Goal: Task Accomplishment & Management: Complete application form

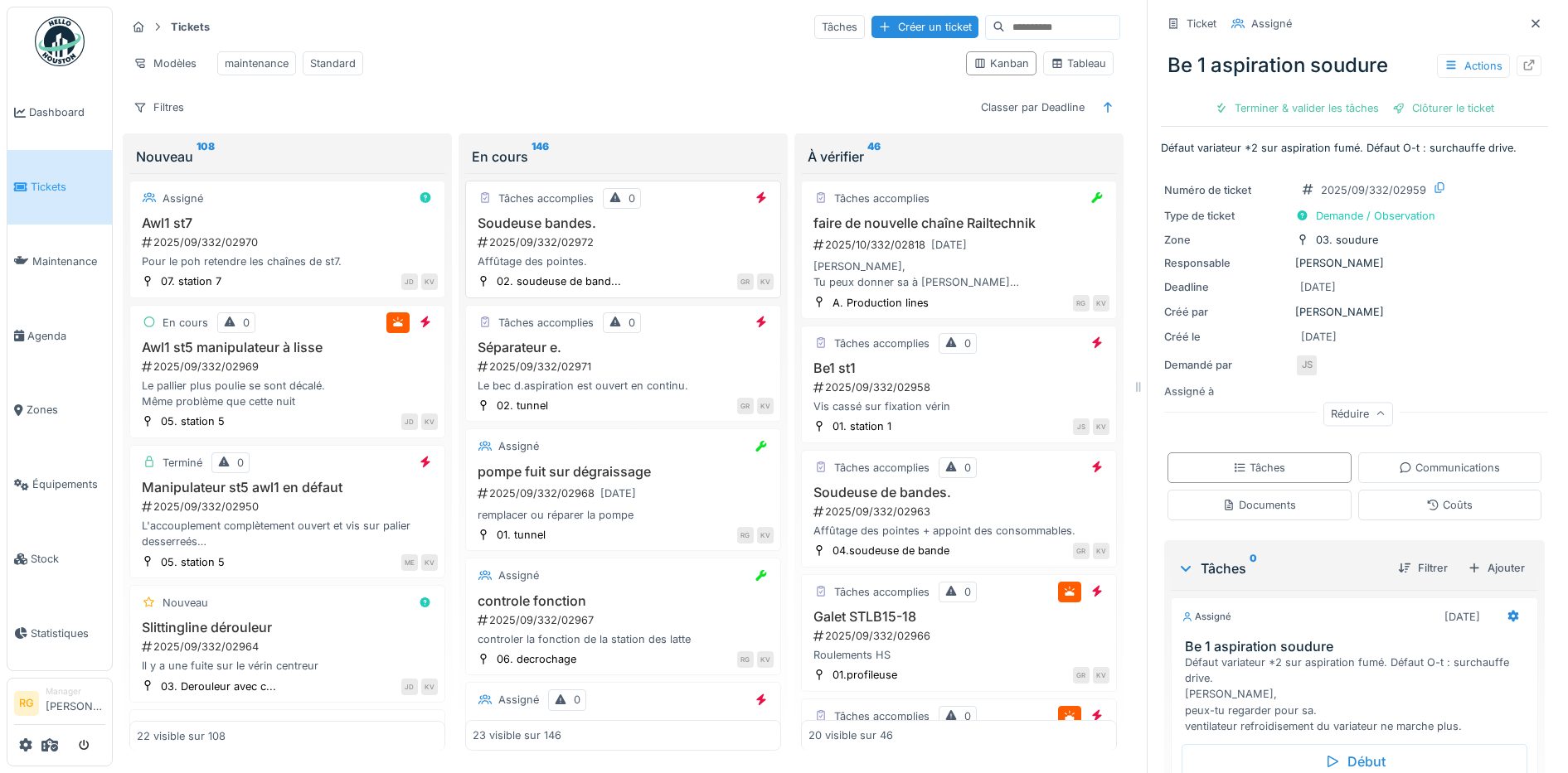
scroll to position [311, 0]
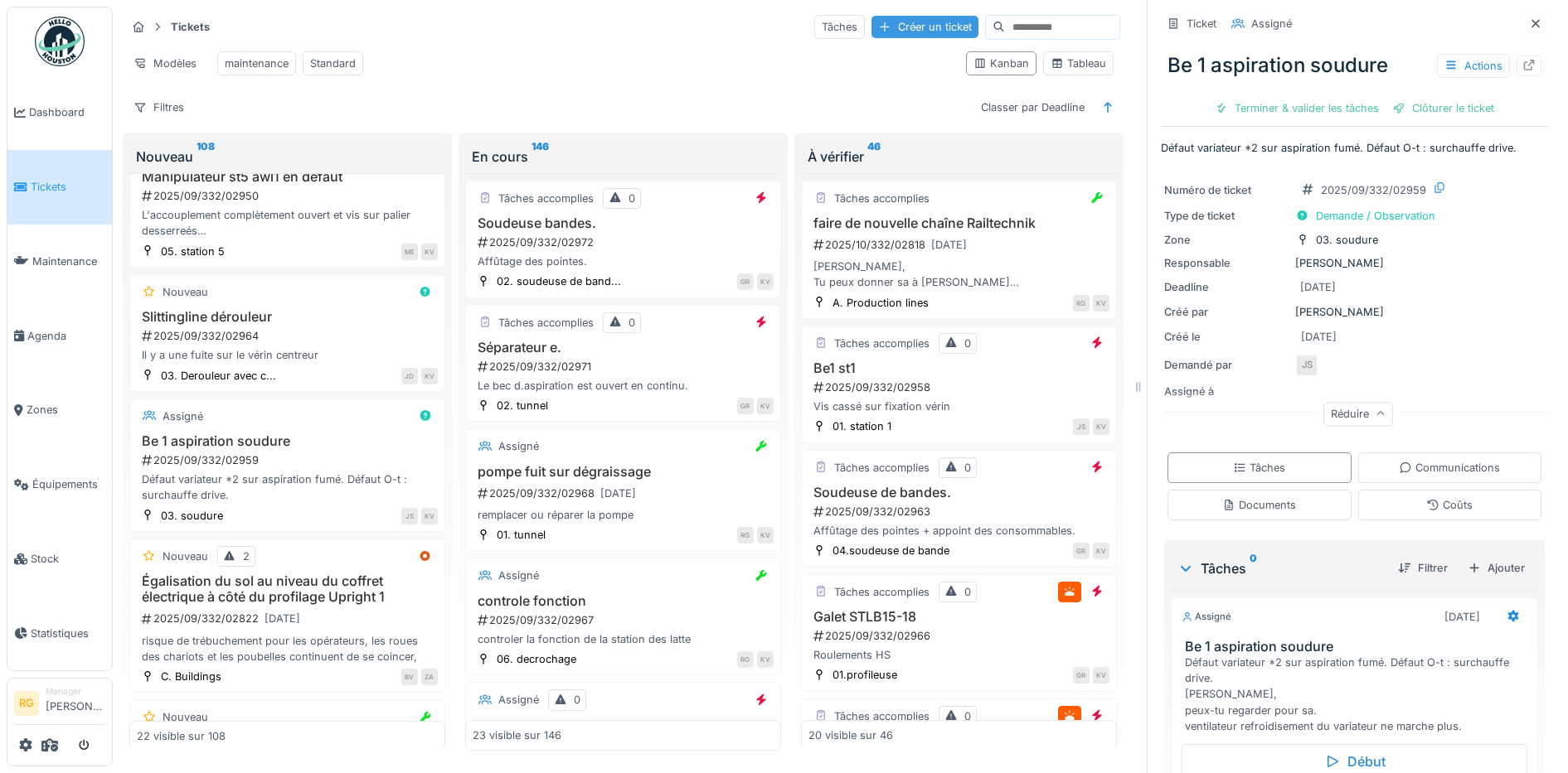
click at [871, 16] on div "Créer un ticket" at bounding box center [924, 28] width 107 height 23
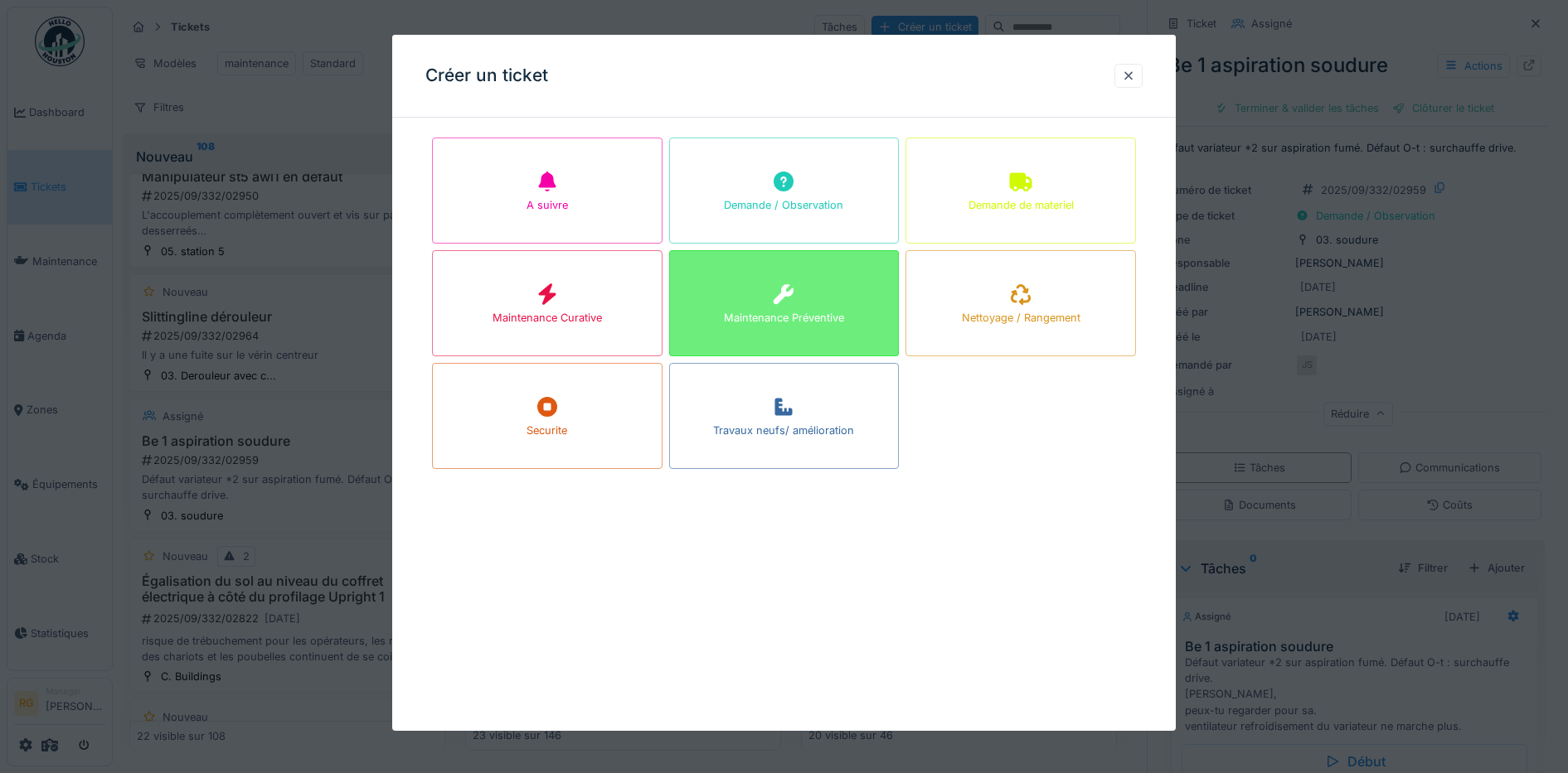
click at [783, 304] on div at bounding box center [784, 294] width 25 height 29
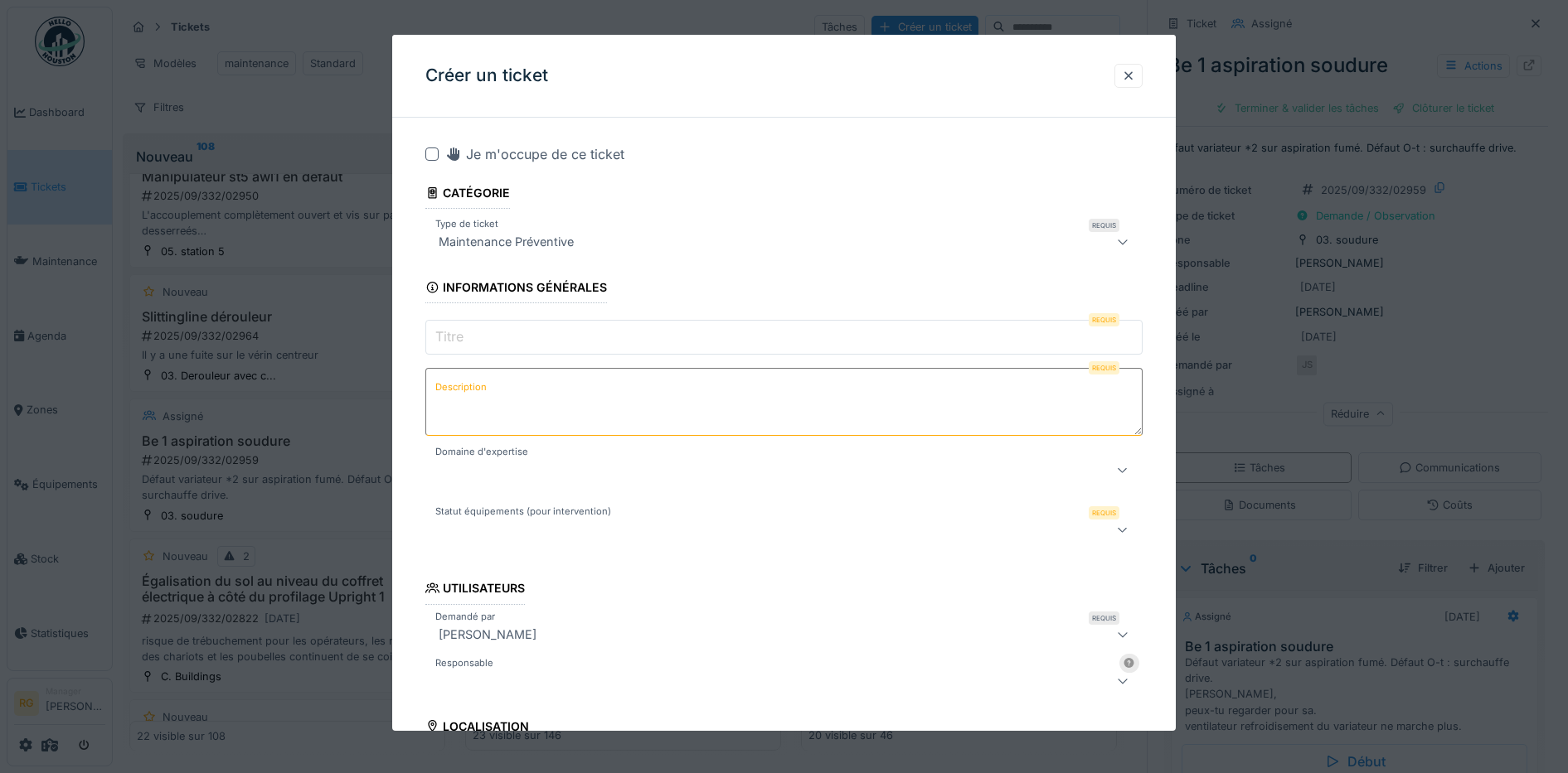
click at [525, 336] on input "Titre" at bounding box center [784, 337] width 718 height 35
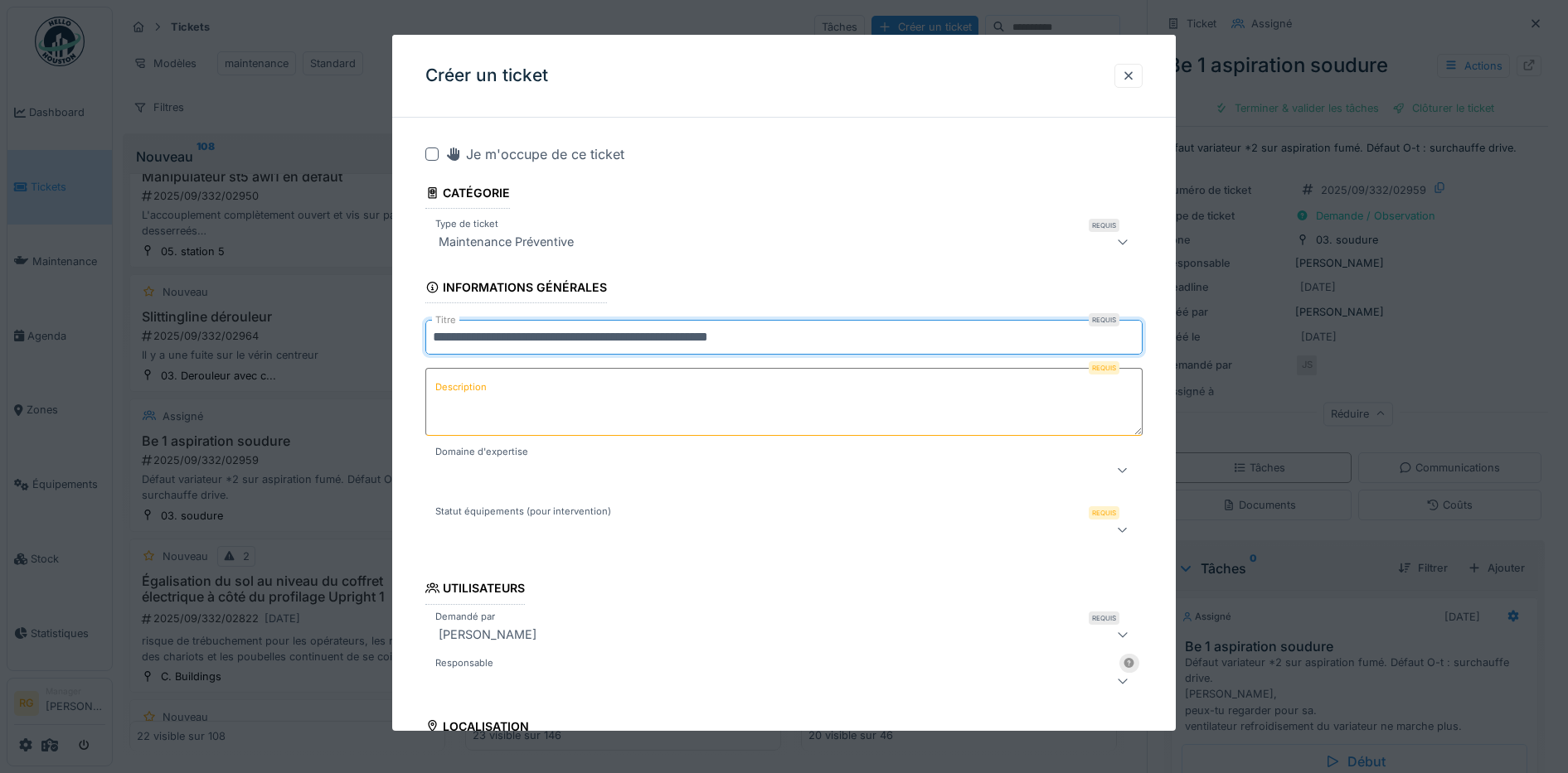
type input "**********"
click at [492, 382] on textarea "Description" at bounding box center [784, 403] width 718 height 68
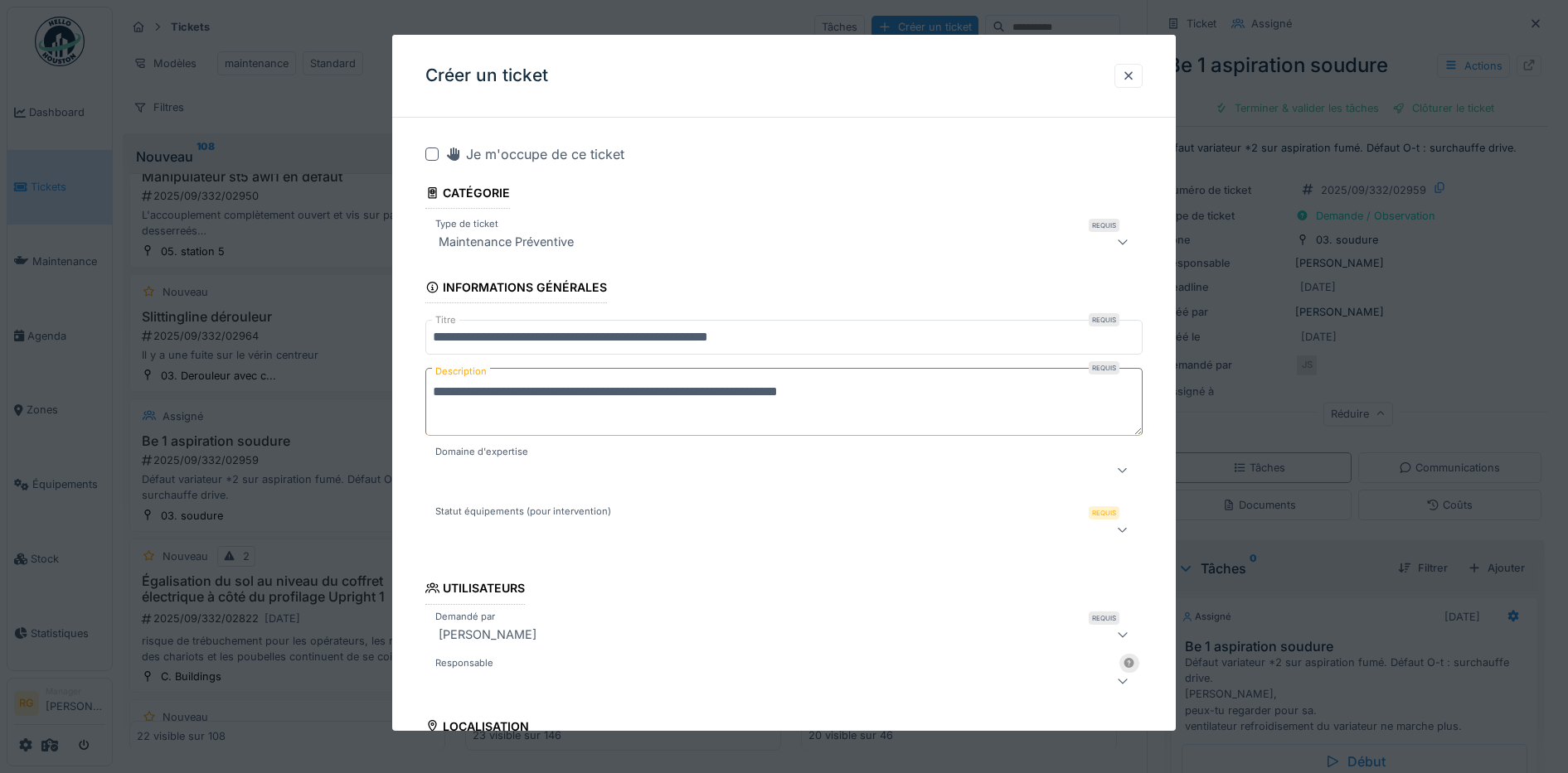
click at [862, 399] on textarea "**********" at bounding box center [784, 403] width 718 height 68
type textarea "**********"
click at [653, 469] on div at bounding box center [743, 469] width 621 height 20
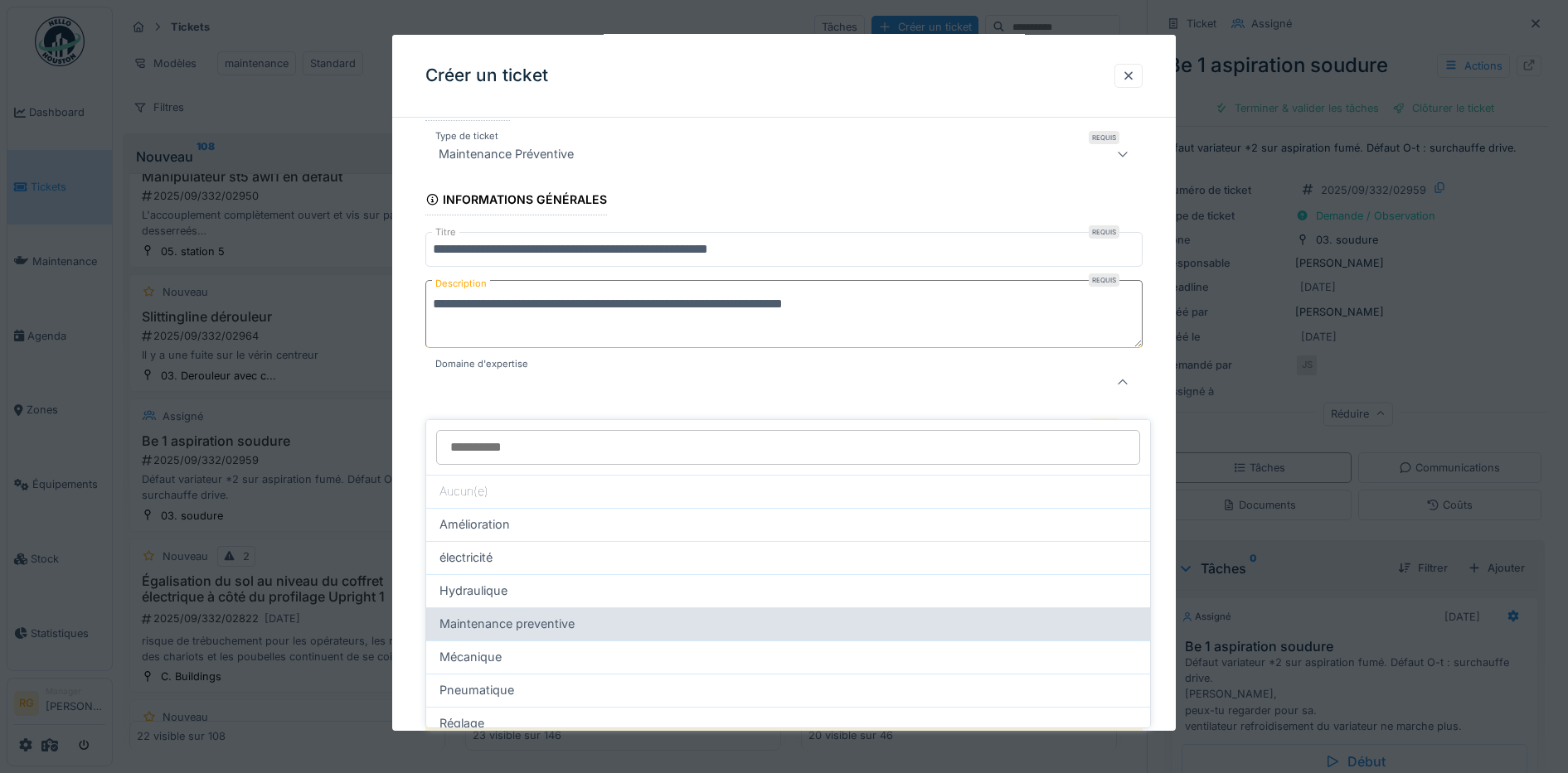
click at [505, 615] on span "Maintenance preventive" at bounding box center [507, 624] width 135 height 18
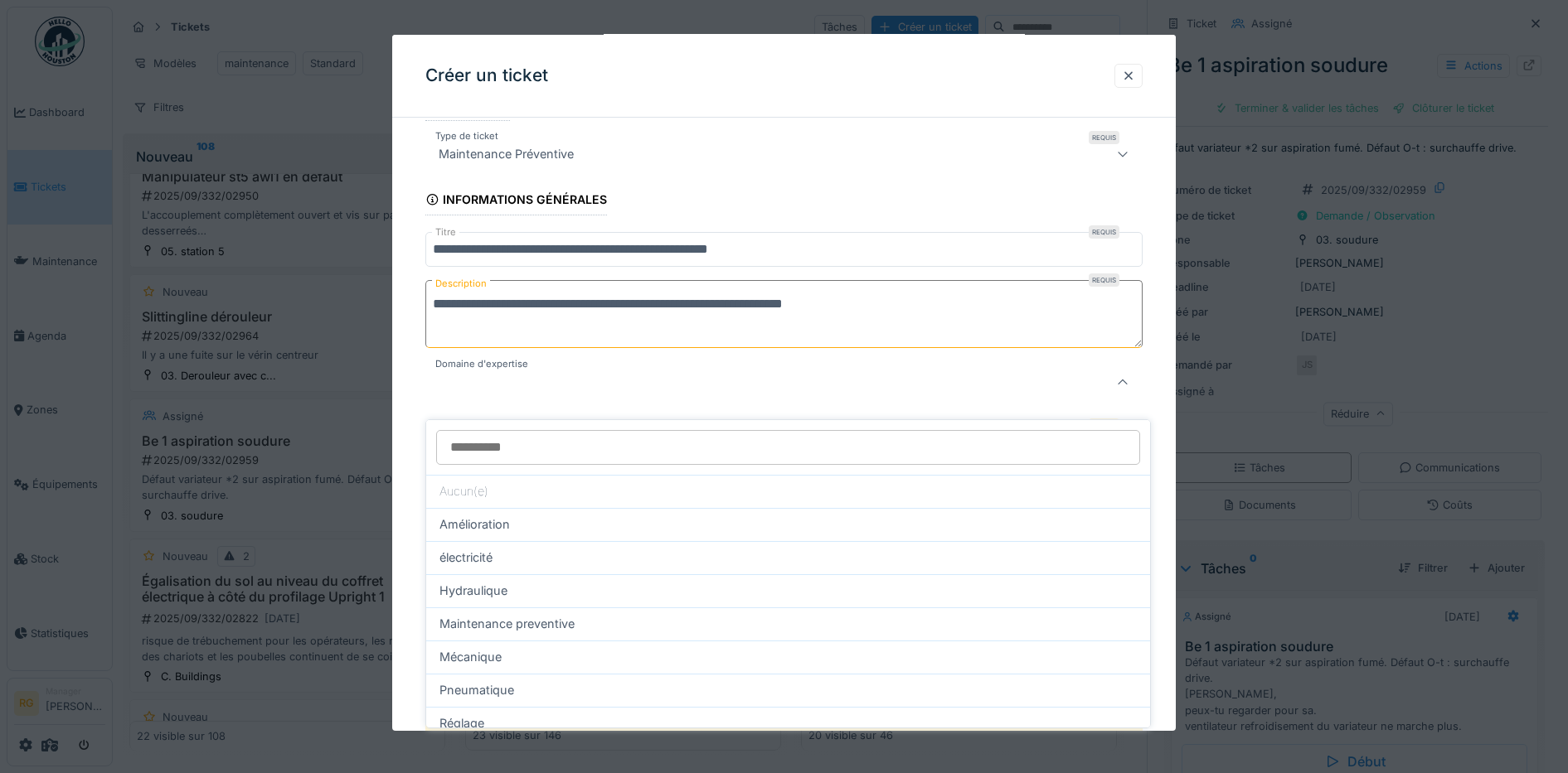
type input "***"
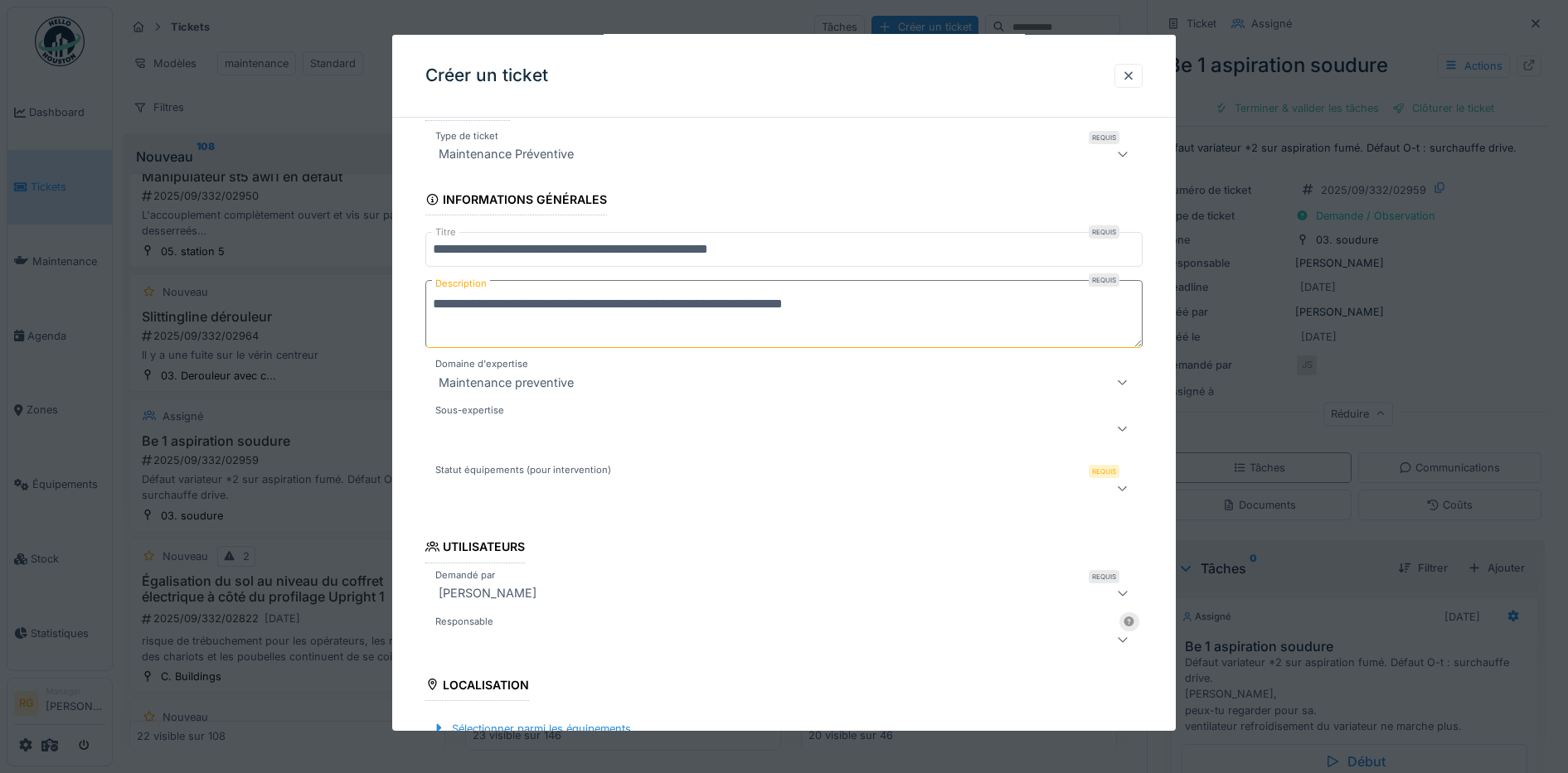
click at [538, 488] on div at bounding box center [743, 488] width 621 height 20
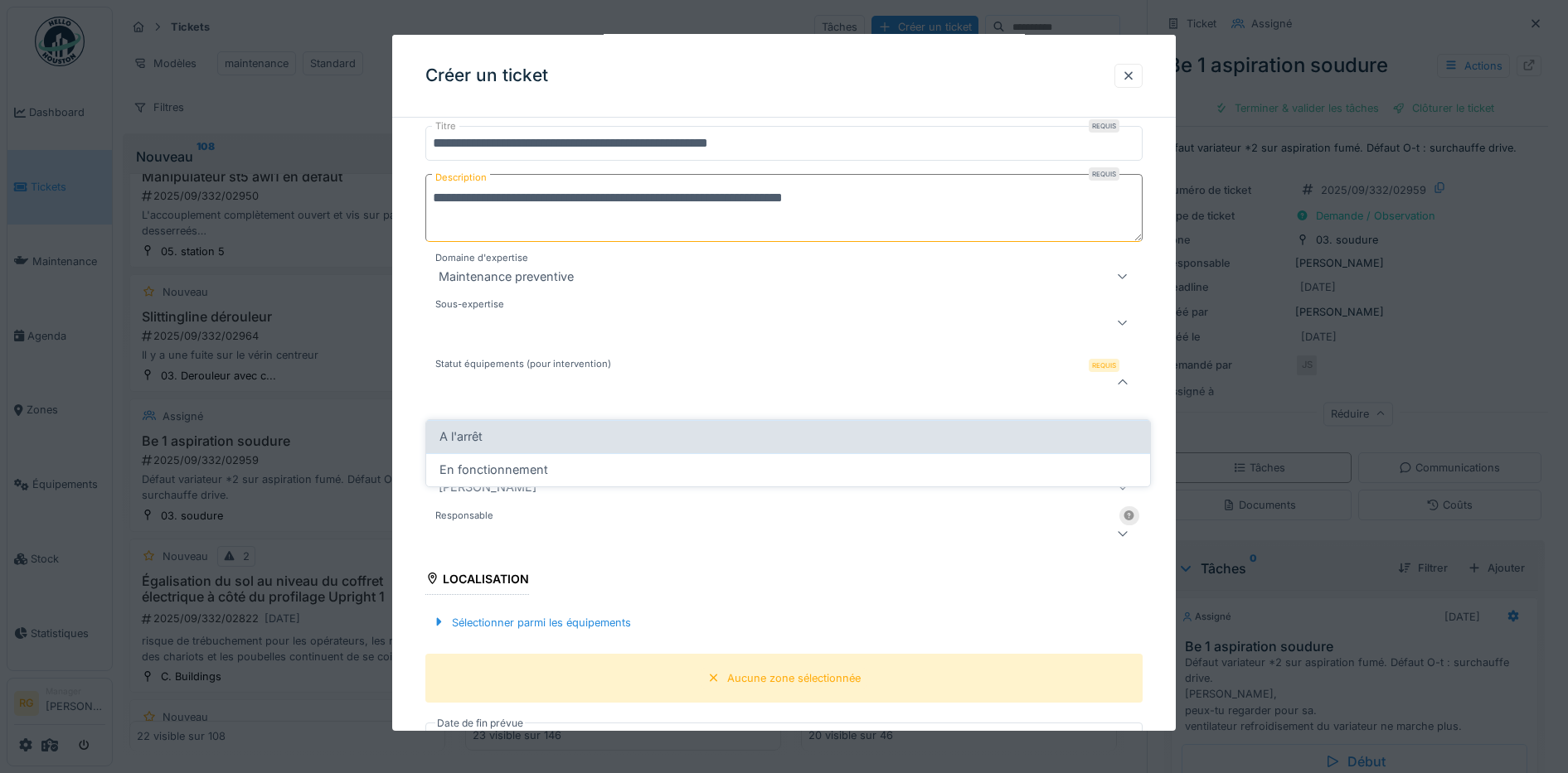
click at [473, 427] on span "A l'arrêt" at bounding box center [461, 436] width 43 height 18
type input "*********"
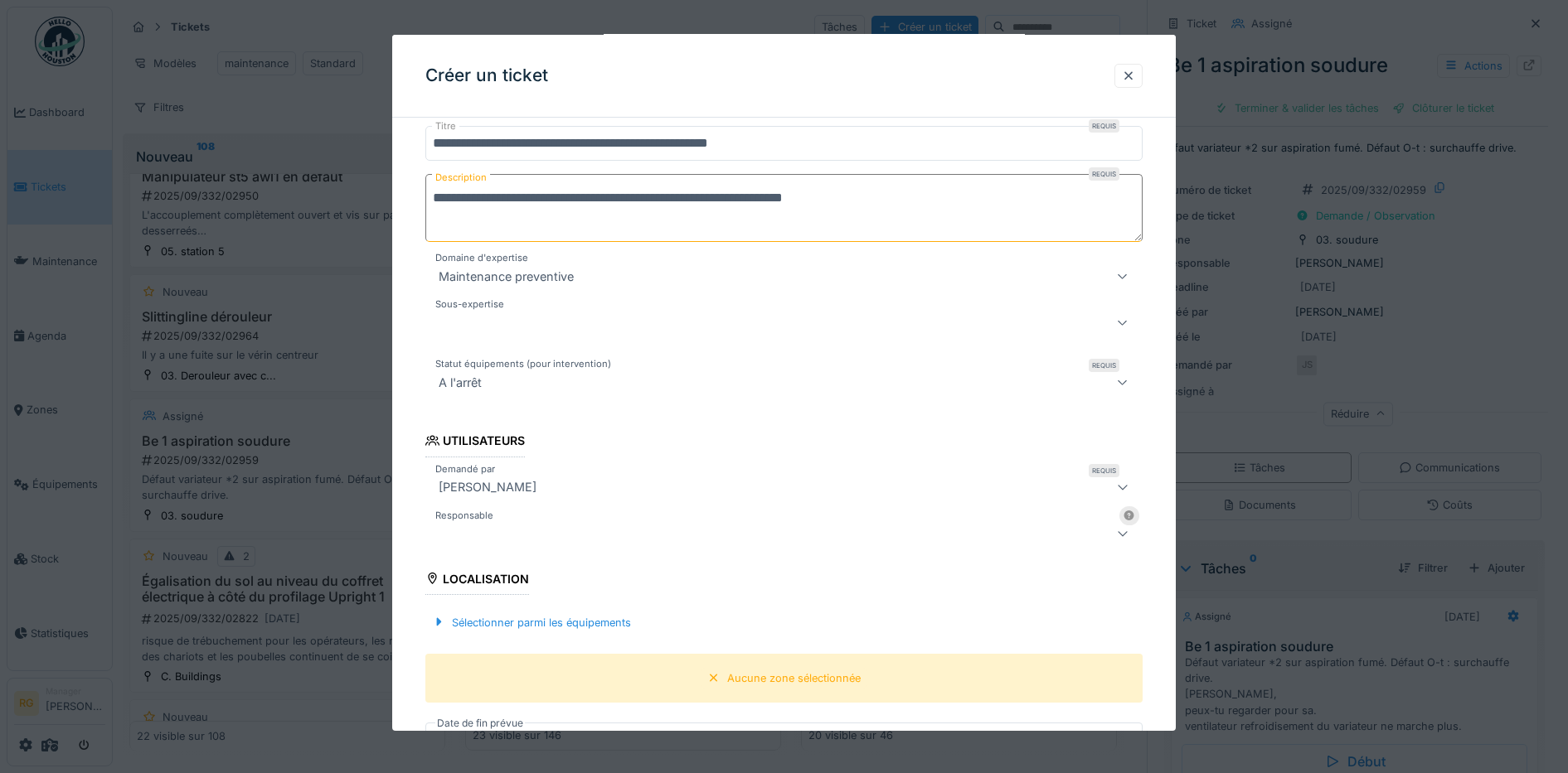
click at [538, 531] on div at bounding box center [743, 534] width 621 height 20
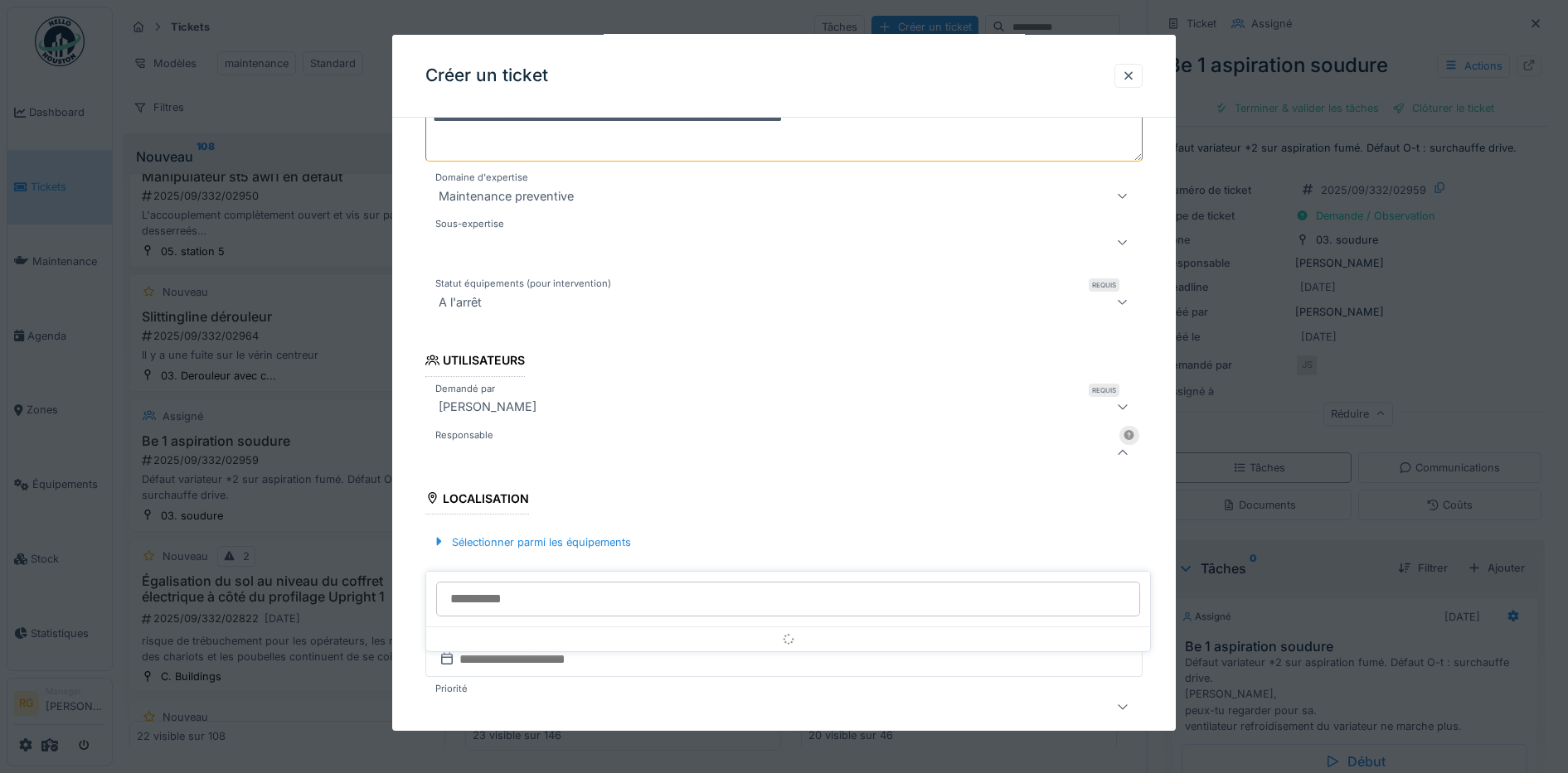
scroll to position [345, 0]
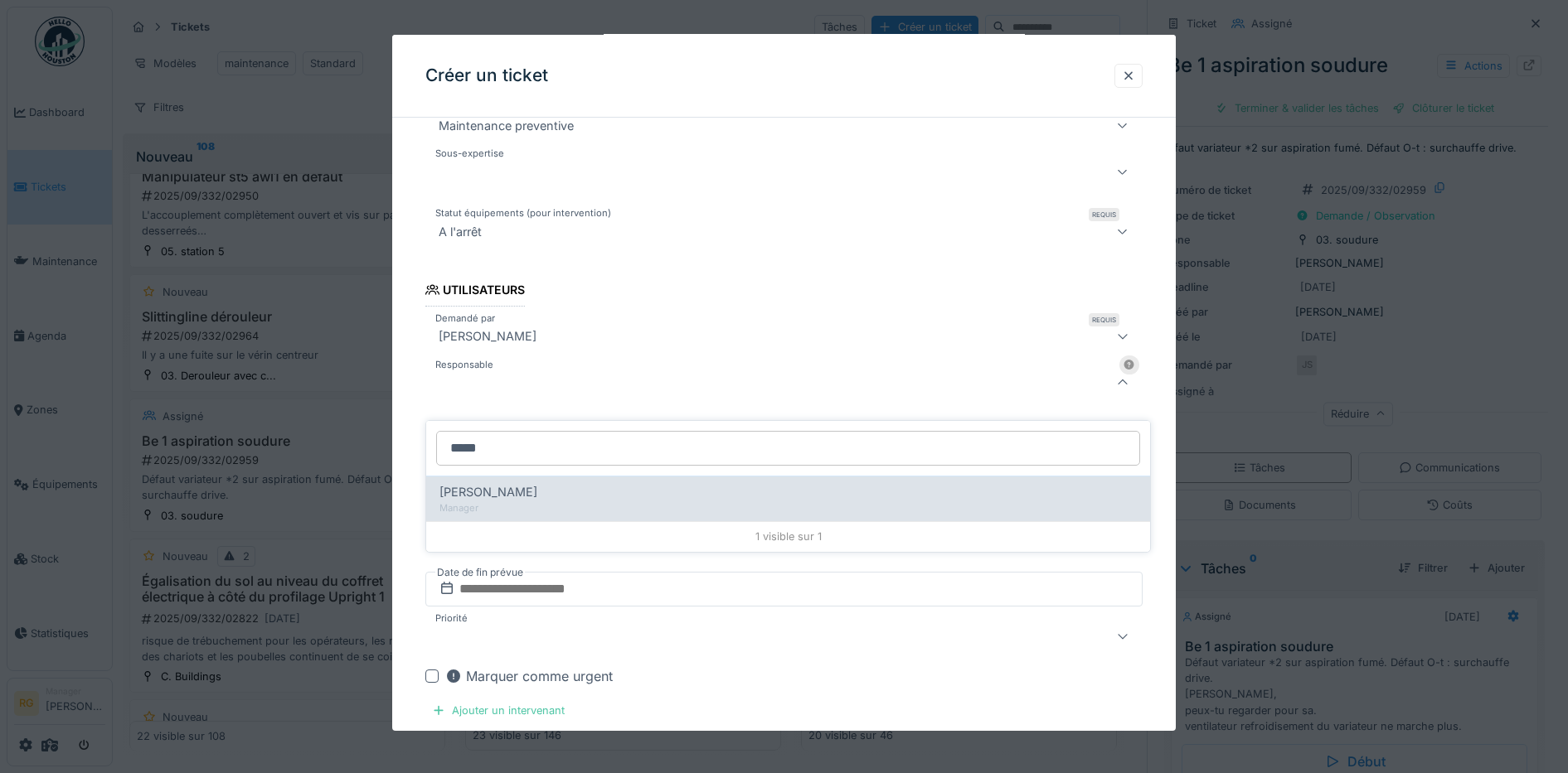
type input "*****"
click at [541, 501] on div "Manager" at bounding box center [788, 508] width 697 height 14
type input "*****"
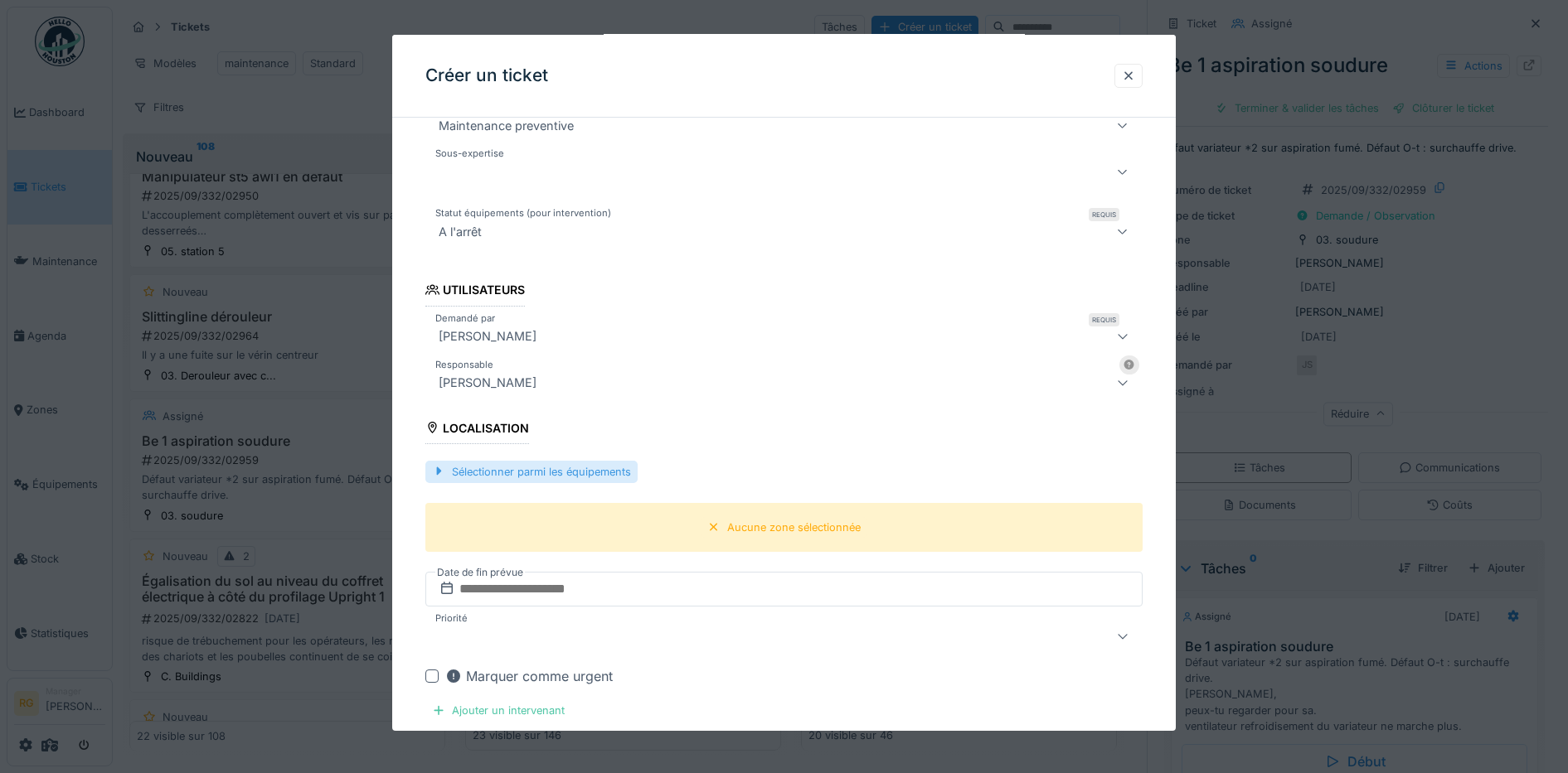
click at [501, 467] on div "Sélectionner parmi les équipements" at bounding box center [531, 472] width 212 height 23
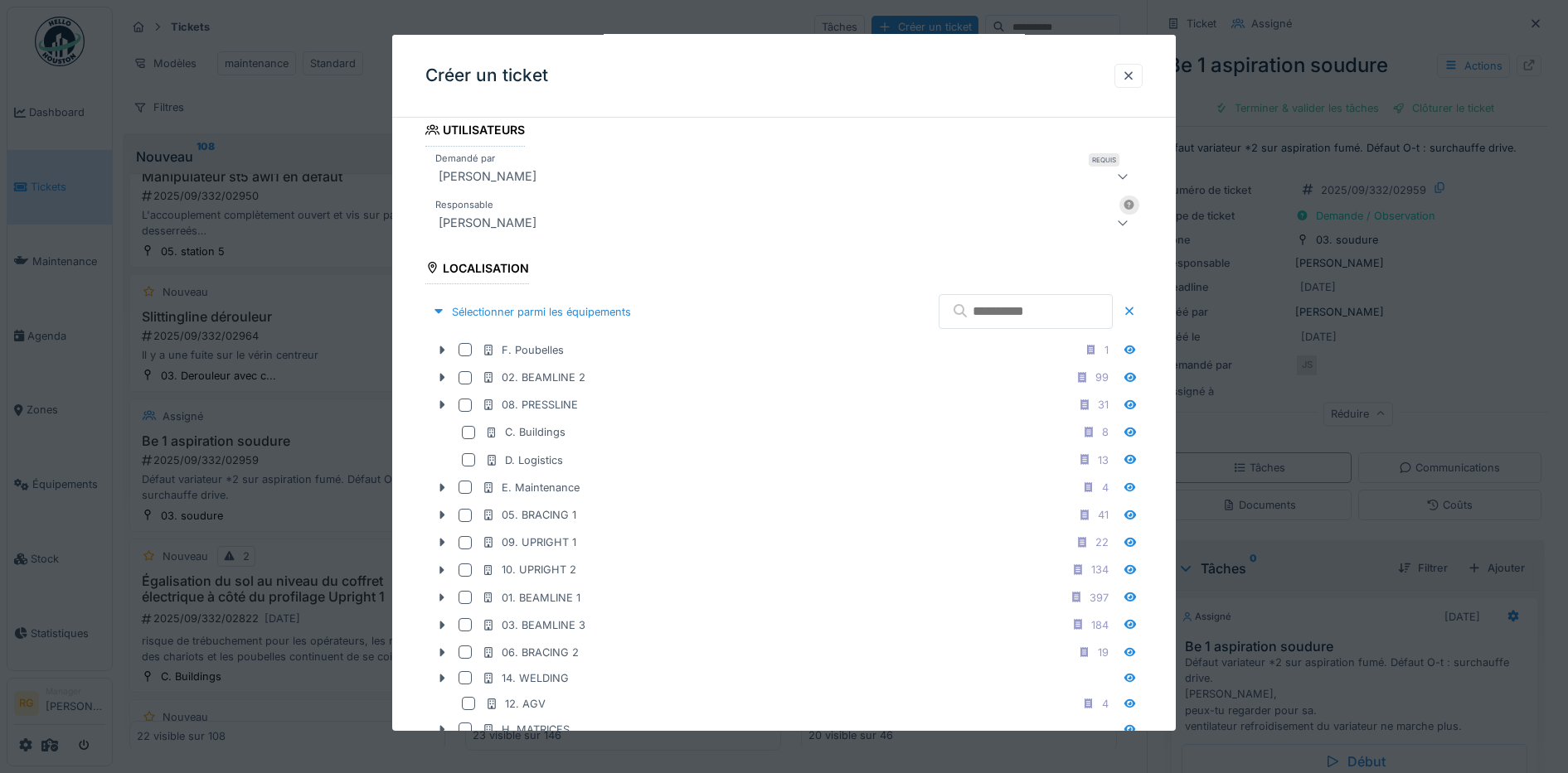
scroll to position [552, 0]
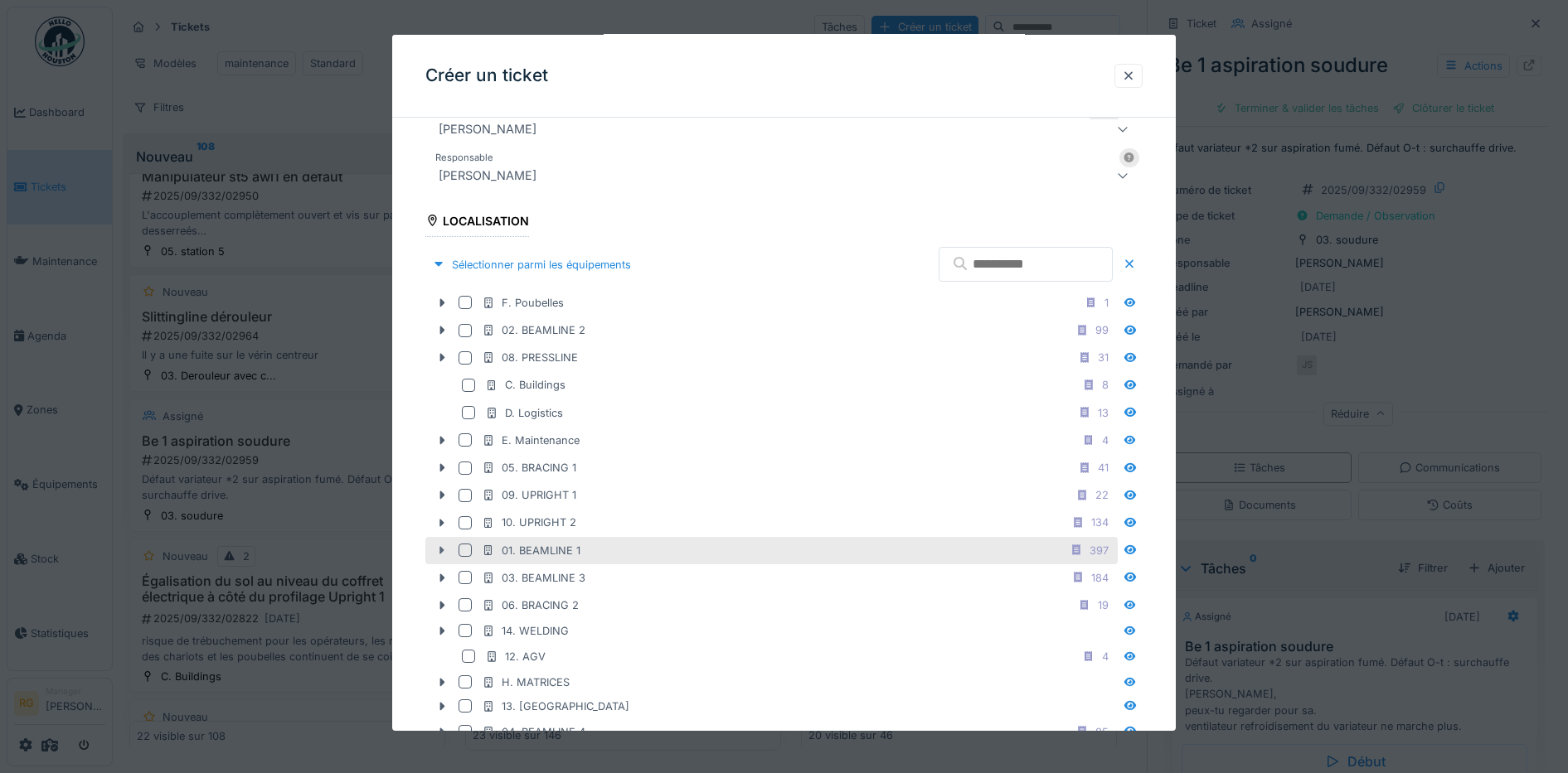
click at [439, 551] on icon at bounding box center [442, 550] width 13 height 10
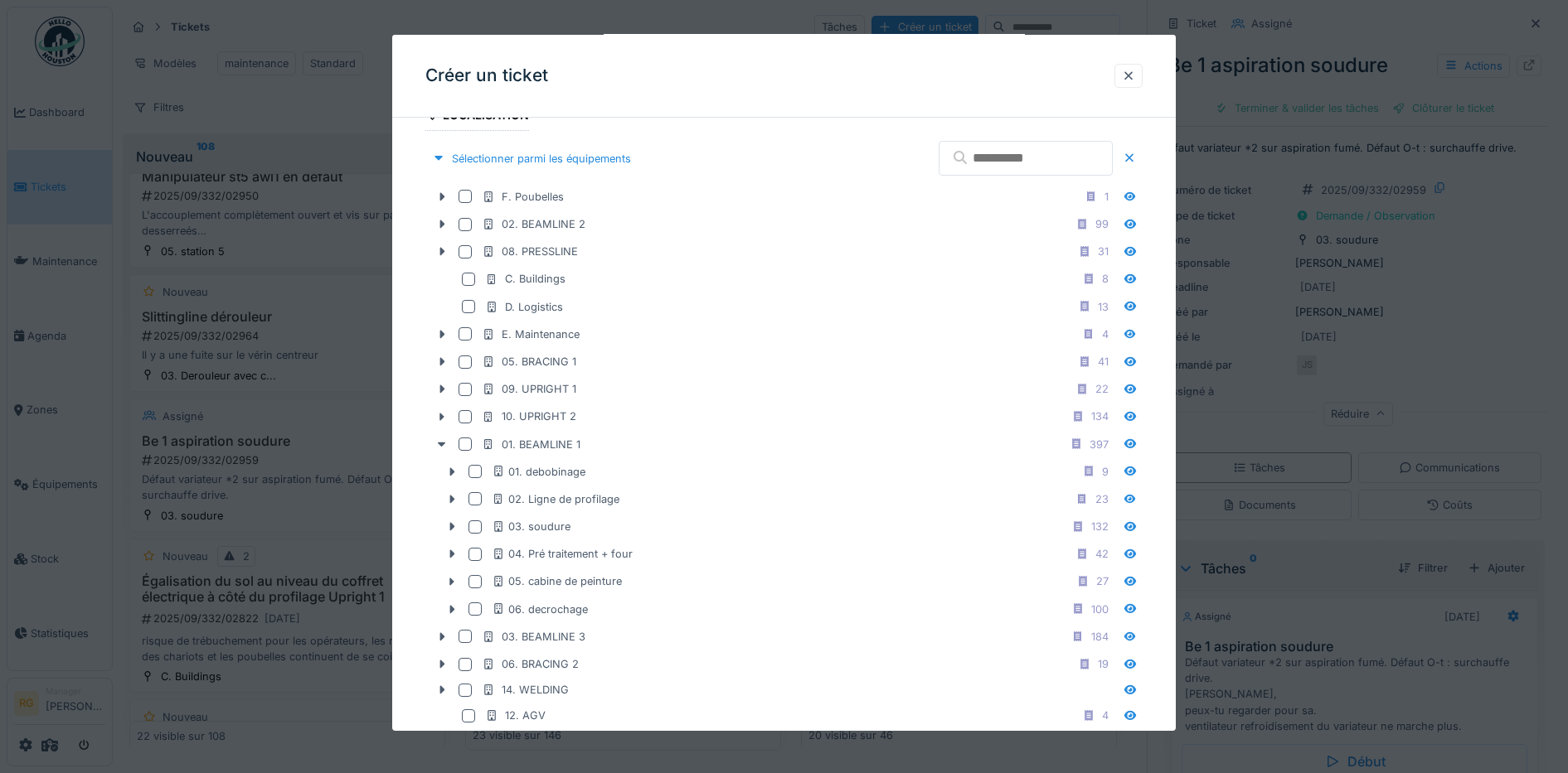
scroll to position [760, 0]
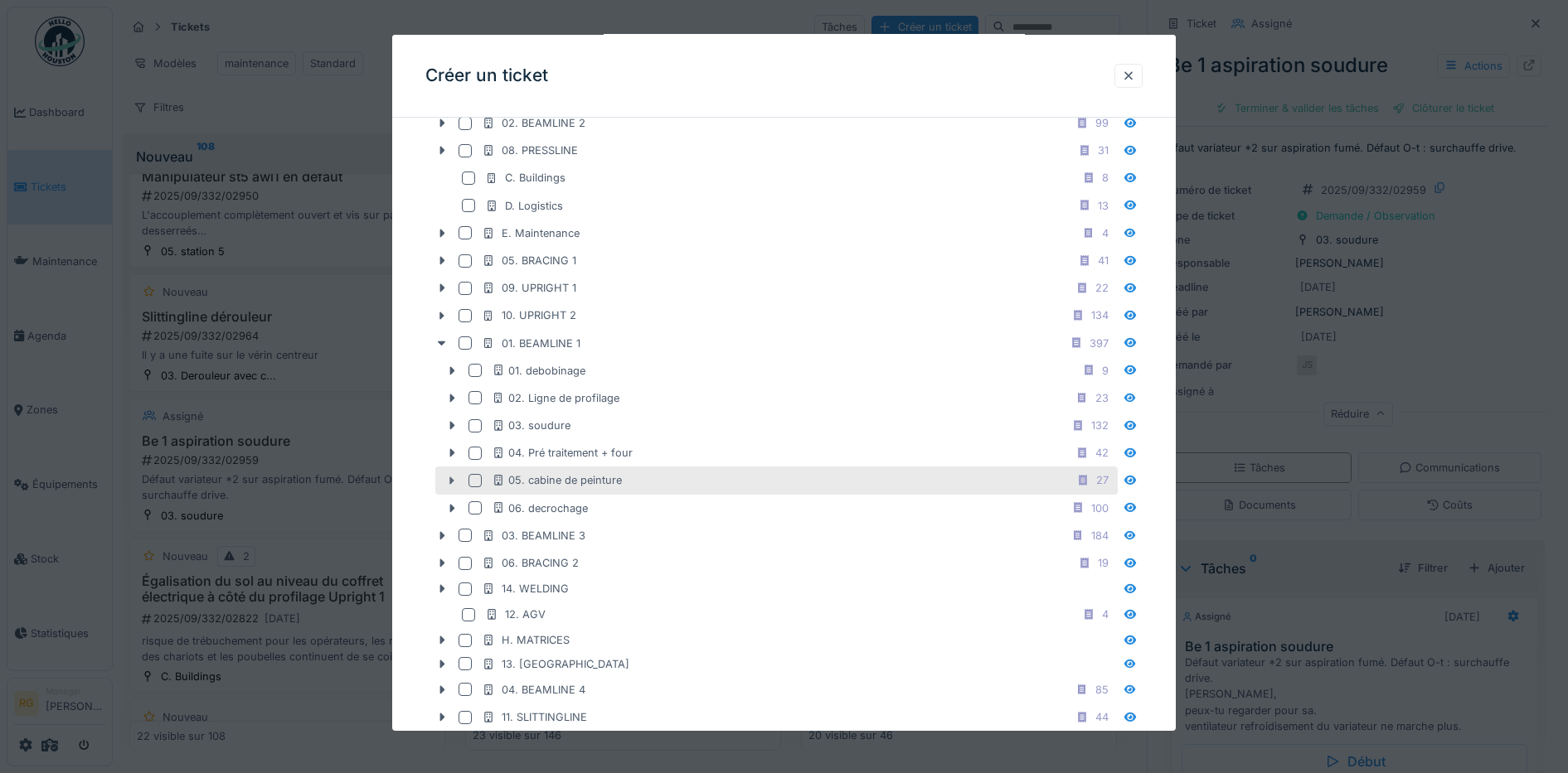
click at [452, 480] on icon at bounding box center [451, 481] width 5 height 9
click at [478, 481] on div at bounding box center [475, 481] width 13 height 13
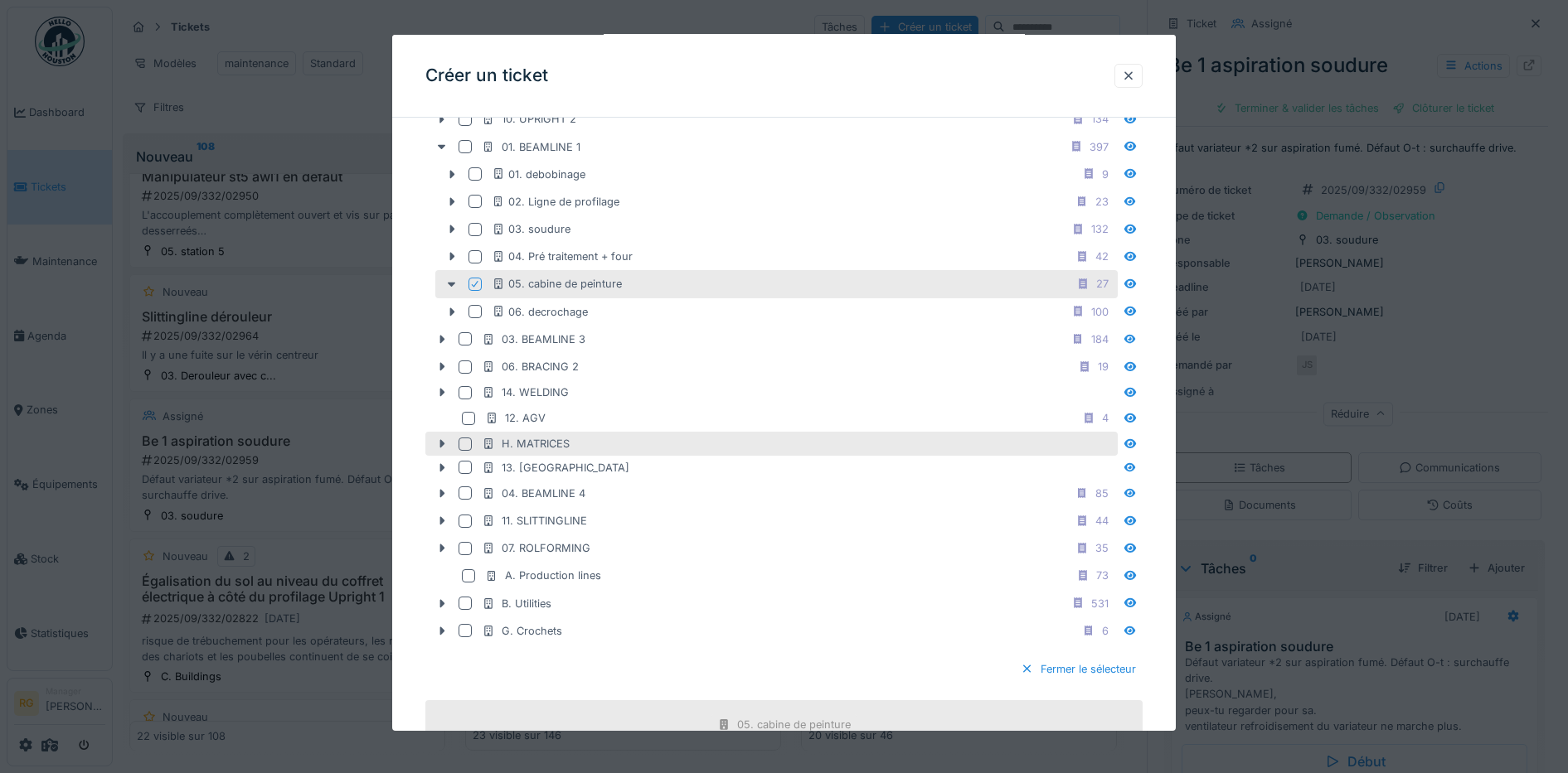
scroll to position [1277, 0]
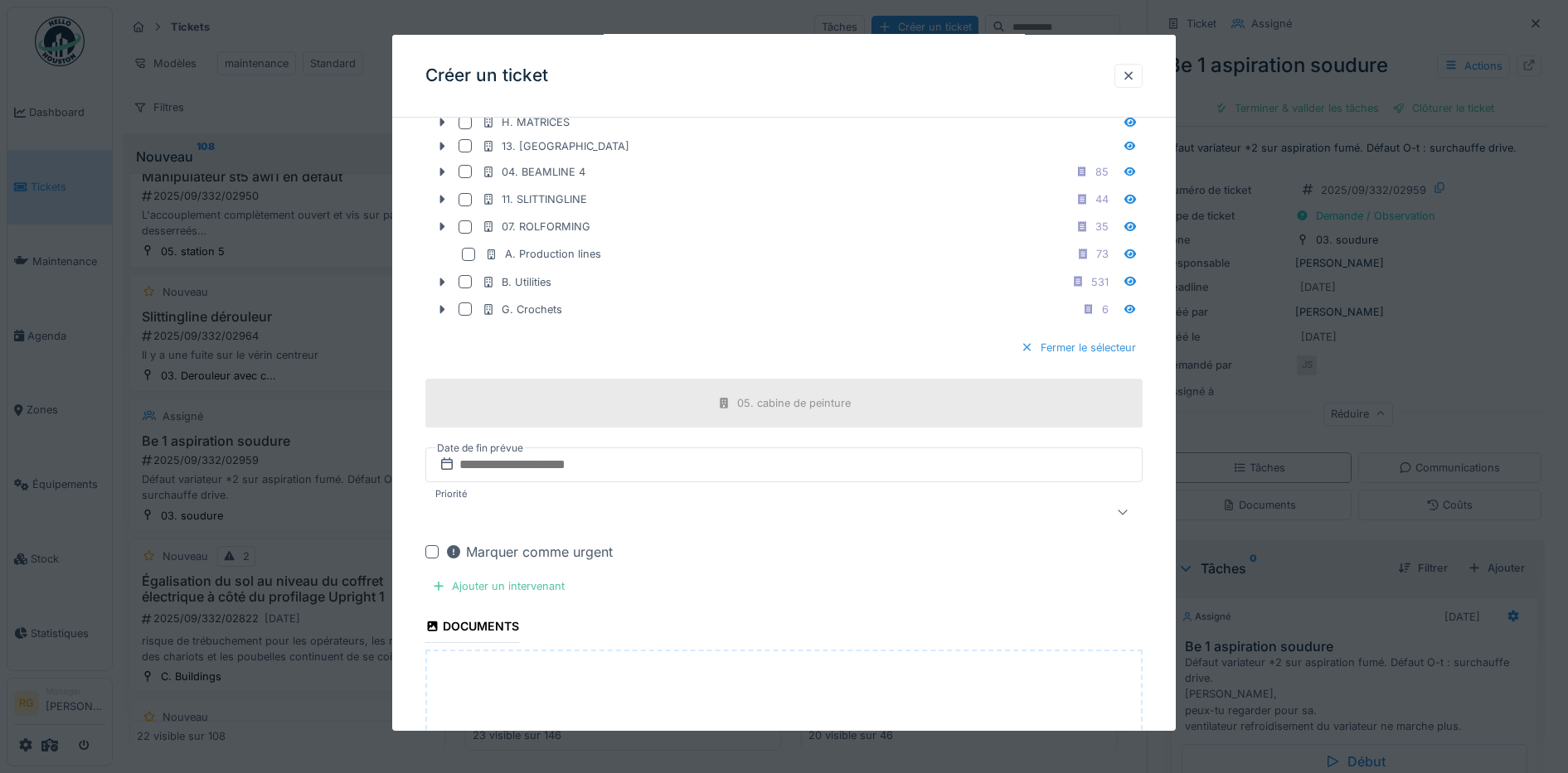
click at [1086, 347] on div "Fermer le sélecteur" at bounding box center [1078, 348] width 128 height 23
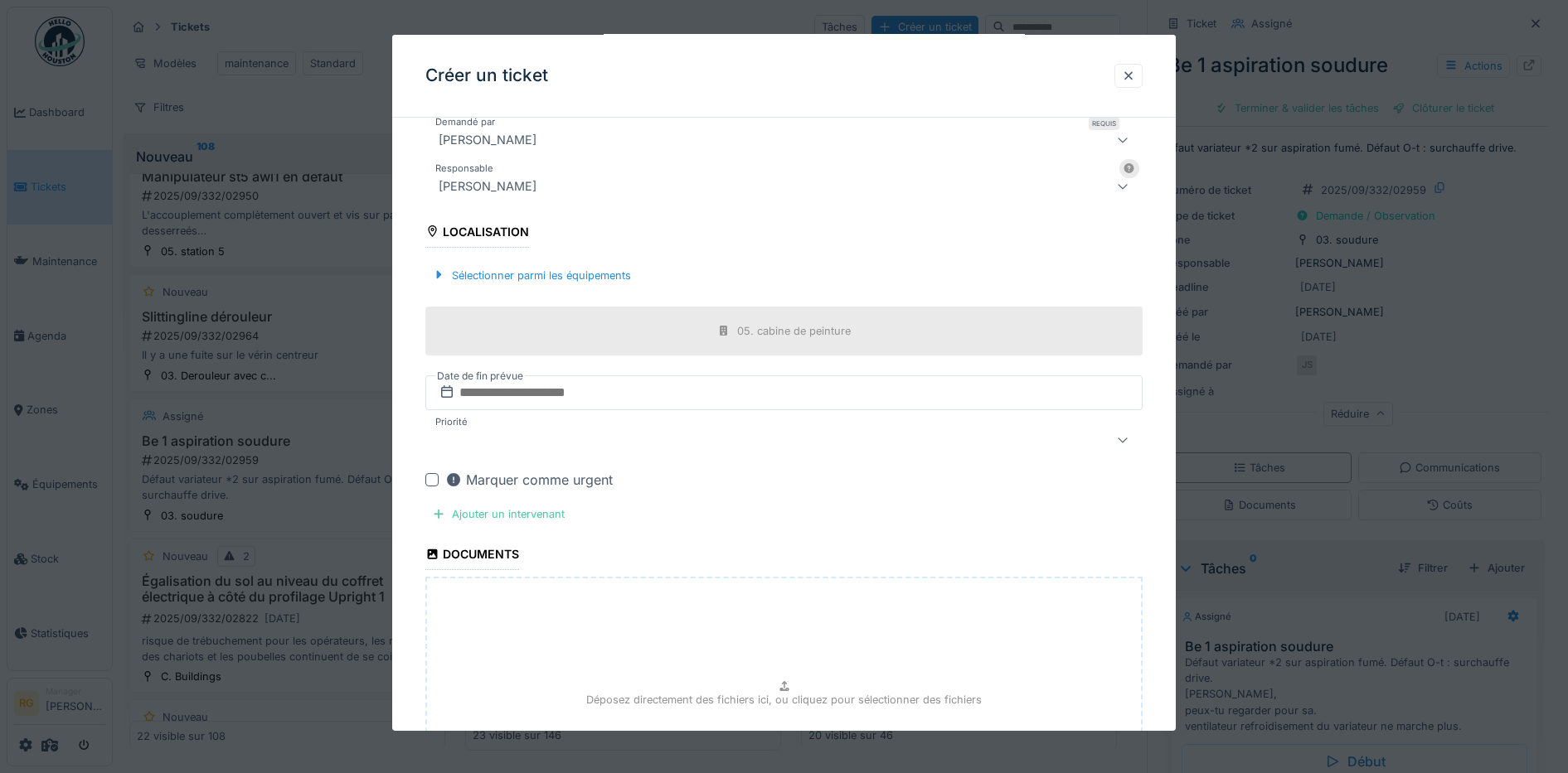
scroll to position [573, 0]
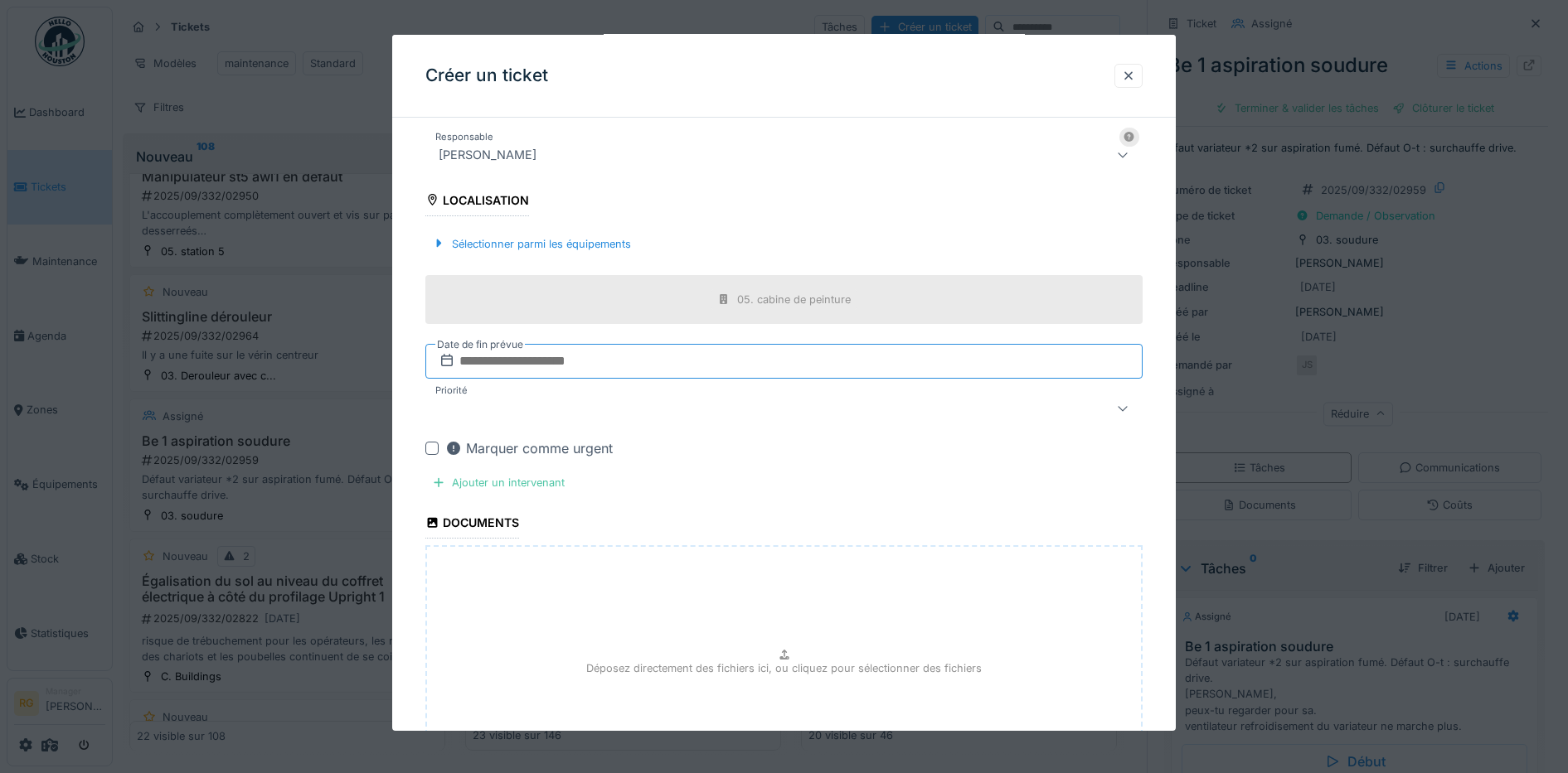
click at [541, 359] on input "text" at bounding box center [784, 361] width 718 height 35
click at [851, 395] on h2 "septembre 2025" at bounding box center [786, 402] width 198 height 15
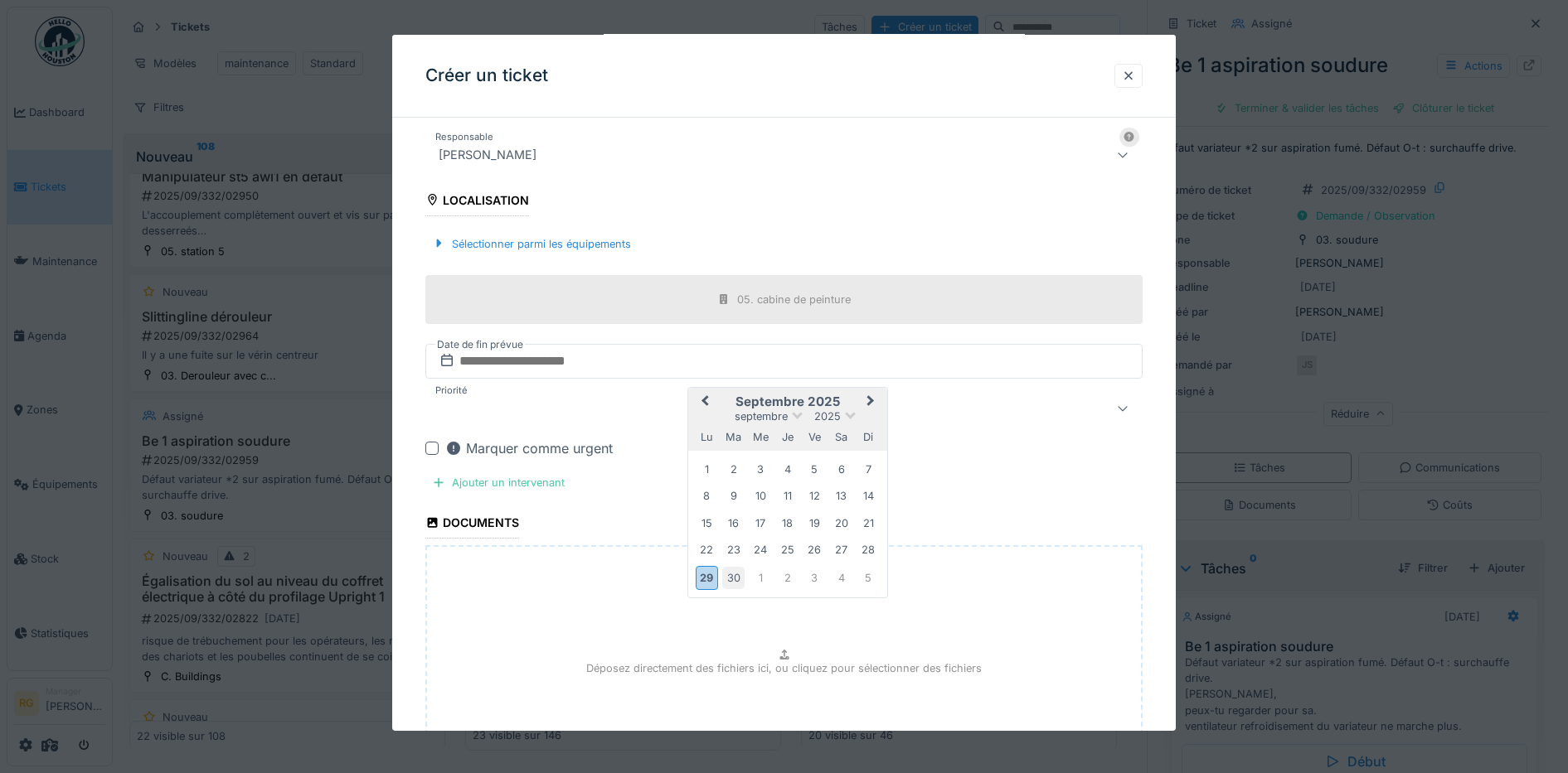
click at [740, 575] on div "30" at bounding box center [733, 578] width 23 height 23
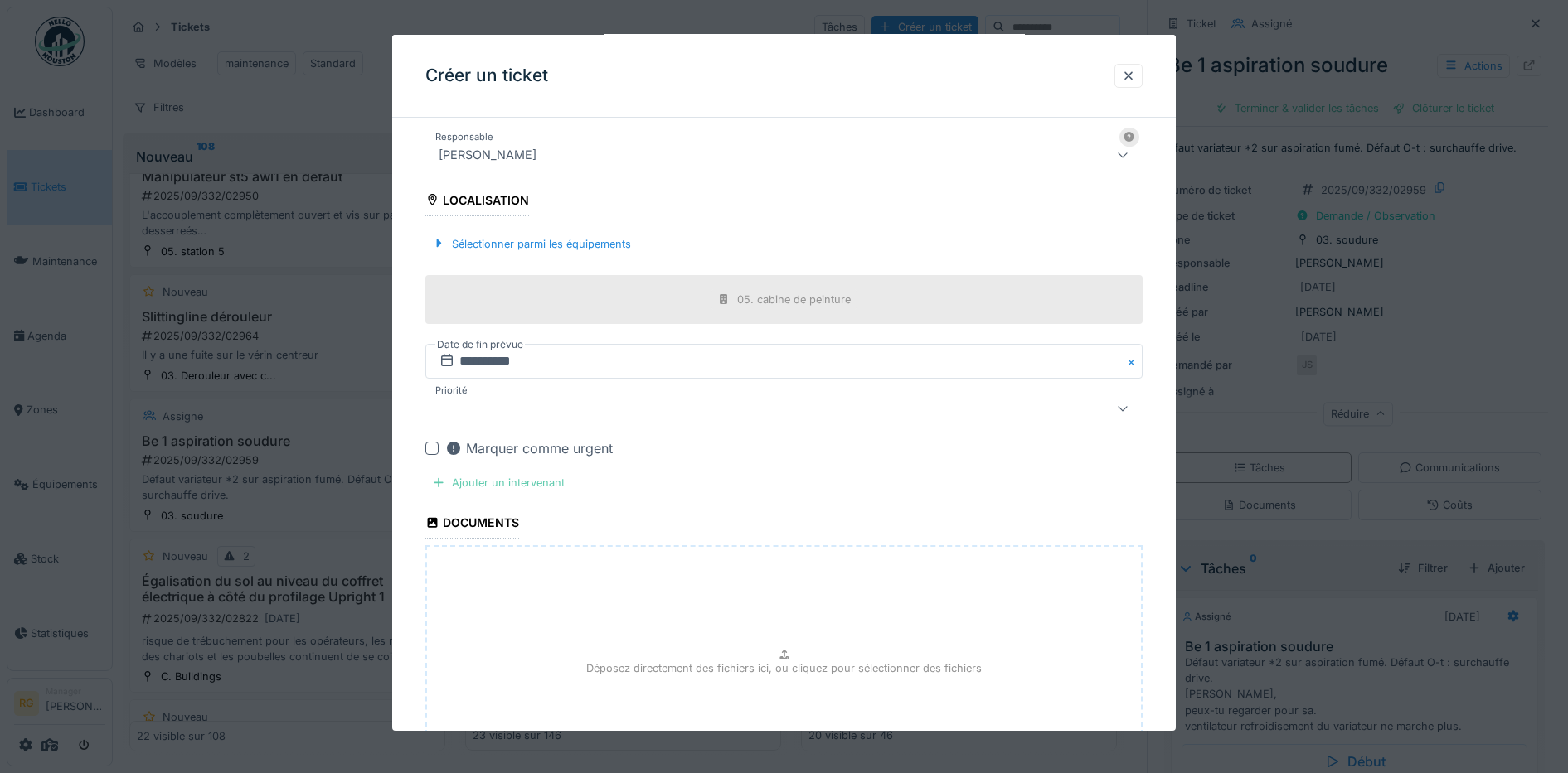
click at [486, 488] on div "Ajouter un intervenant" at bounding box center [499, 483] width 146 height 23
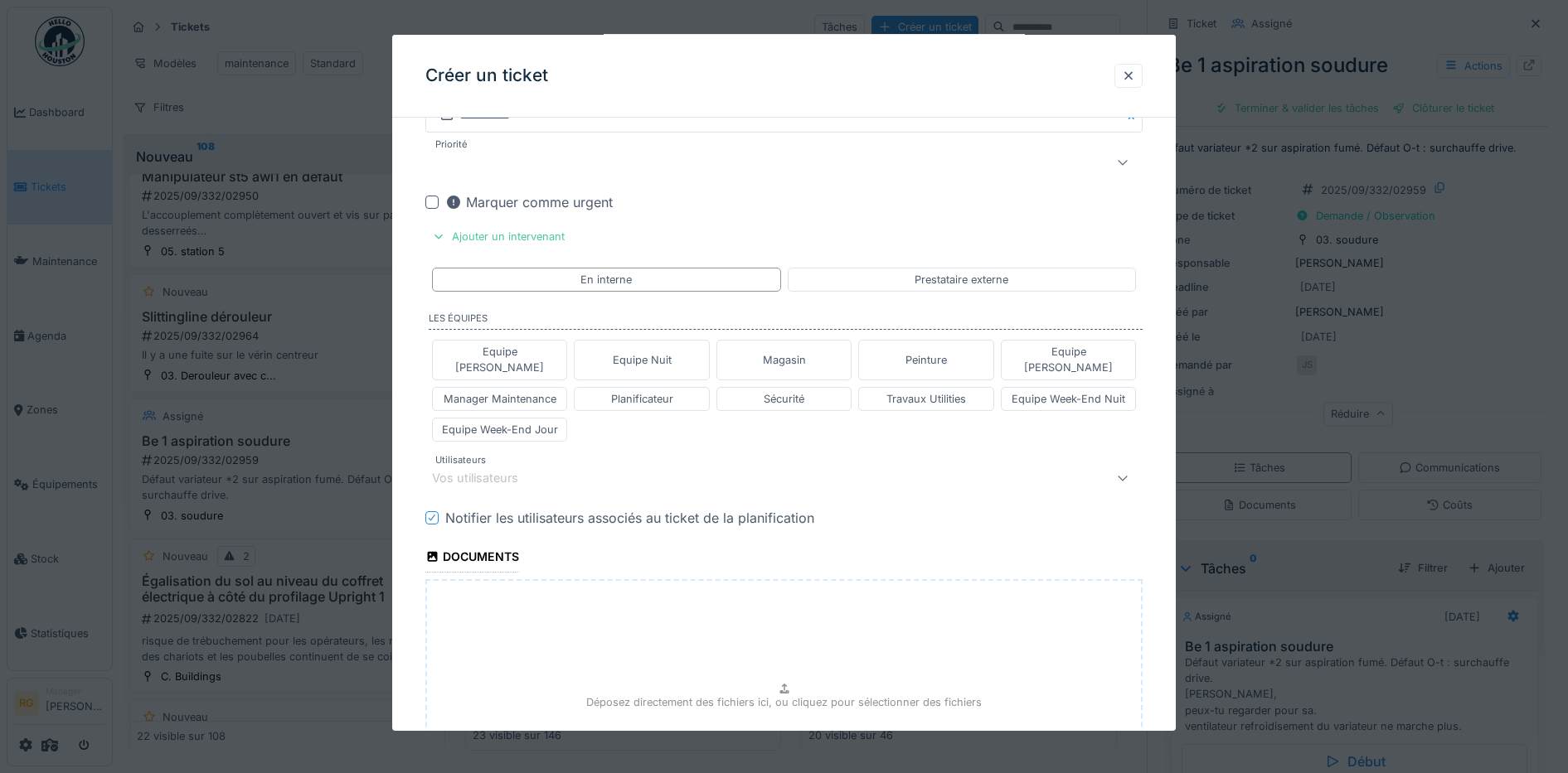
scroll to position [883, 0]
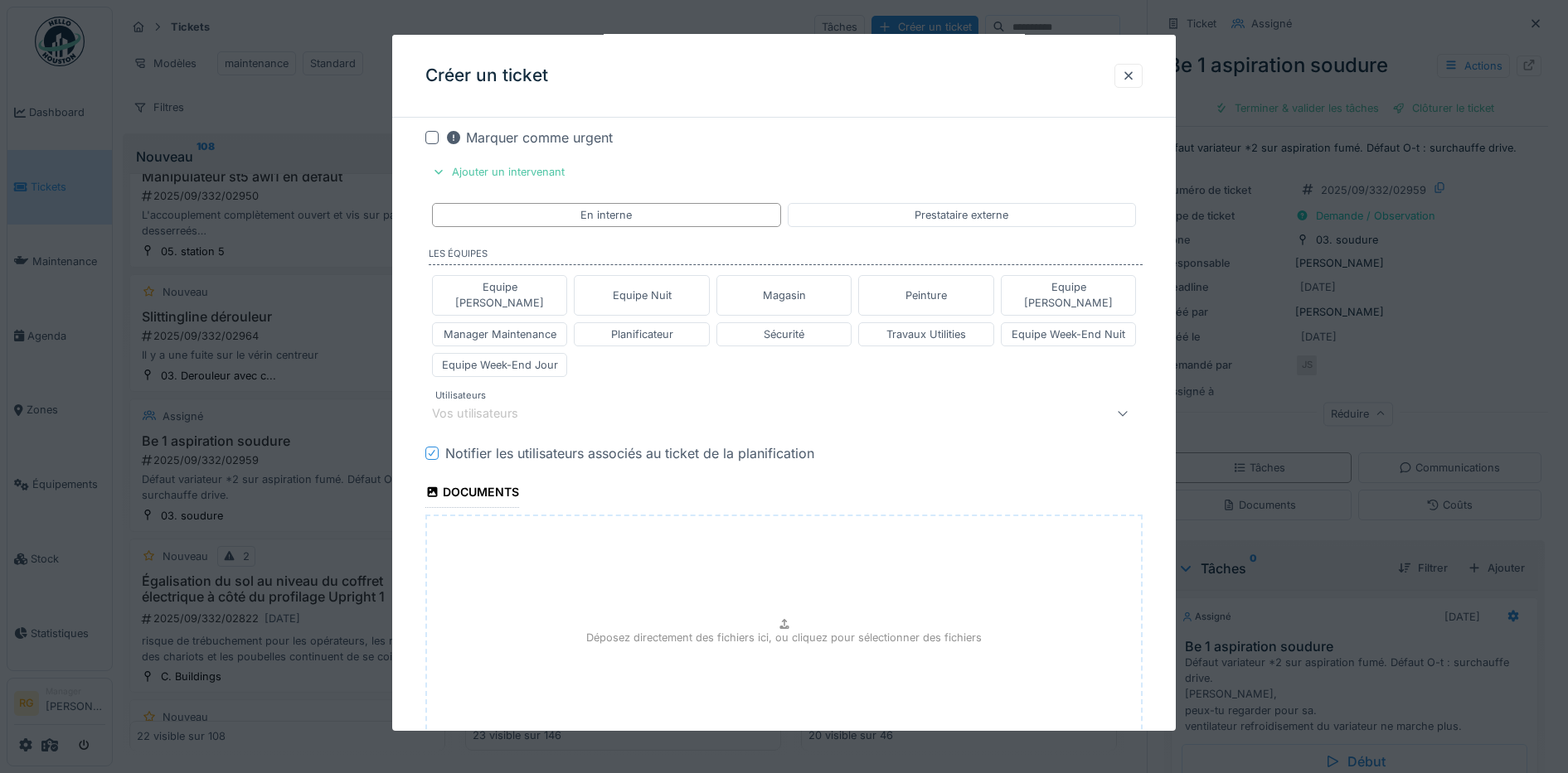
click at [539, 405] on div "Vos utilisateurs" at bounding box center [486, 413] width 109 height 18
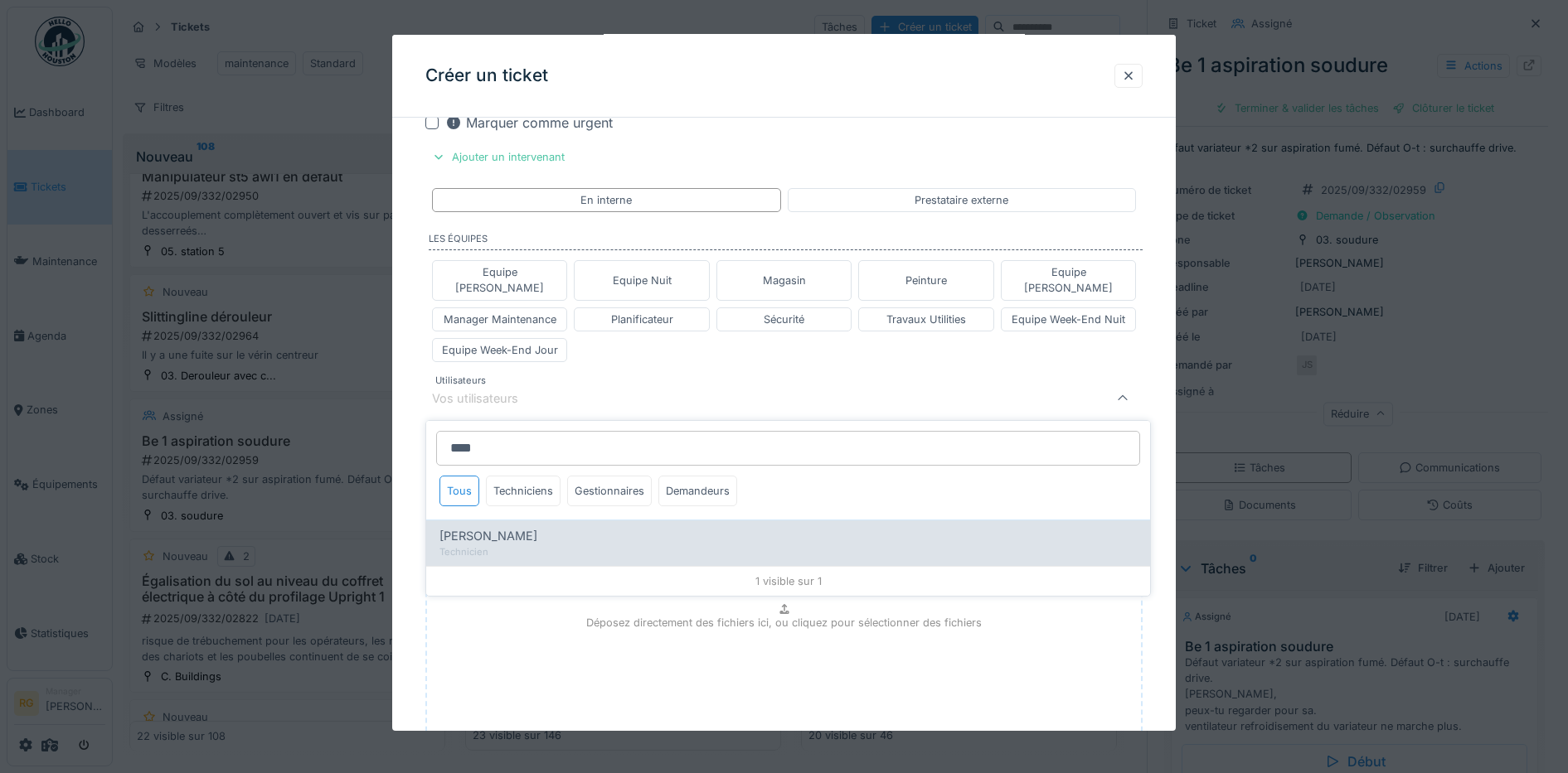
type input "****"
click at [483, 527] on span "Herve Genot" at bounding box center [488, 536] width 98 height 18
type input "****"
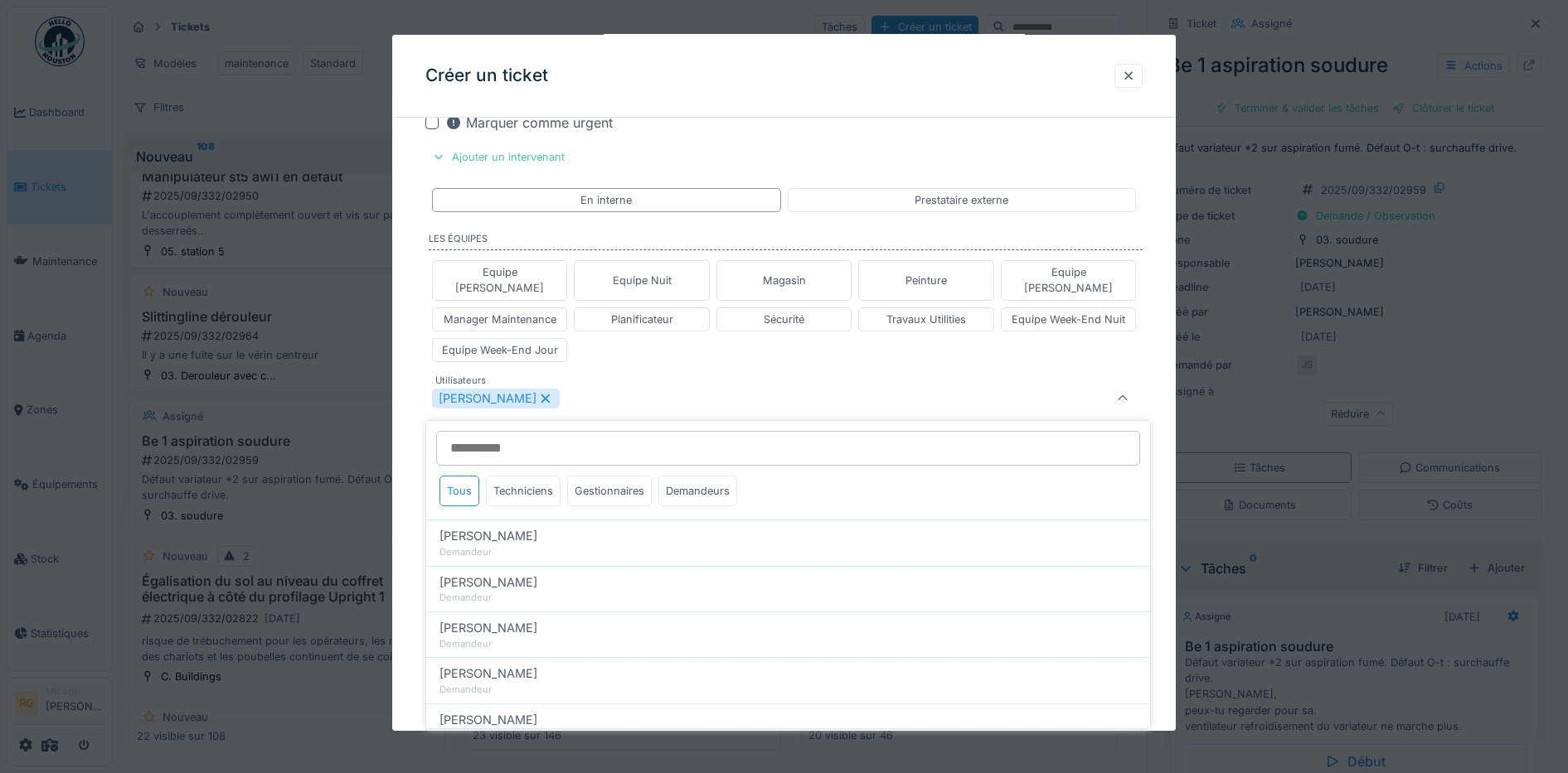
click at [620, 348] on div "Equipe Anthony Equipe Nuit Magasin Peinture Equipe Jean-Claude Manager Maintena…" at bounding box center [784, 311] width 718 height 115
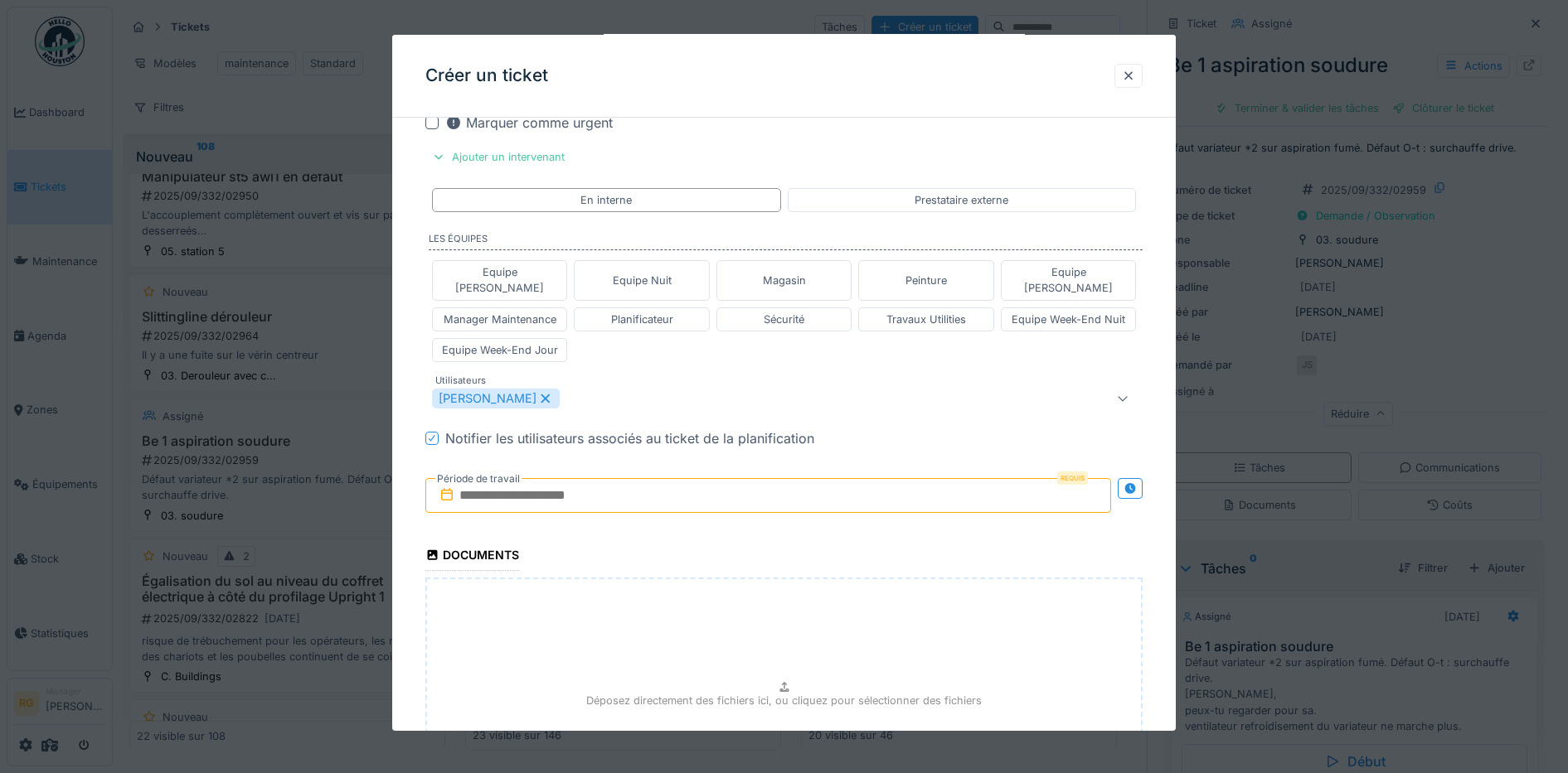
click at [514, 481] on input "text" at bounding box center [768, 496] width 687 height 35
click at [834, 522] on div "septembre 2025 septembre 2025 lu ma me je ve sa di" at bounding box center [771, 554] width 198 height 63
click at [712, 702] on div "30" at bounding box center [718, 712] width 23 height 23
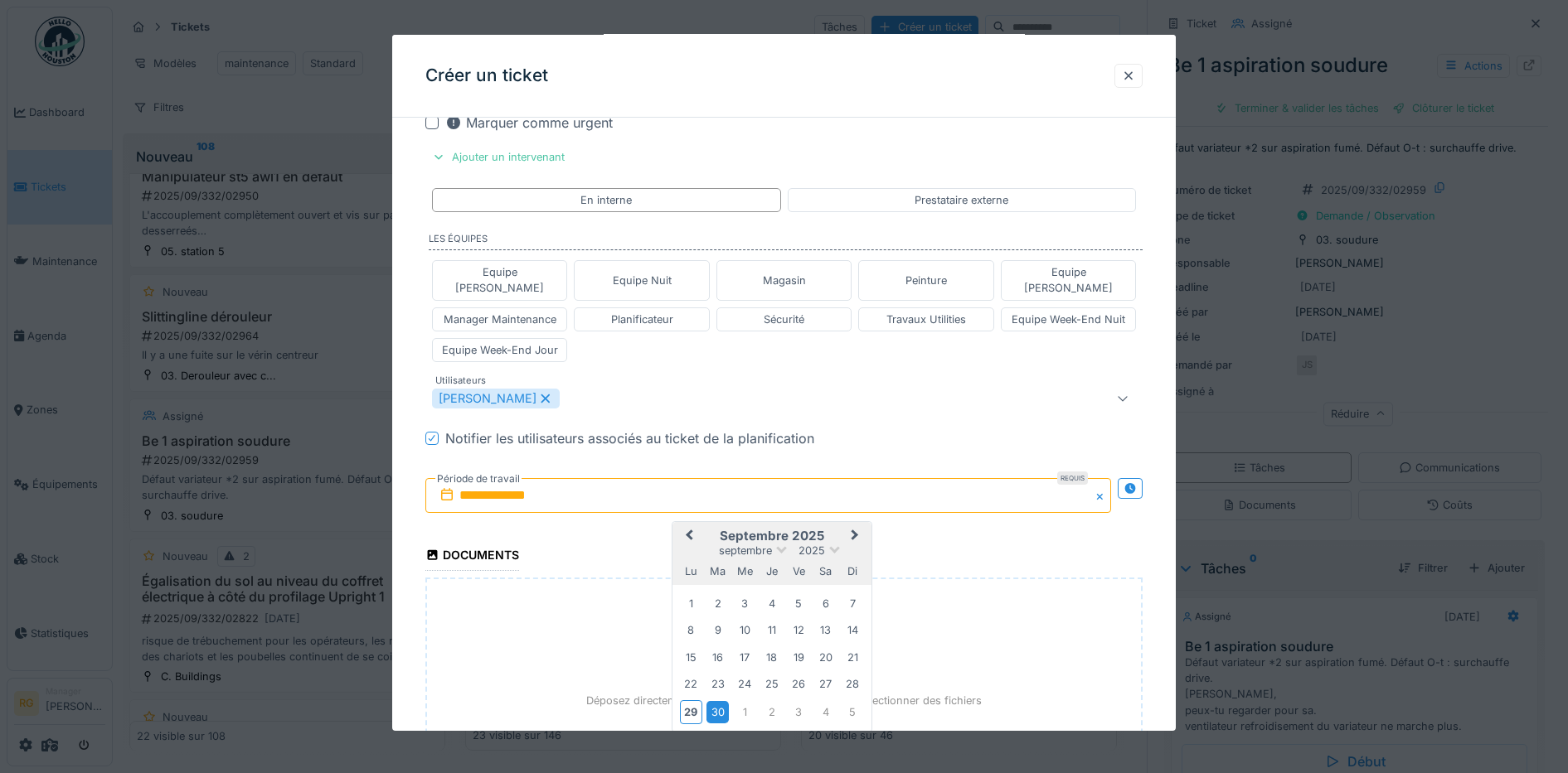
click at [716, 701] on div "30" at bounding box center [718, 712] width 23 height 23
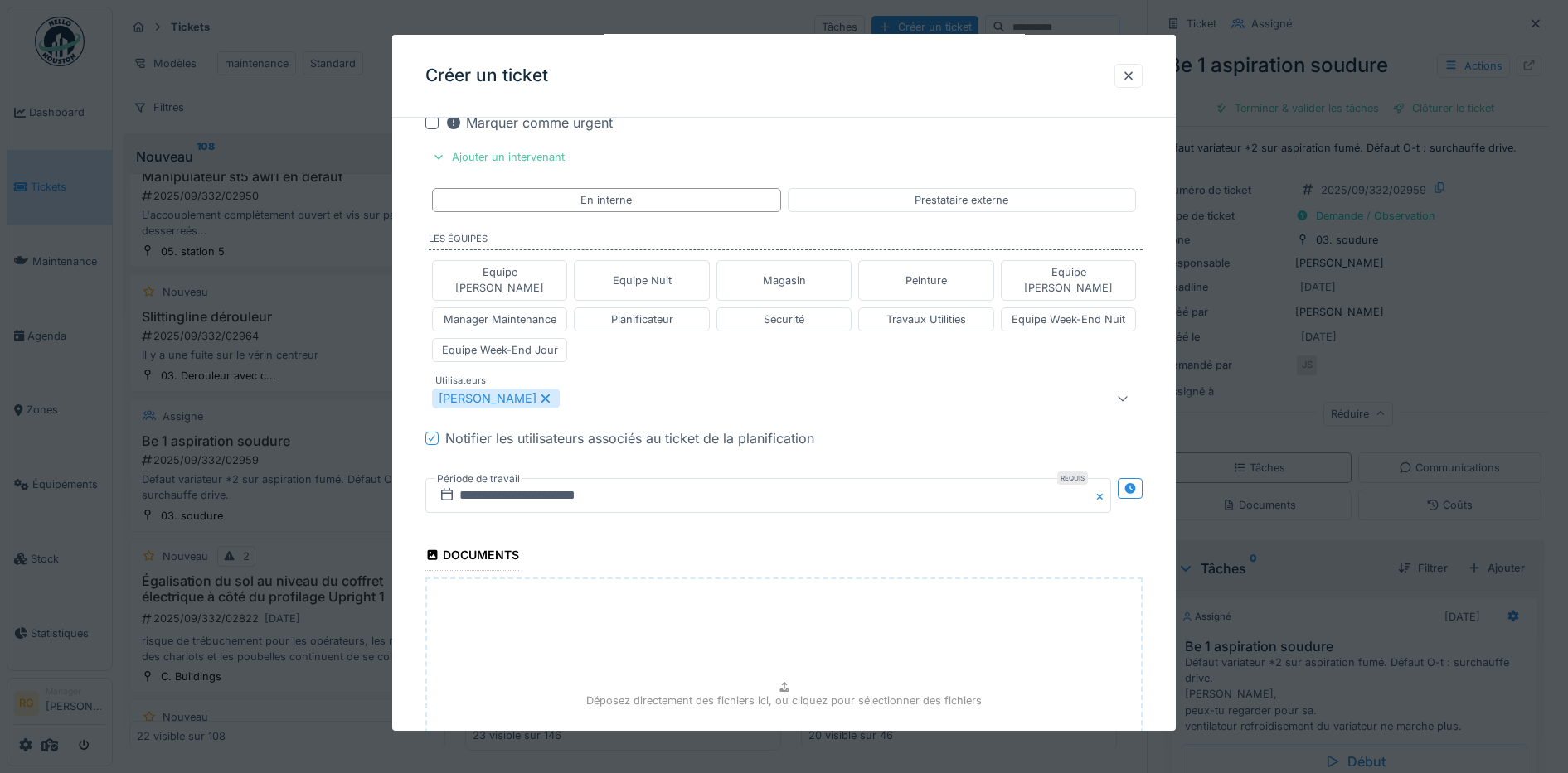
click at [701, 651] on div "Déposez directement des fichiers ici, ou cliquez pour sélectionner des fichiers" at bounding box center [784, 702] width 718 height 249
click at [805, 693] on p "Déposez directement des fichiers ici, ou cliquez pour sélectionner des fichiers" at bounding box center [784, 701] width 395 height 16
type input "**********"
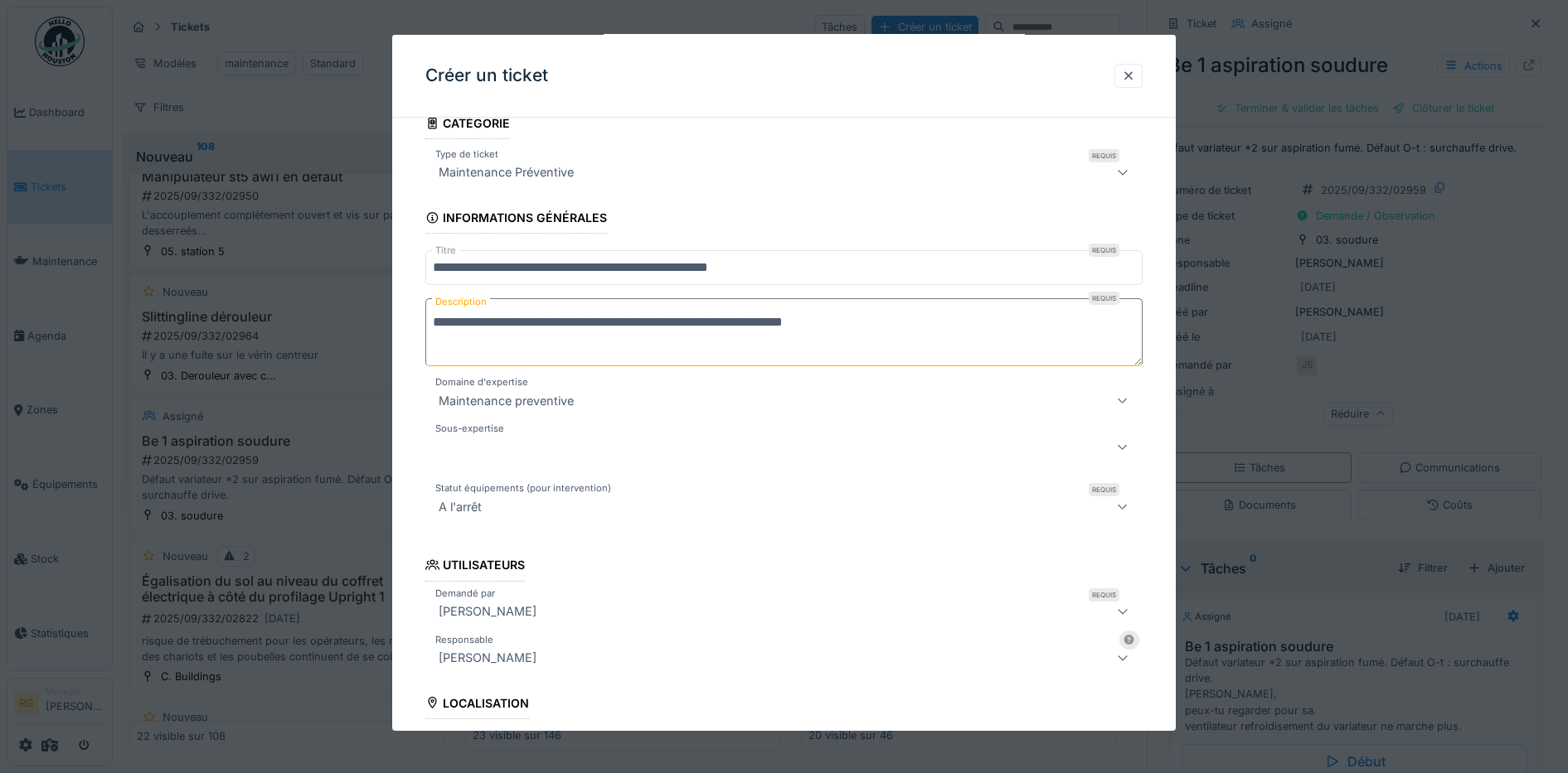
scroll to position [66, 0]
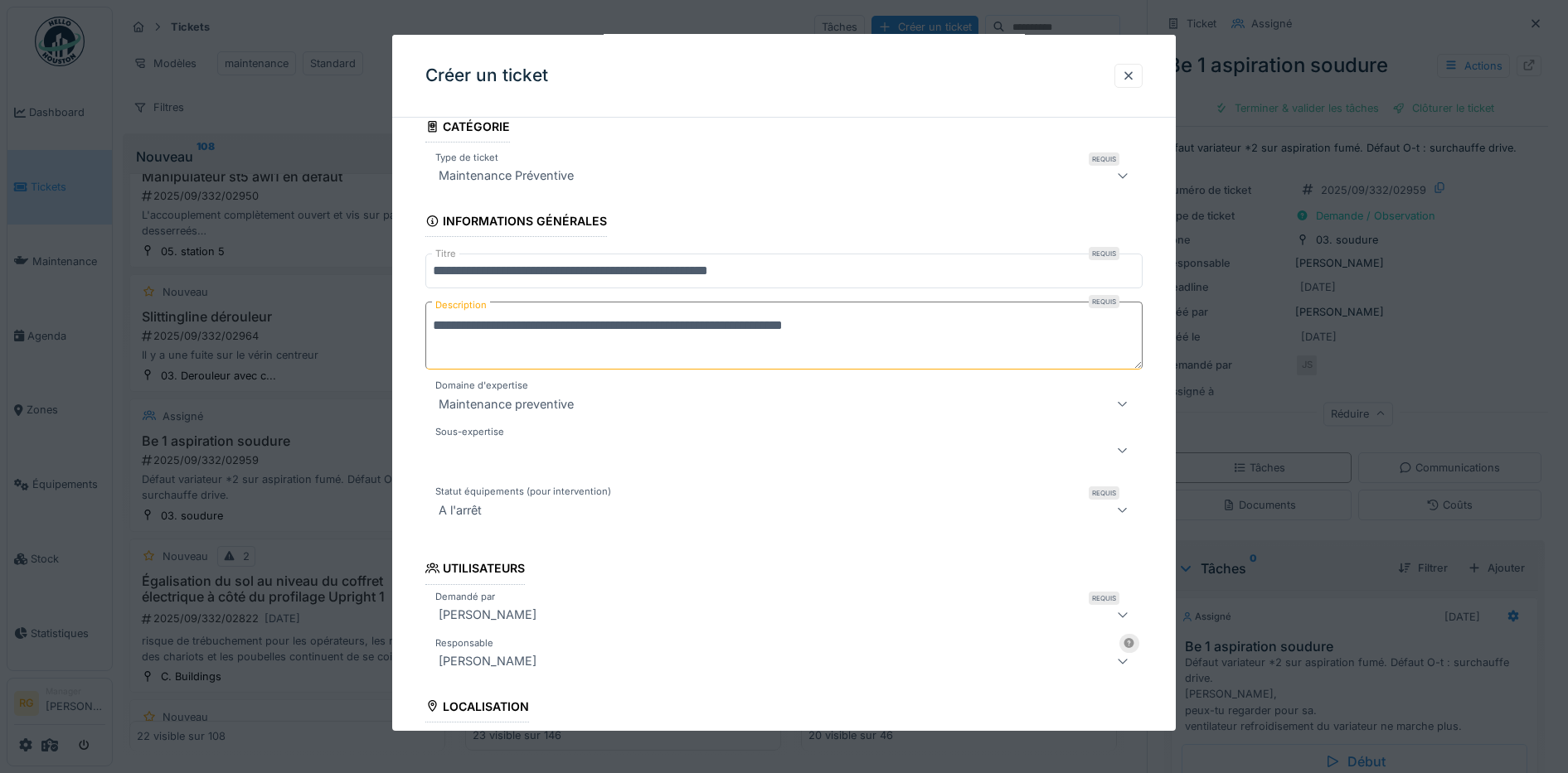
click at [489, 329] on textarea "**********" at bounding box center [784, 336] width 718 height 68
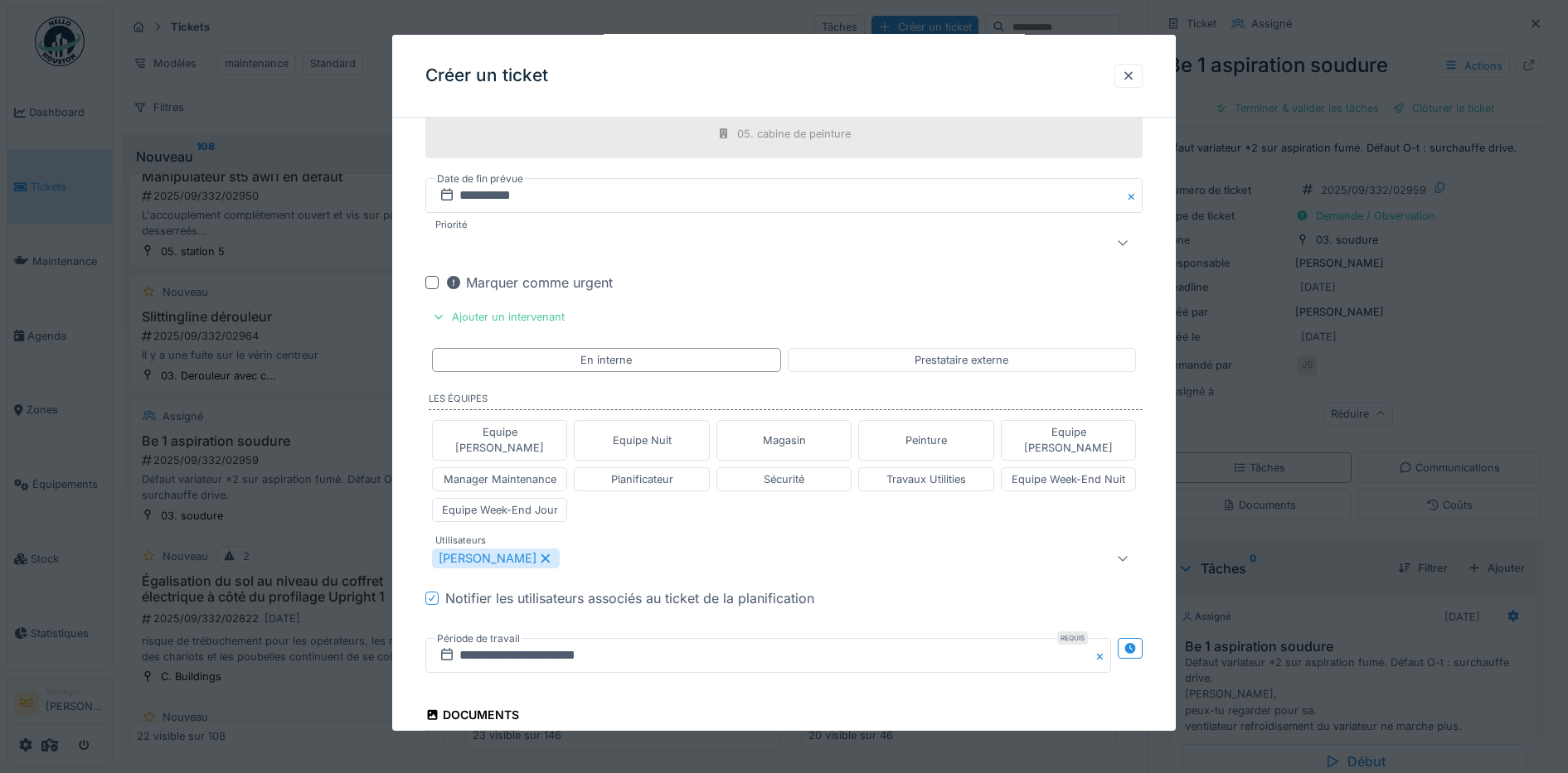
scroll to position [1206, 0]
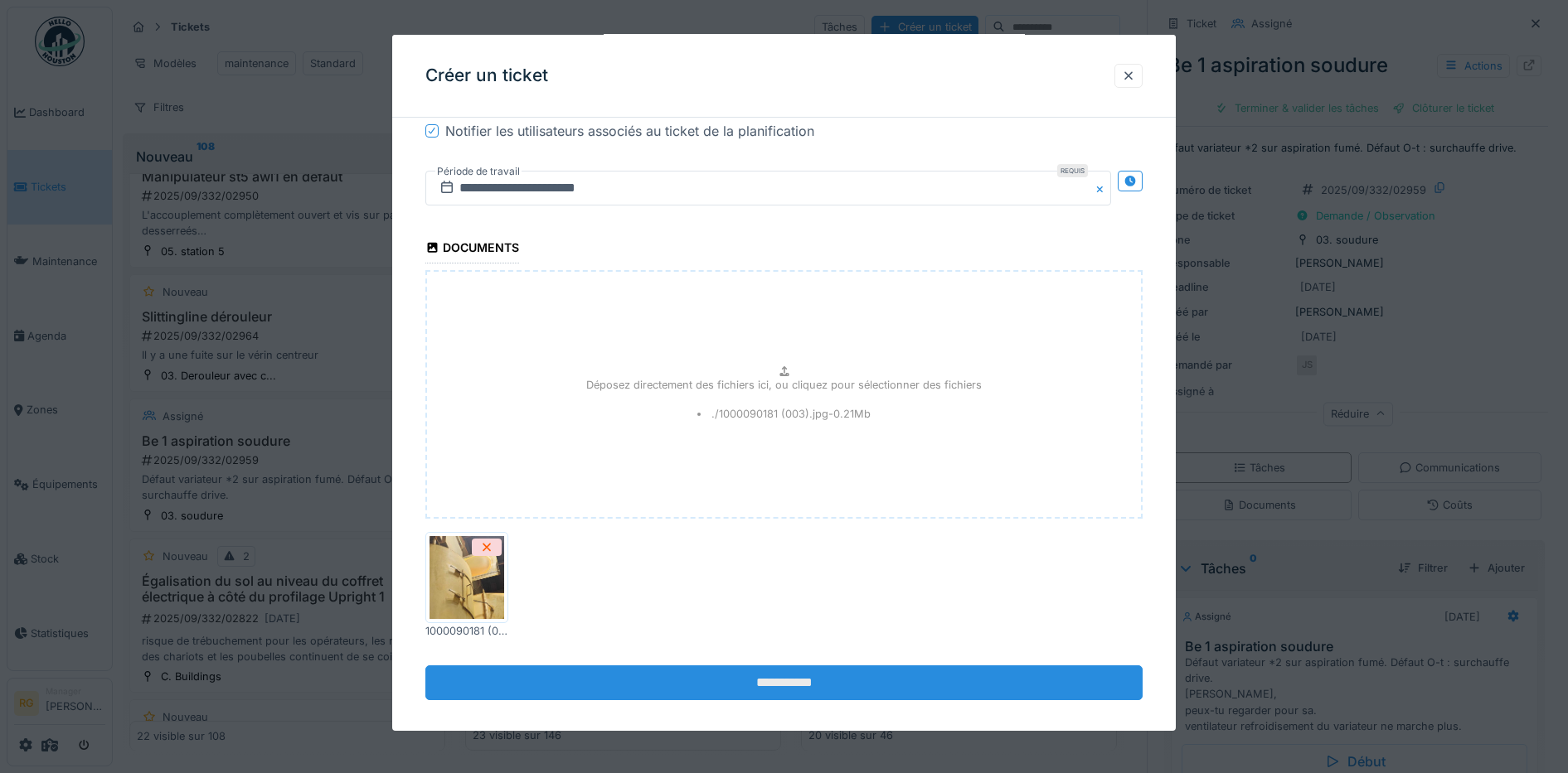
type textarea "**********"
click at [801, 668] on input "**********" at bounding box center [784, 683] width 718 height 35
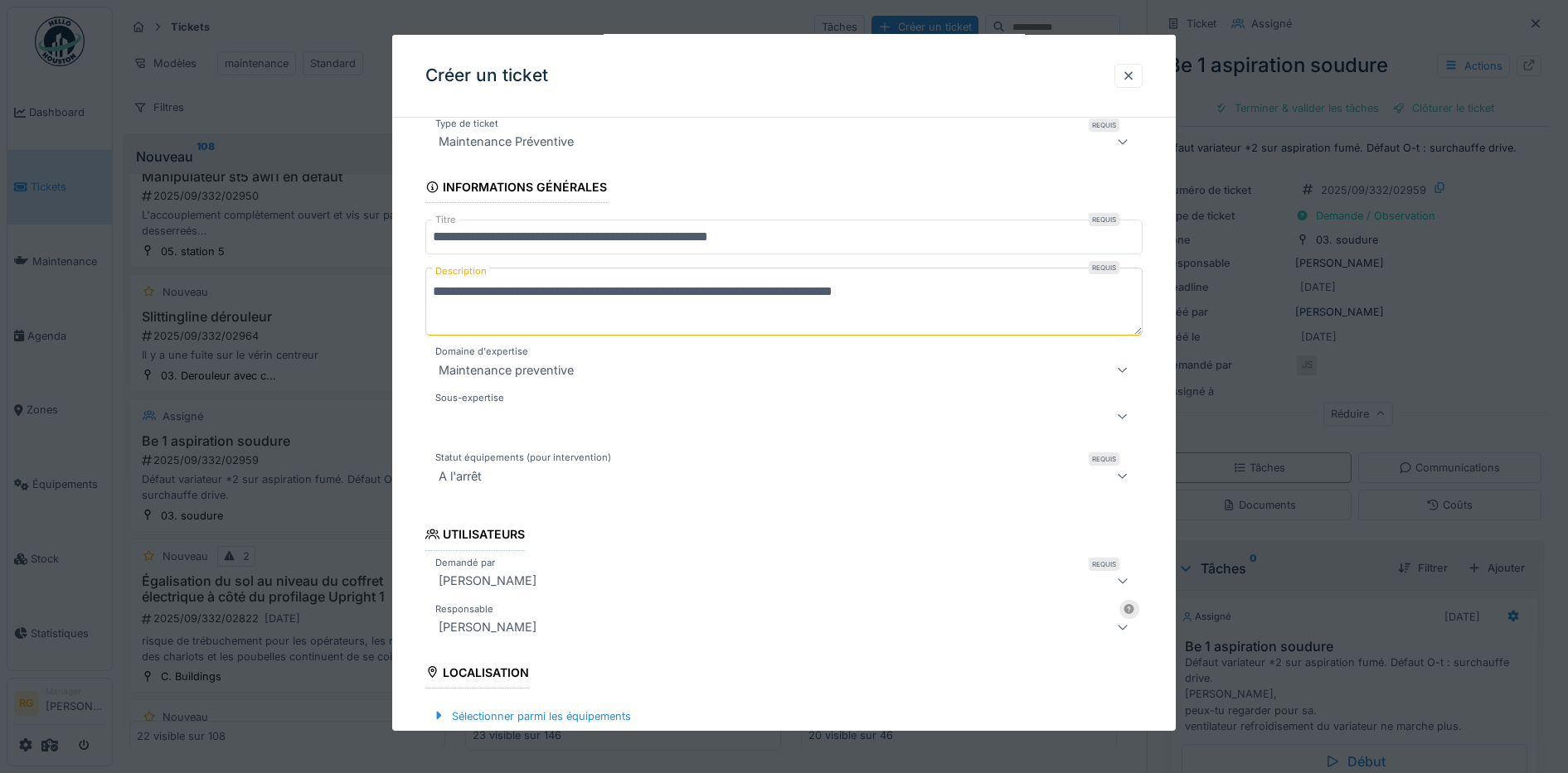
scroll to position [66, 0]
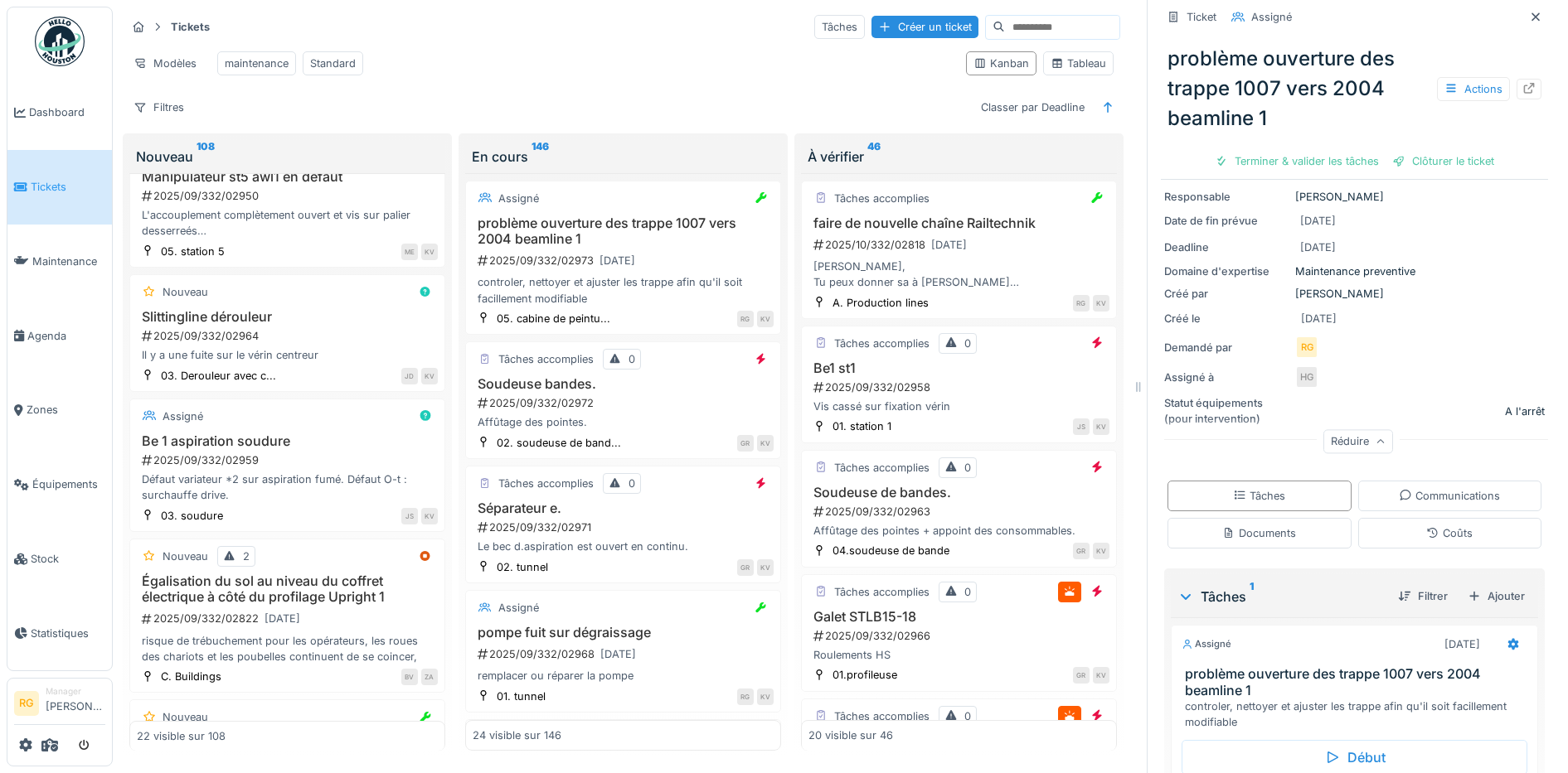
scroll to position [262, 0]
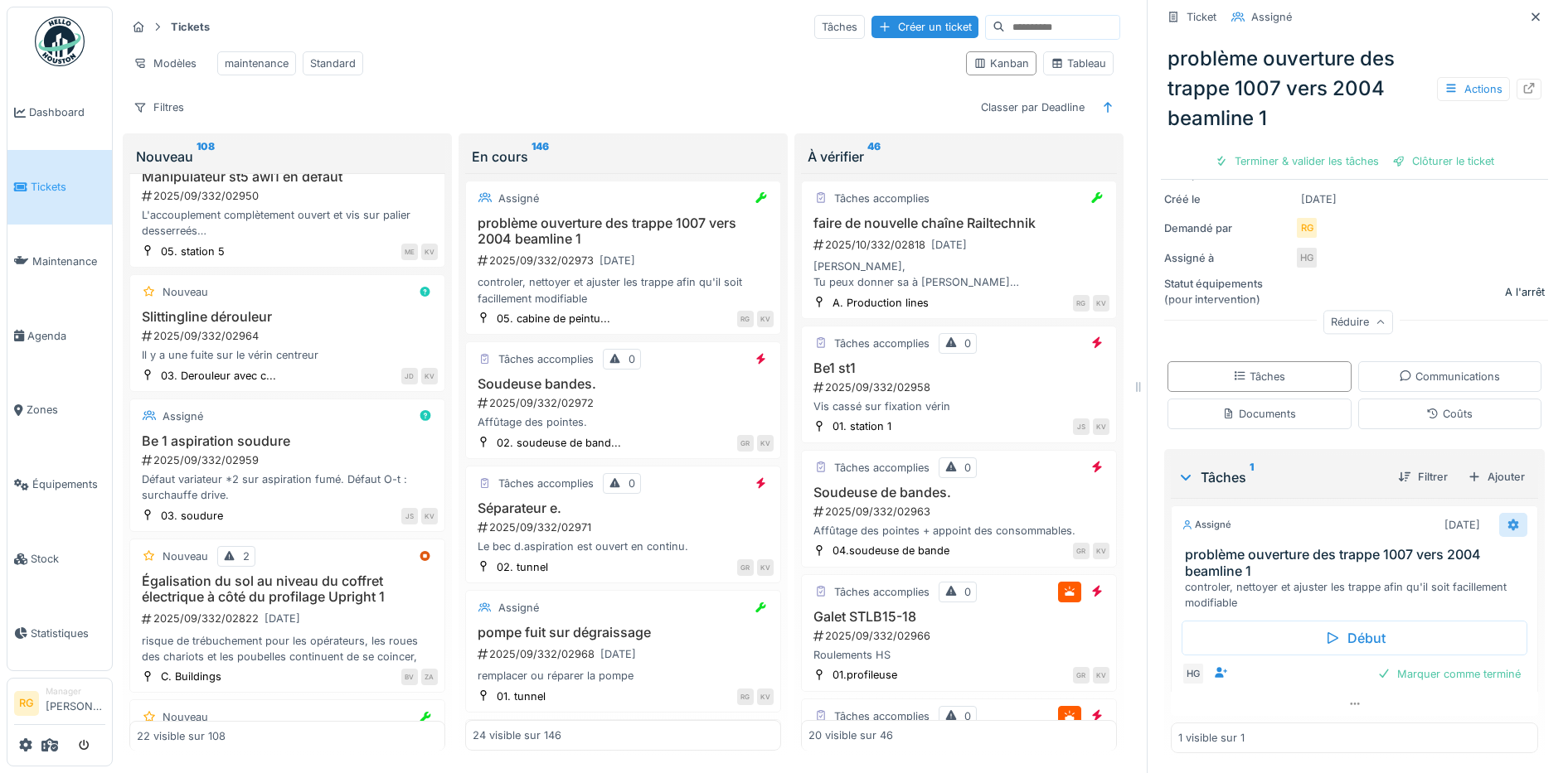
click at [1508, 519] on icon at bounding box center [1513, 525] width 10 height 11
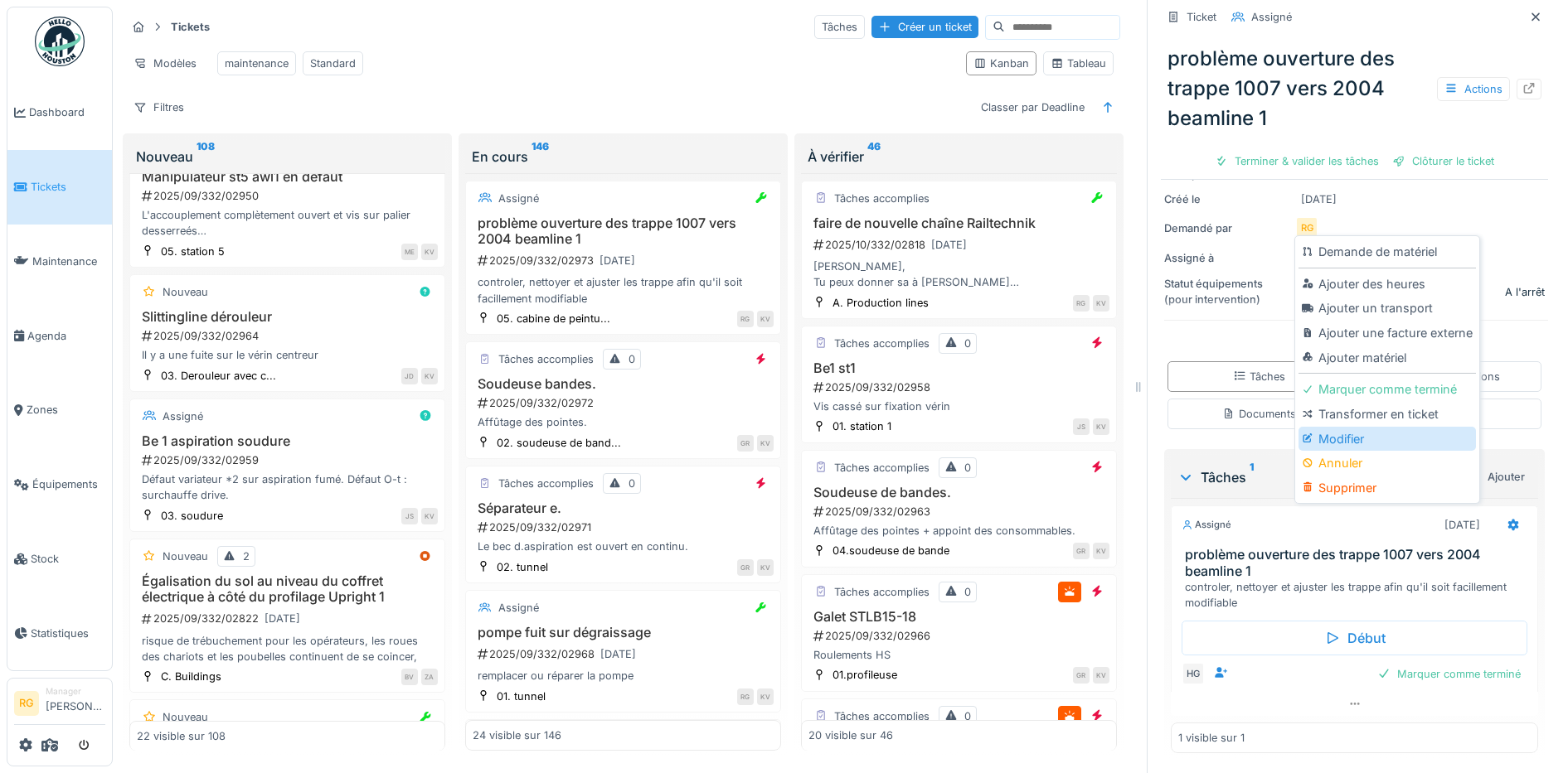
click at [1347, 427] on div "Modifier" at bounding box center [1387, 440] width 177 height 25
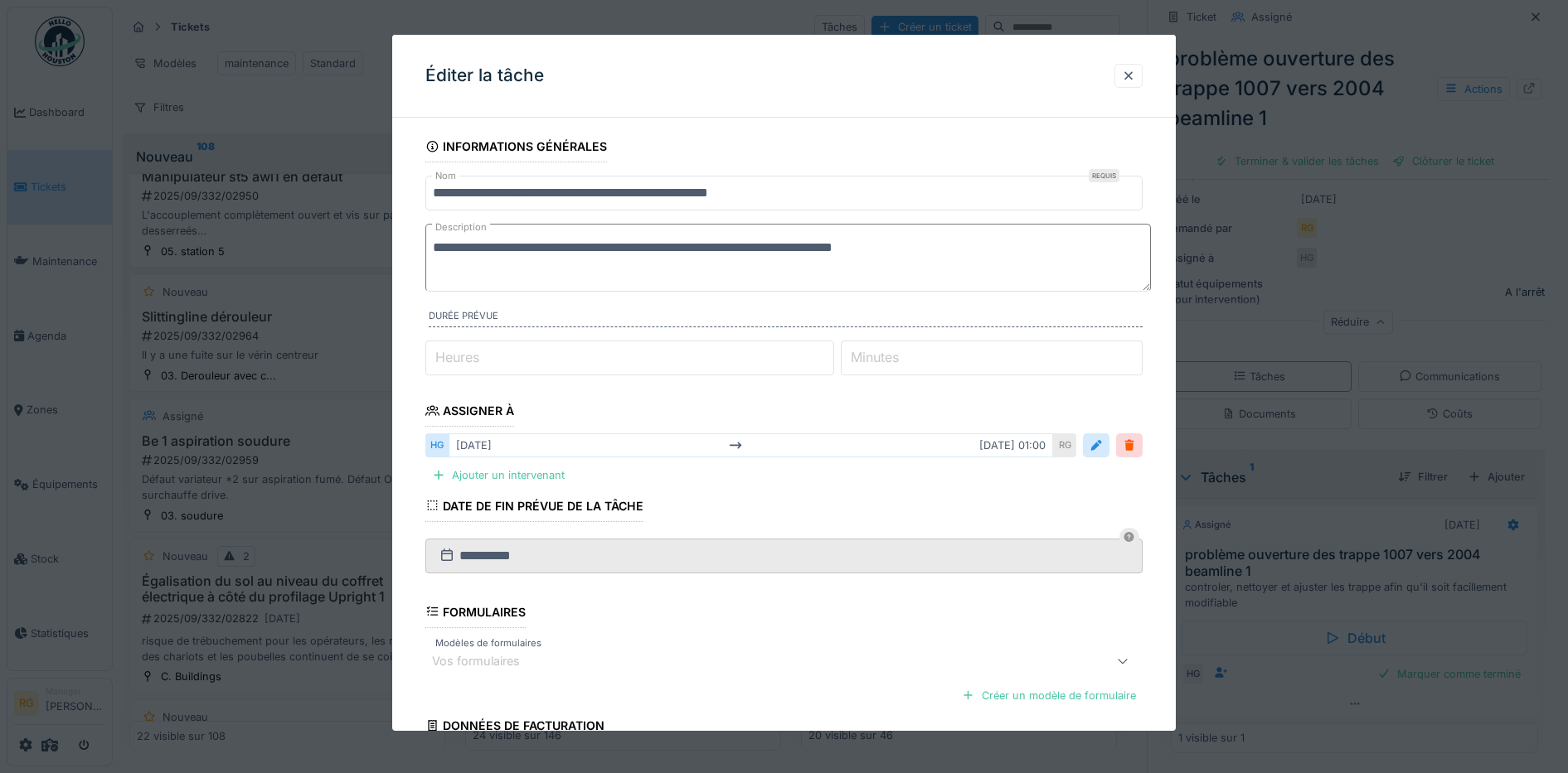
click at [928, 248] on textarea "**********" at bounding box center [788, 258] width 726 height 68
click at [727, 269] on textarea "**********" at bounding box center [788, 258] width 726 height 68
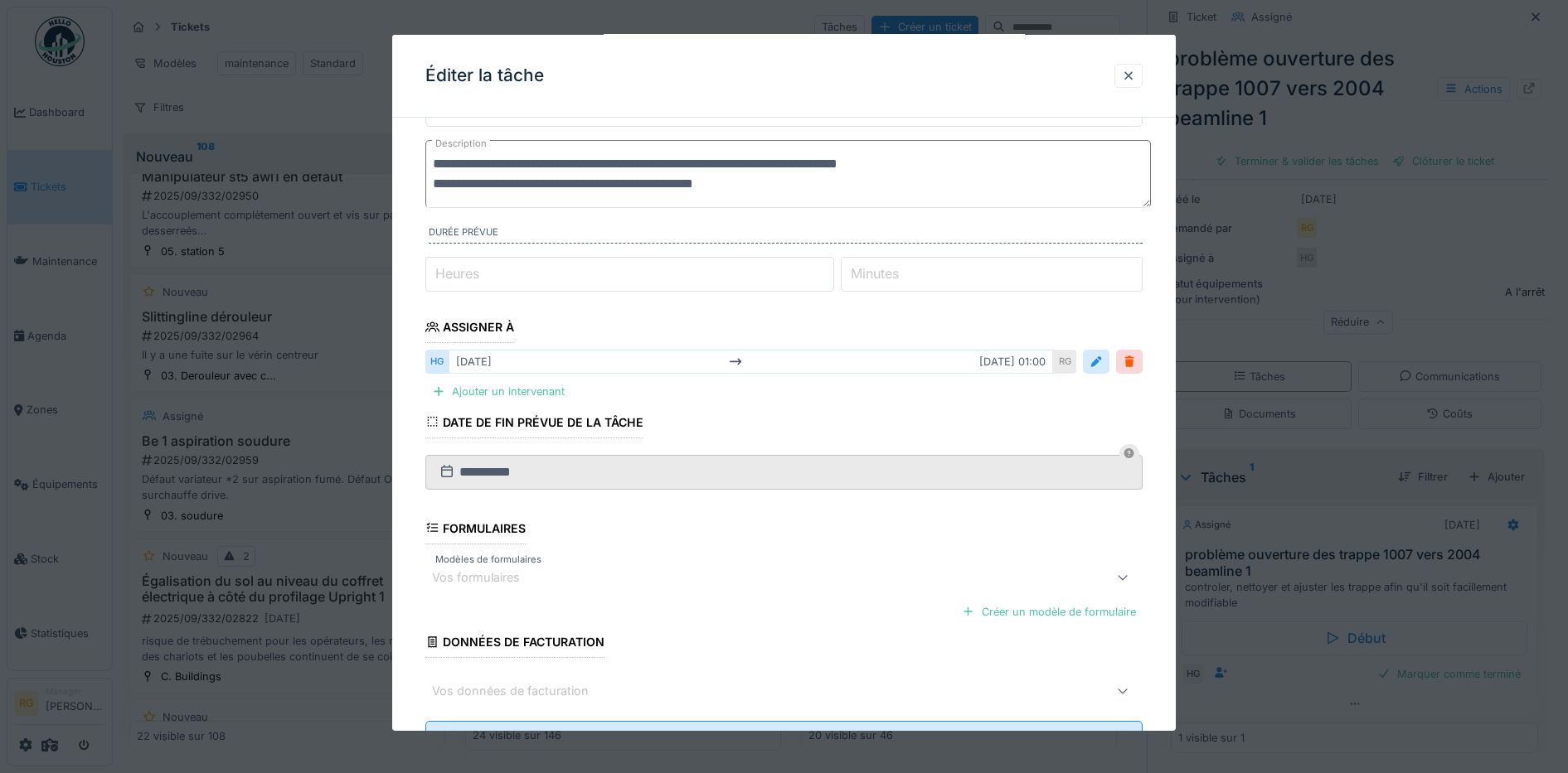
scroll to position [155, 0]
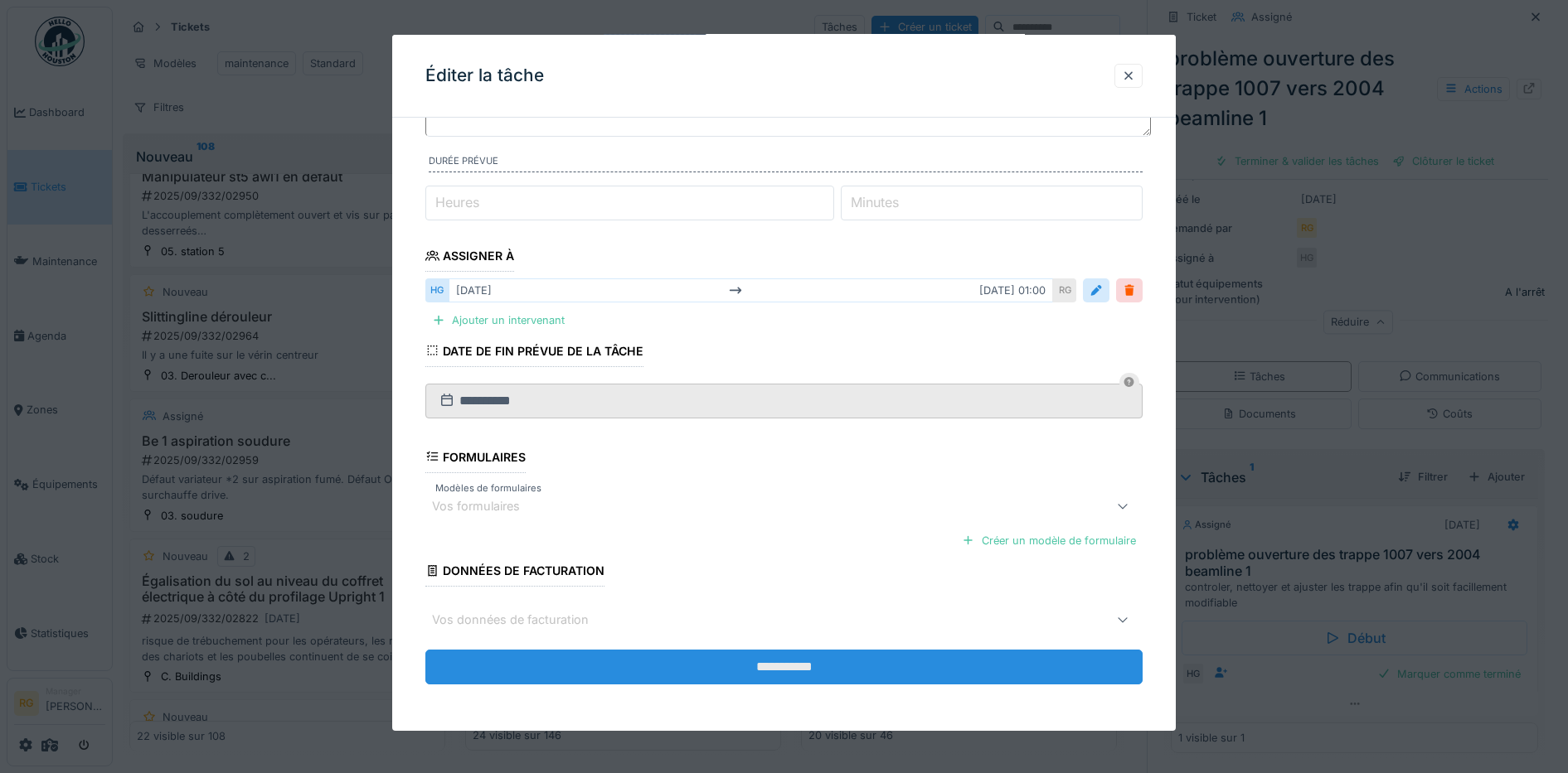
type textarea "**********"
click at [808, 669] on input "**********" at bounding box center [784, 667] width 718 height 35
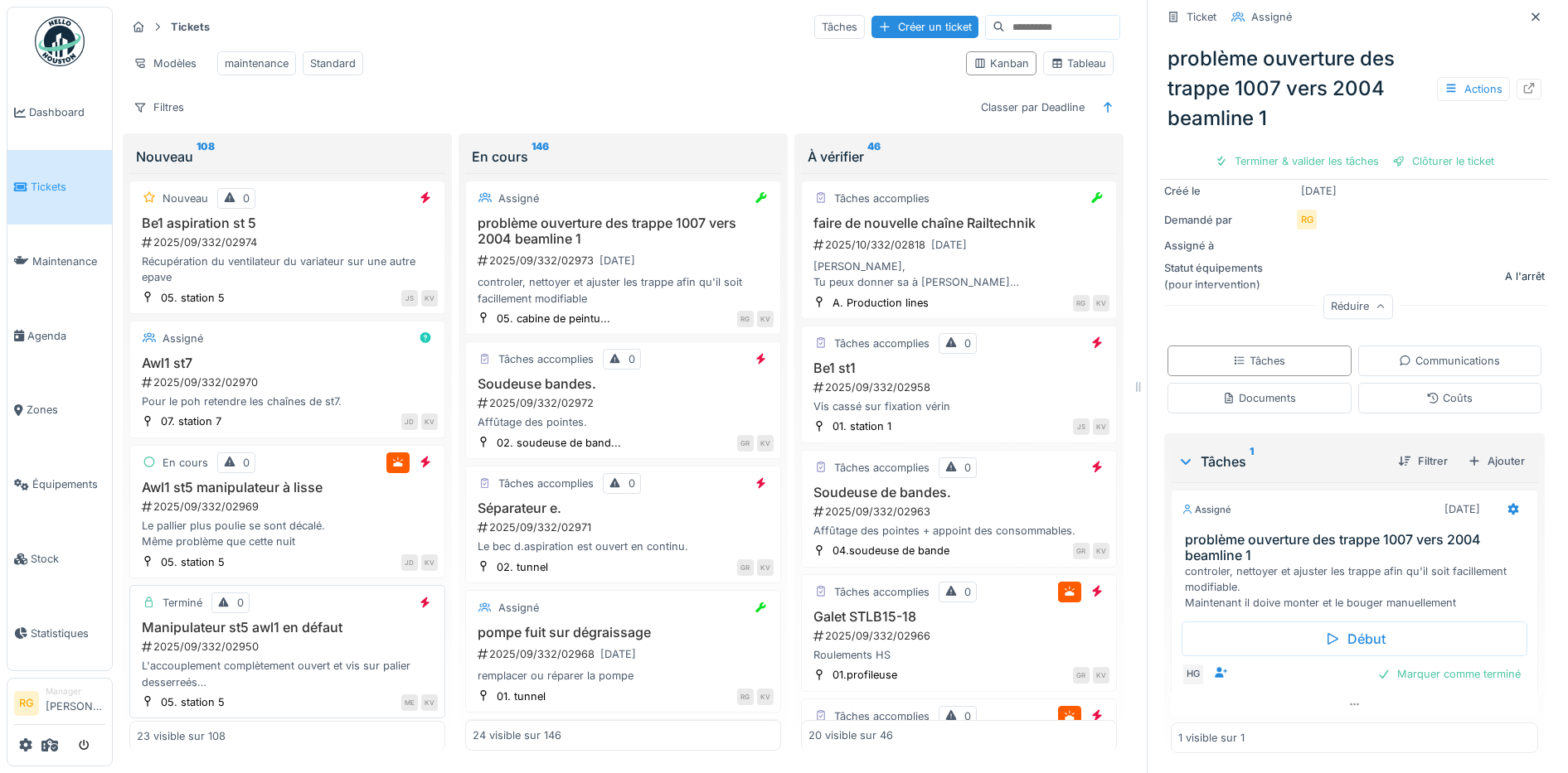
scroll to position [104, 0]
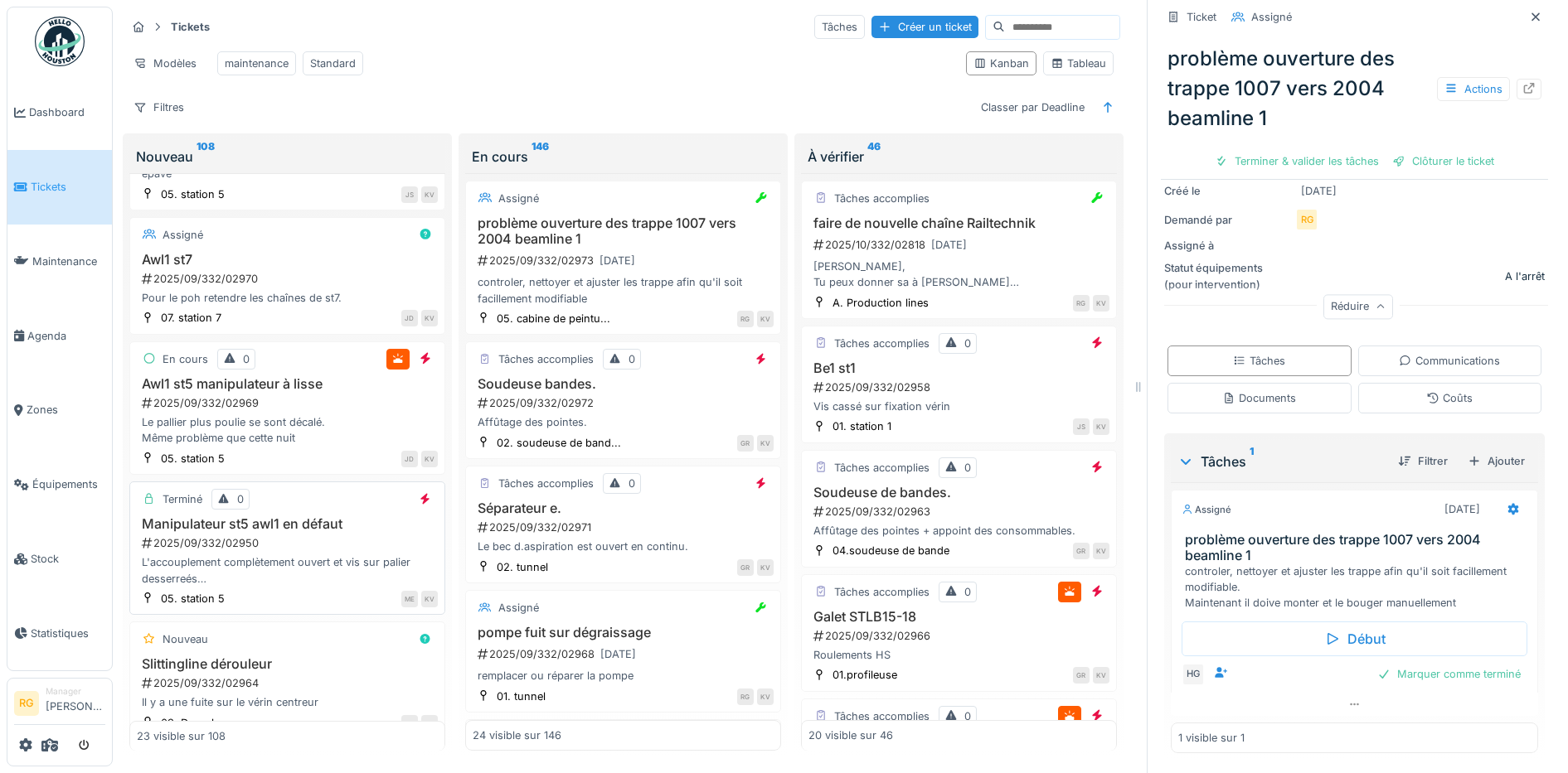
click at [300, 545] on div "2025/09/332/02950" at bounding box center [289, 543] width 297 height 16
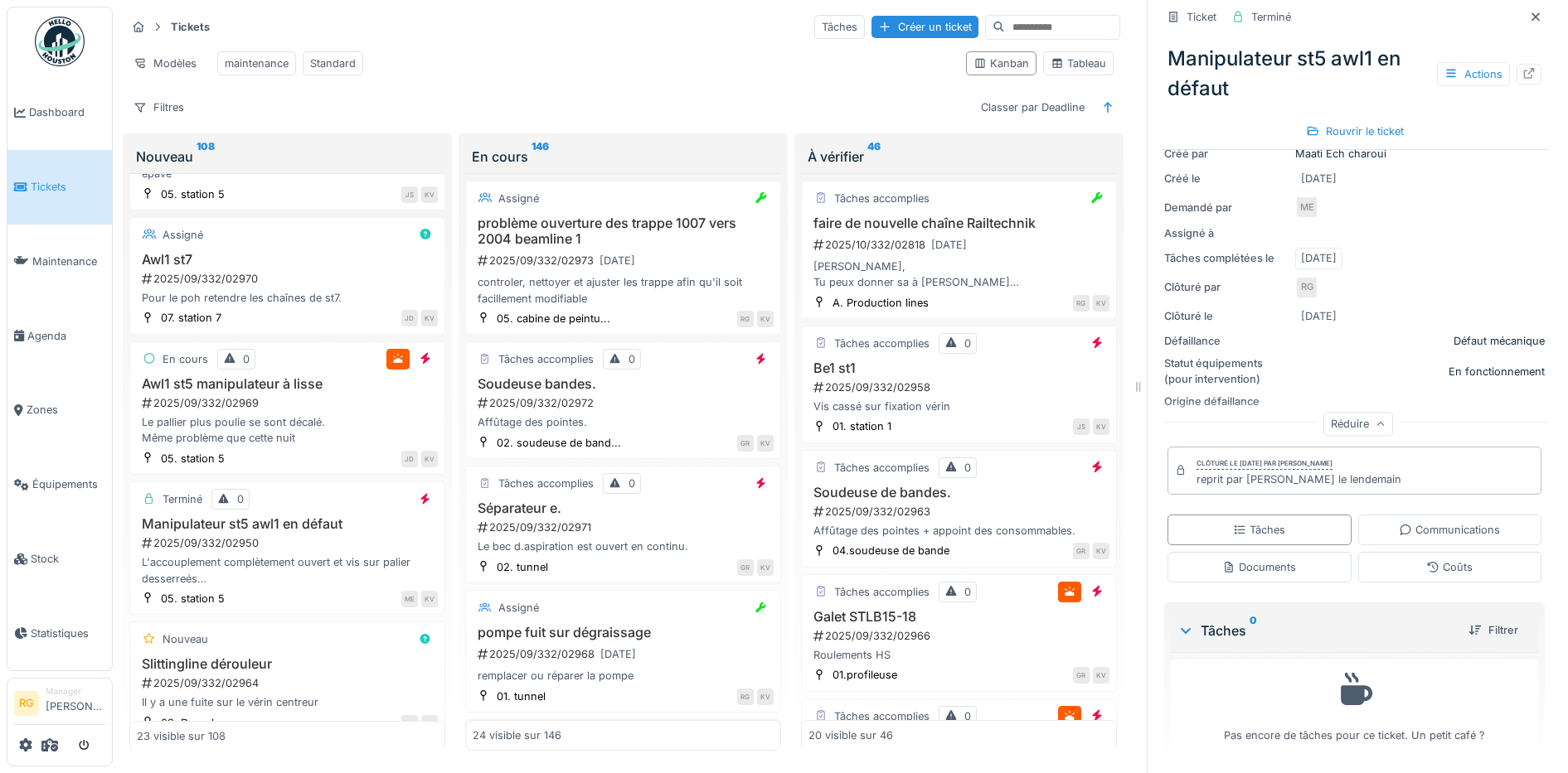
scroll to position [231, 0]
click at [1263, 556] on div "Documents" at bounding box center [1259, 563] width 74 height 16
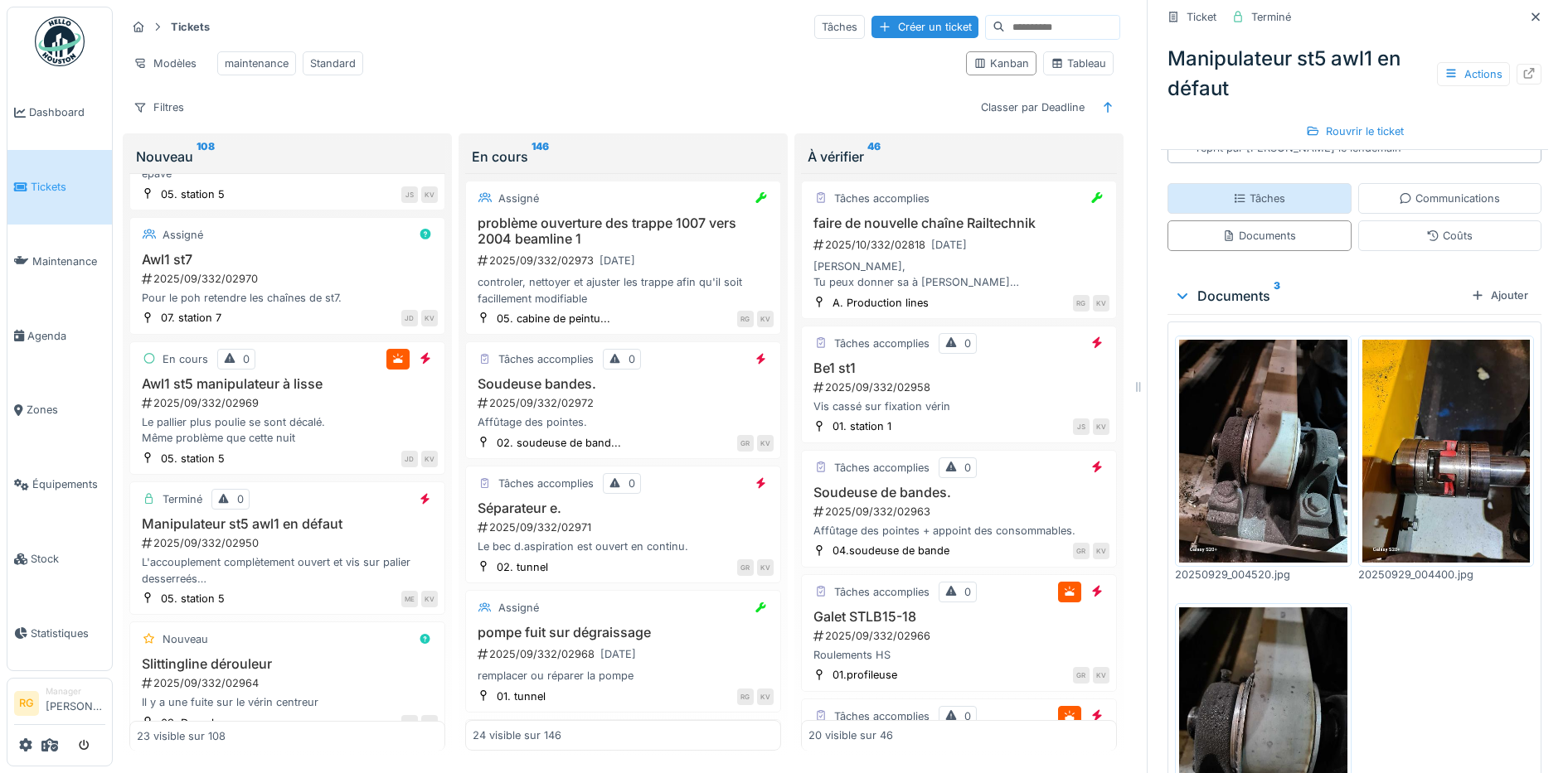
scroll to position [645, 0]
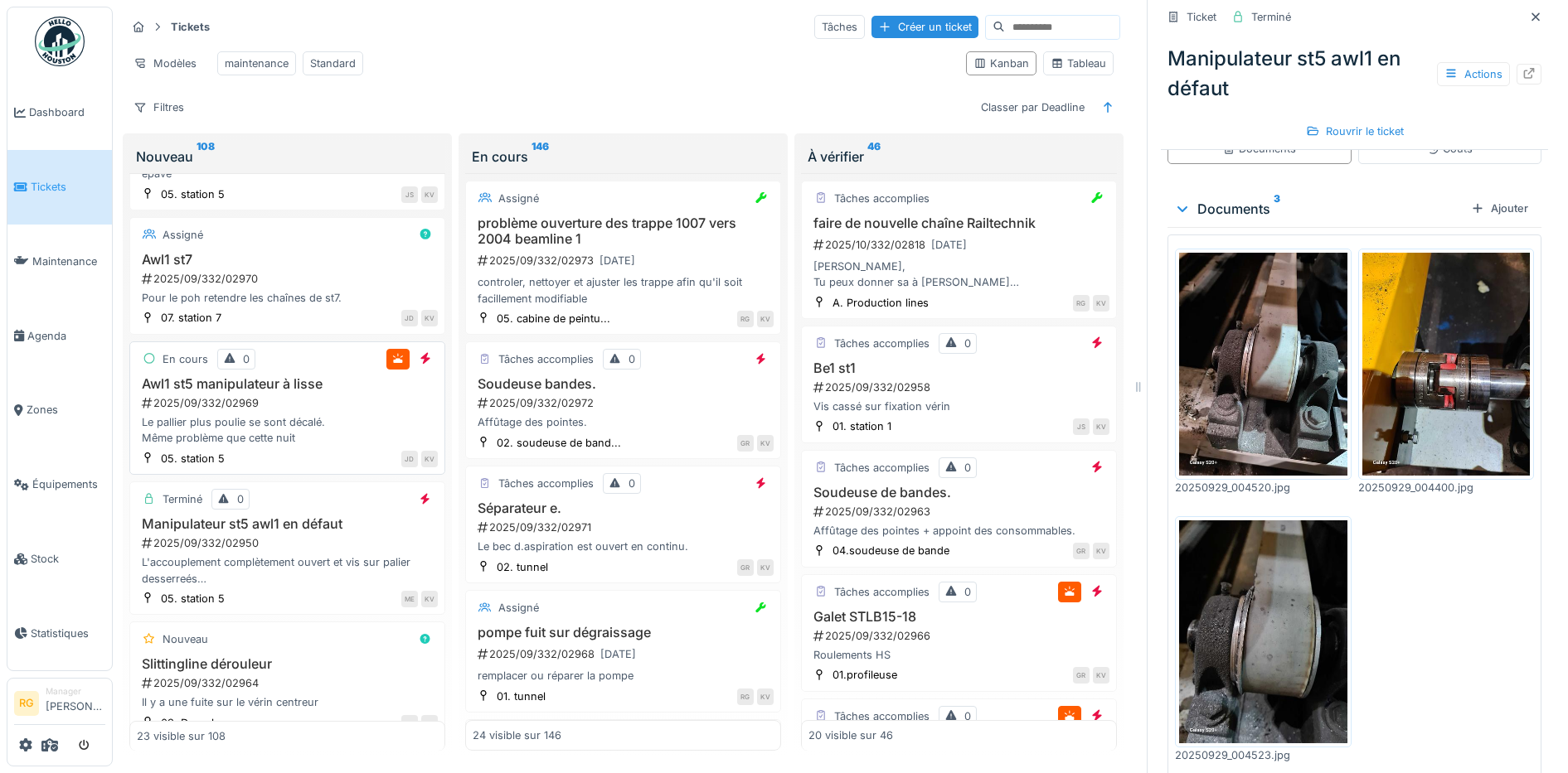
click at [299, 407] on div "2025/09/332/02969" at bounding box center [289, 403] width 297 height 16
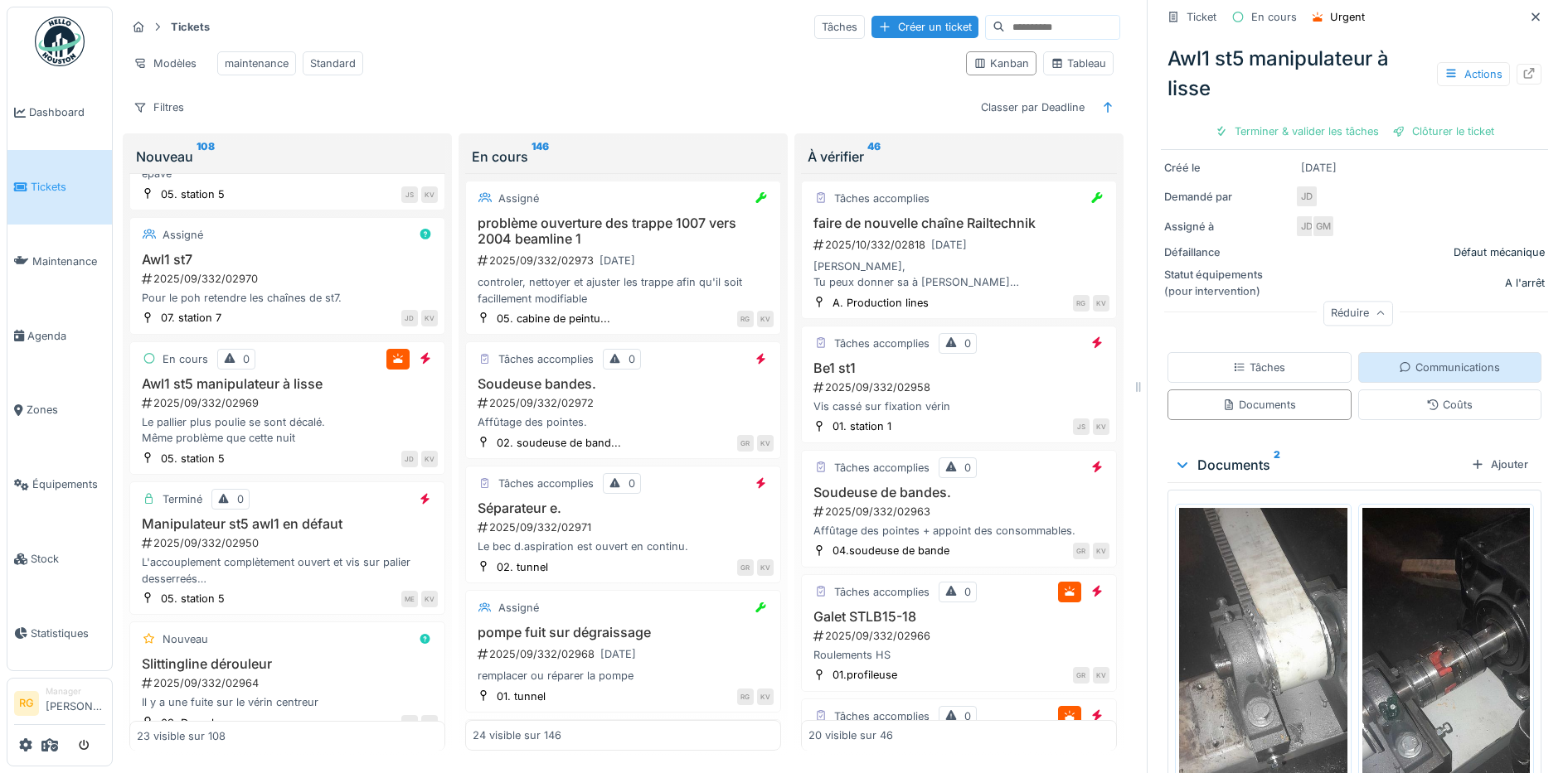
scroll to position [413, 0]
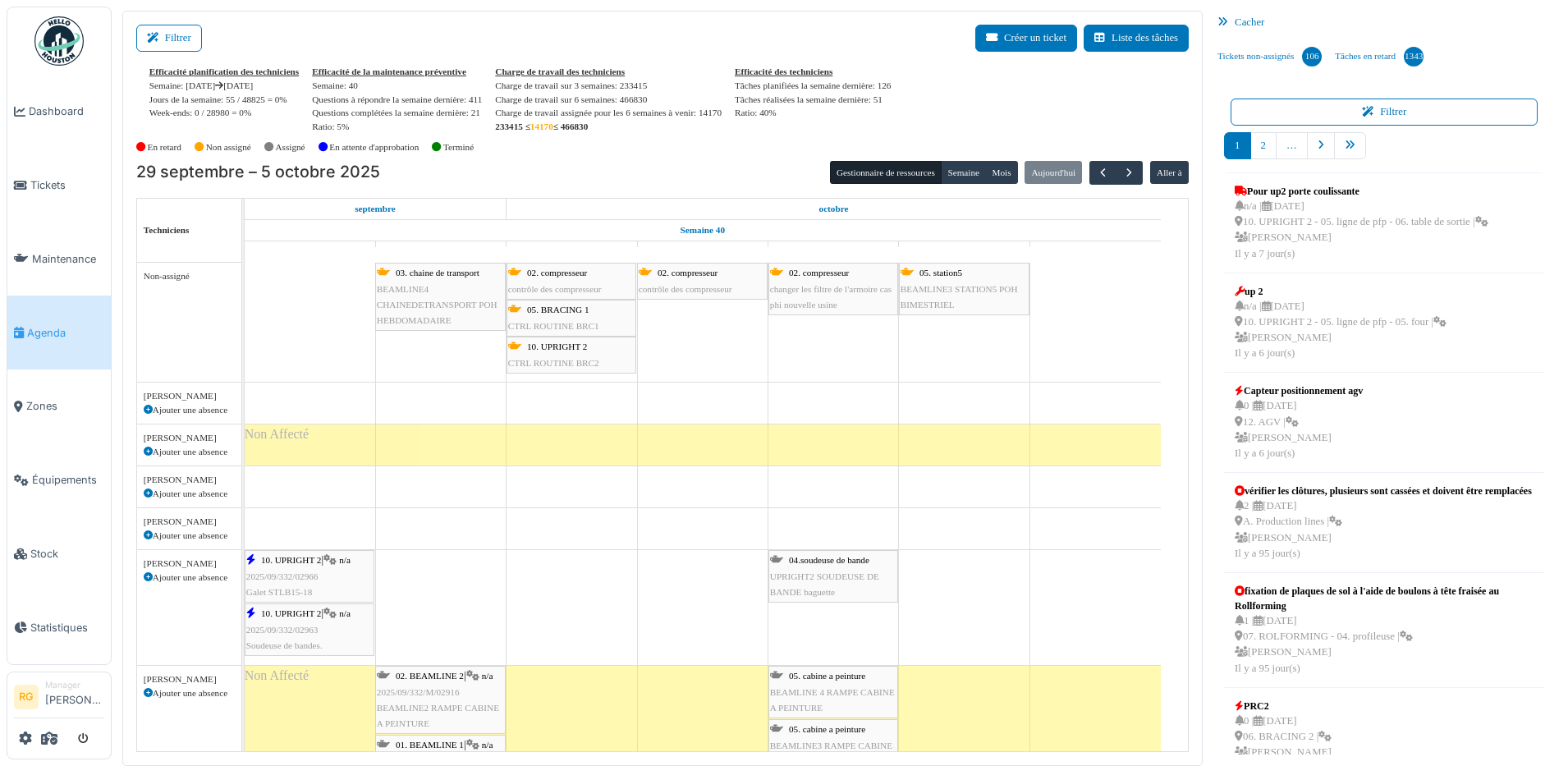
scroll to position [1232, 0]
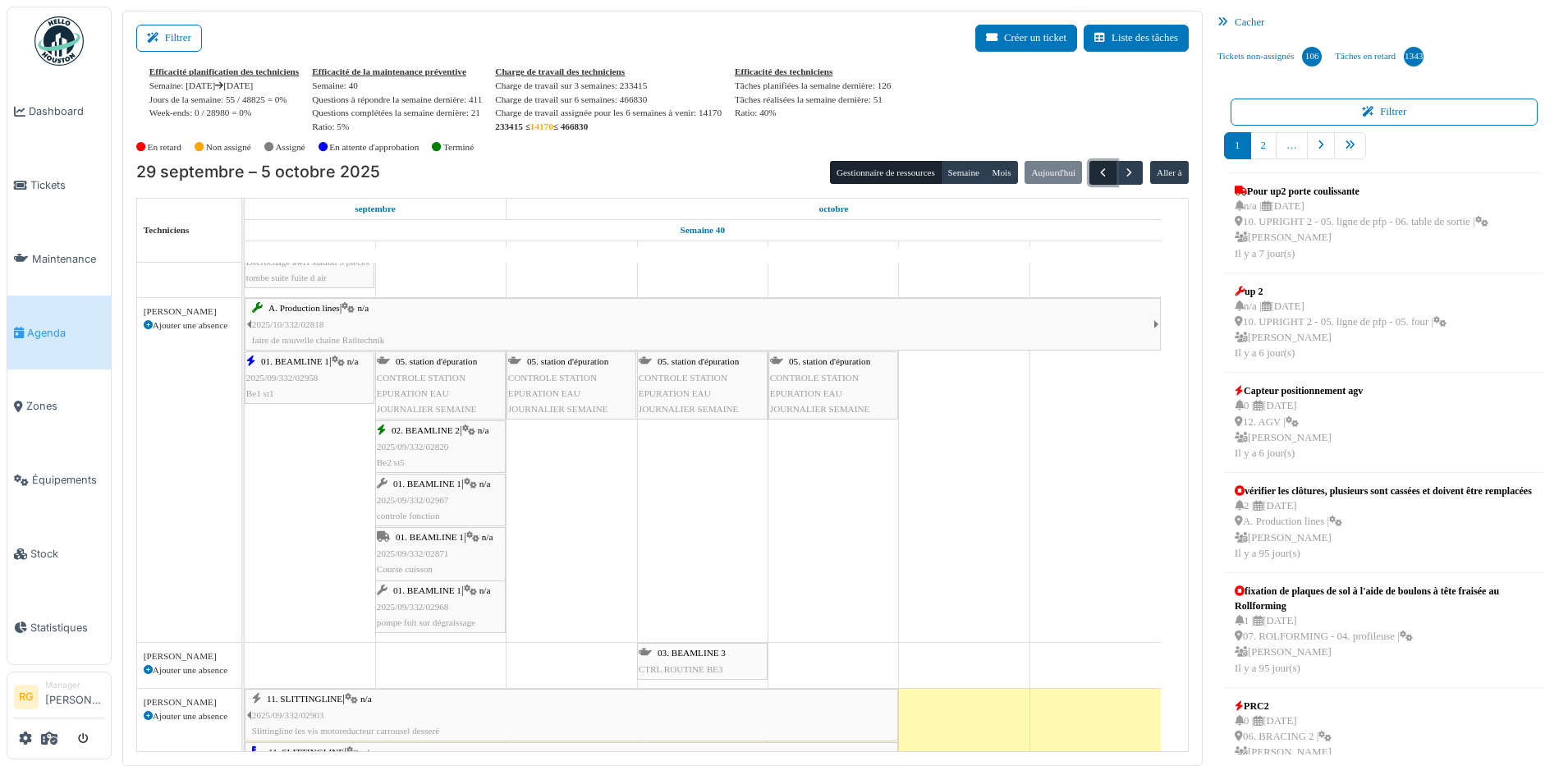
click at [1096, 170] on span "button" at bounding box center [1102, 172] width 14 height 14
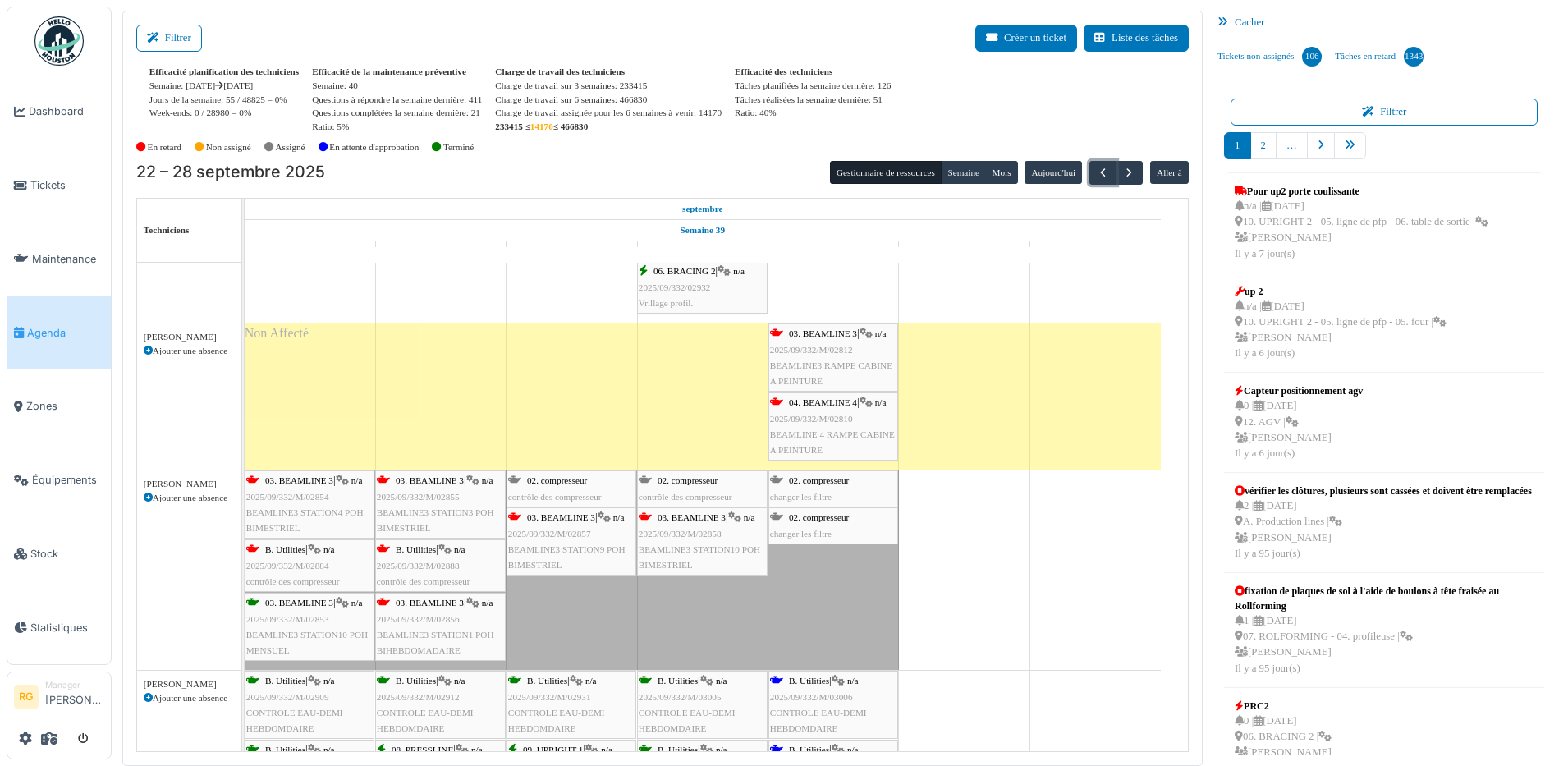
scroll to position [3288, 0]
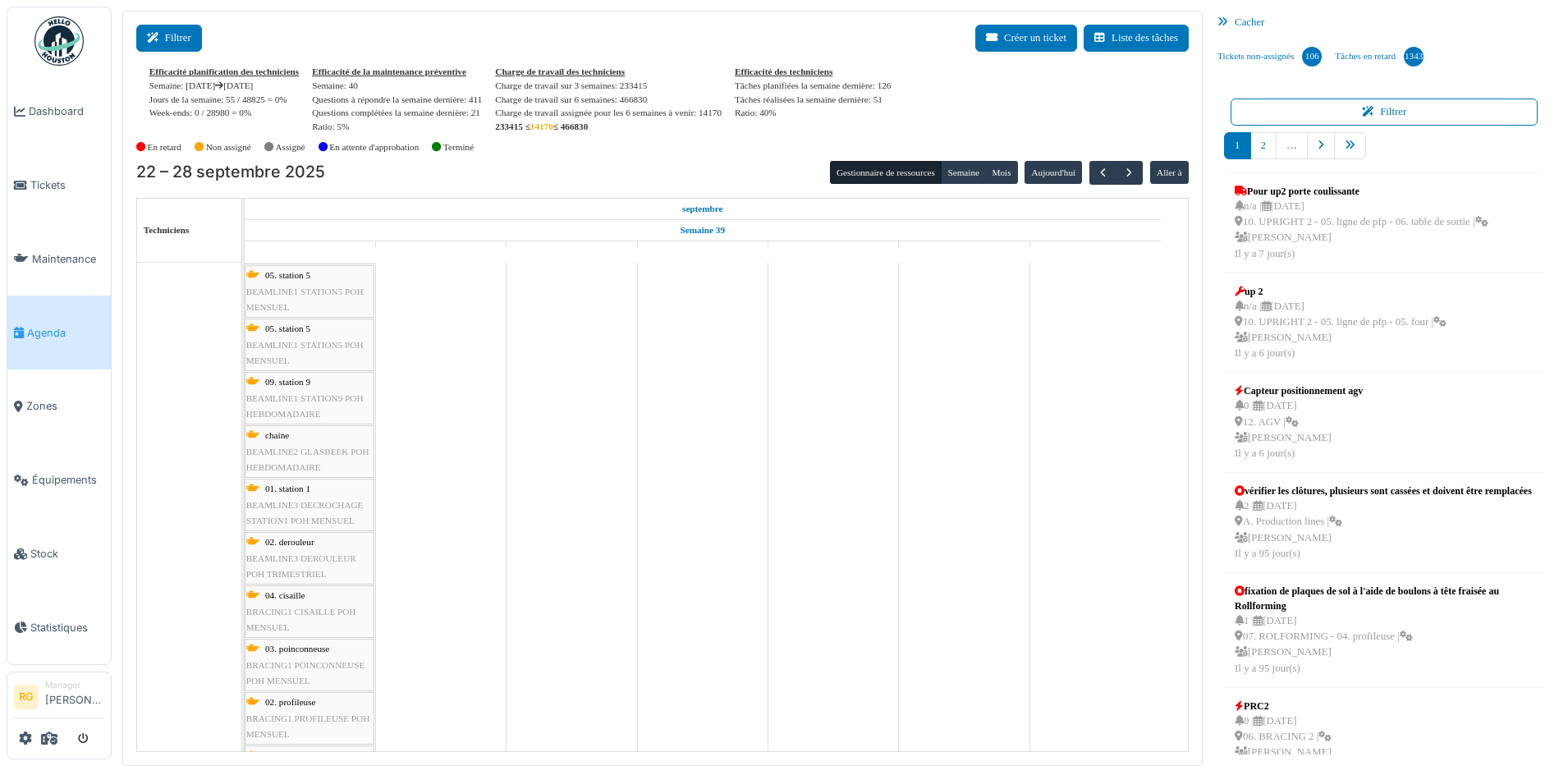
click at [158, 39] on icon at bounding box center [155, 38] width 18 height 10
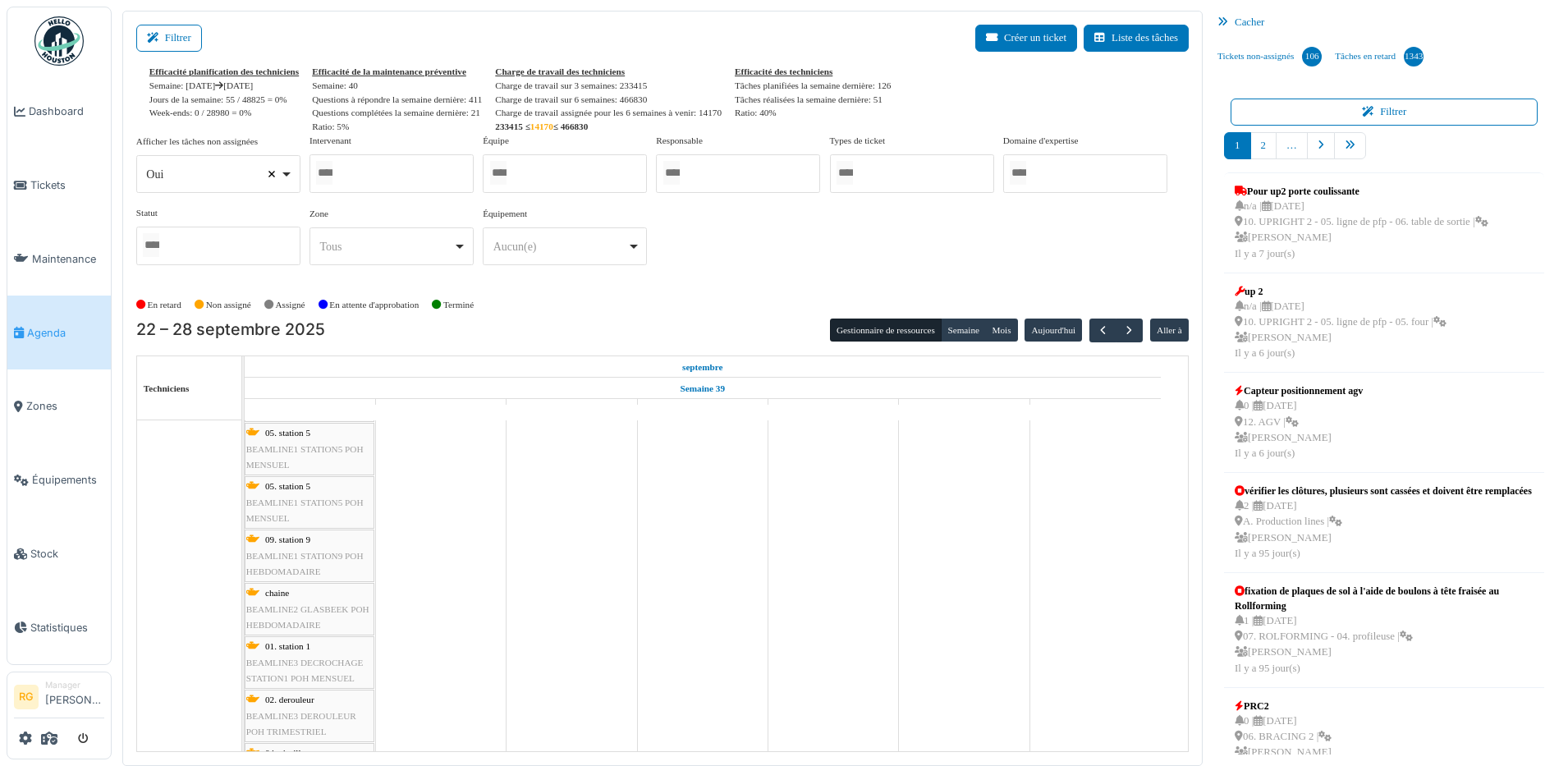
select select
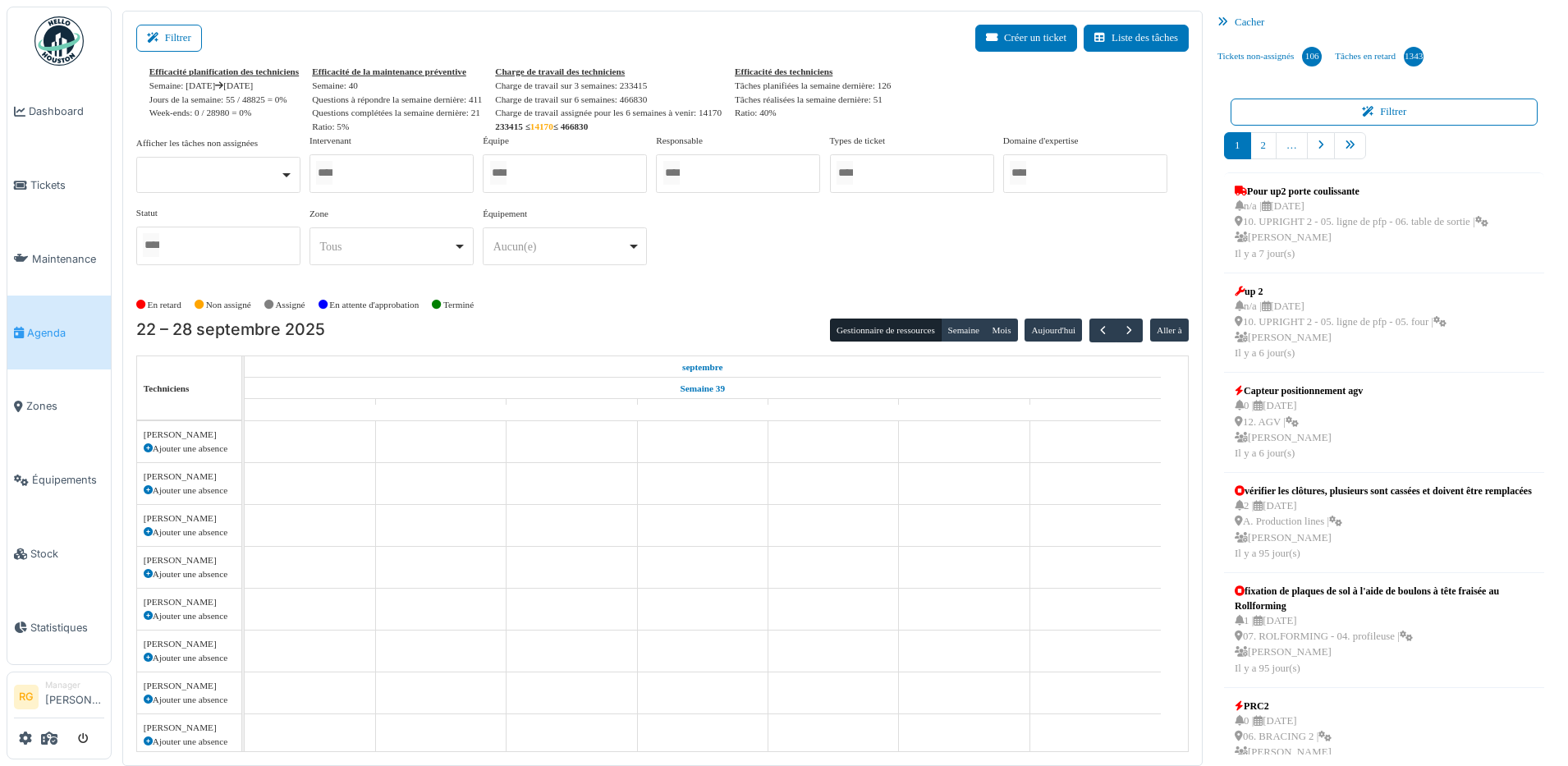
click at [370, 172] on div at bounding box center [391, 173] width 165 height 39
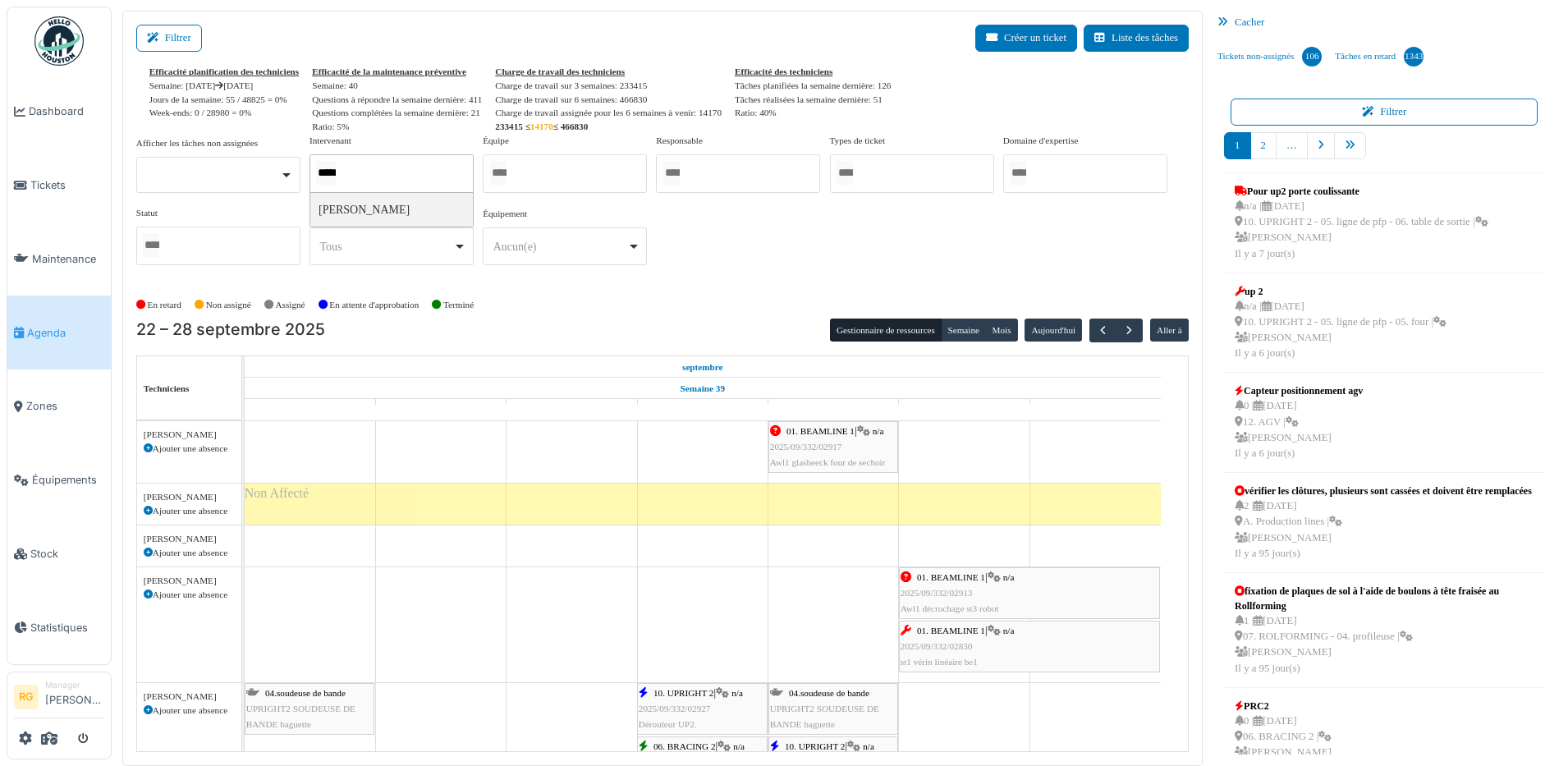
type input "******"
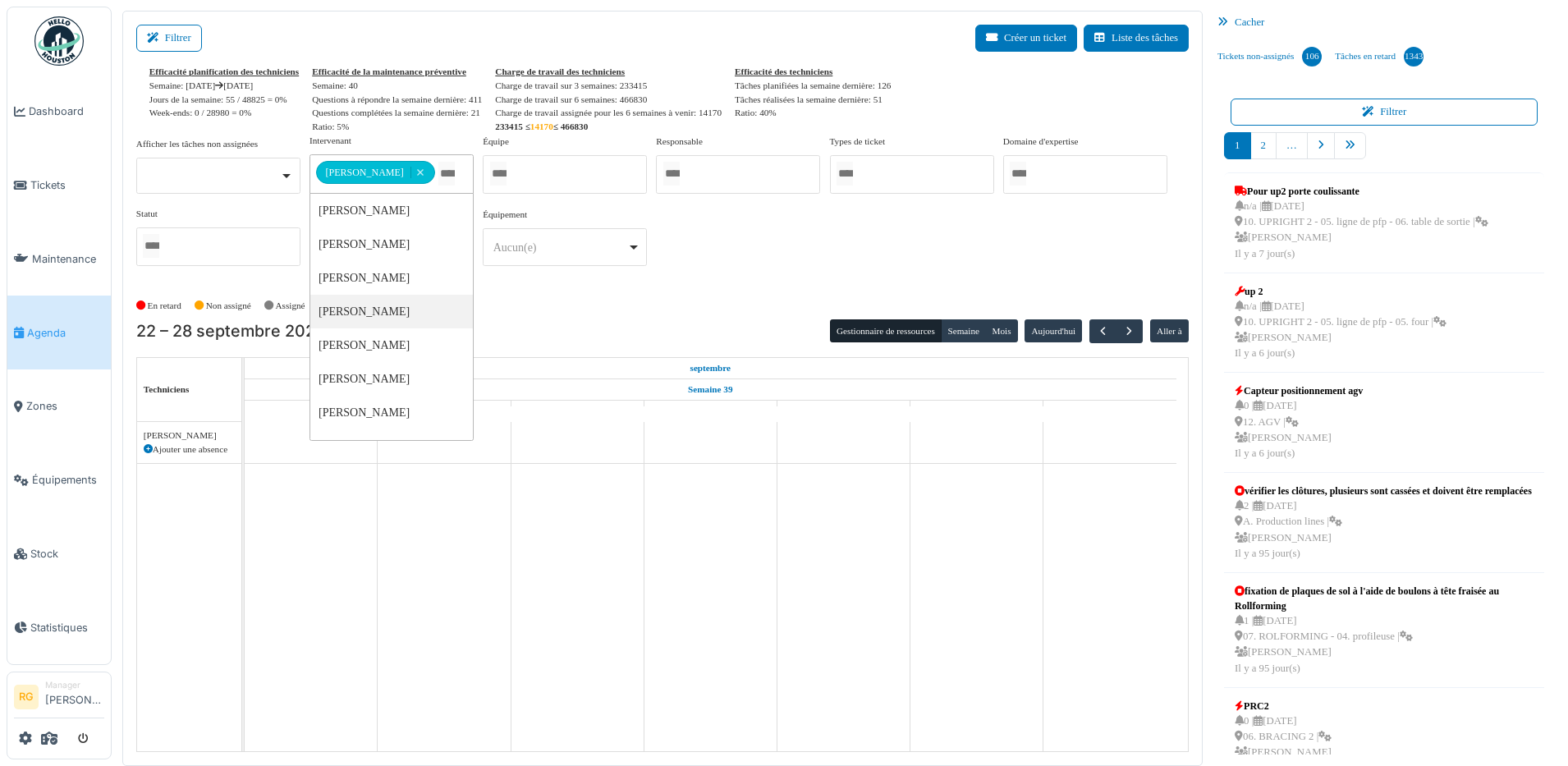
click at [646, 307] on div "En retard Non assigné Assigné En attente d'approbation Terminé" at bounding box center [662, 306] width 1053 height 27
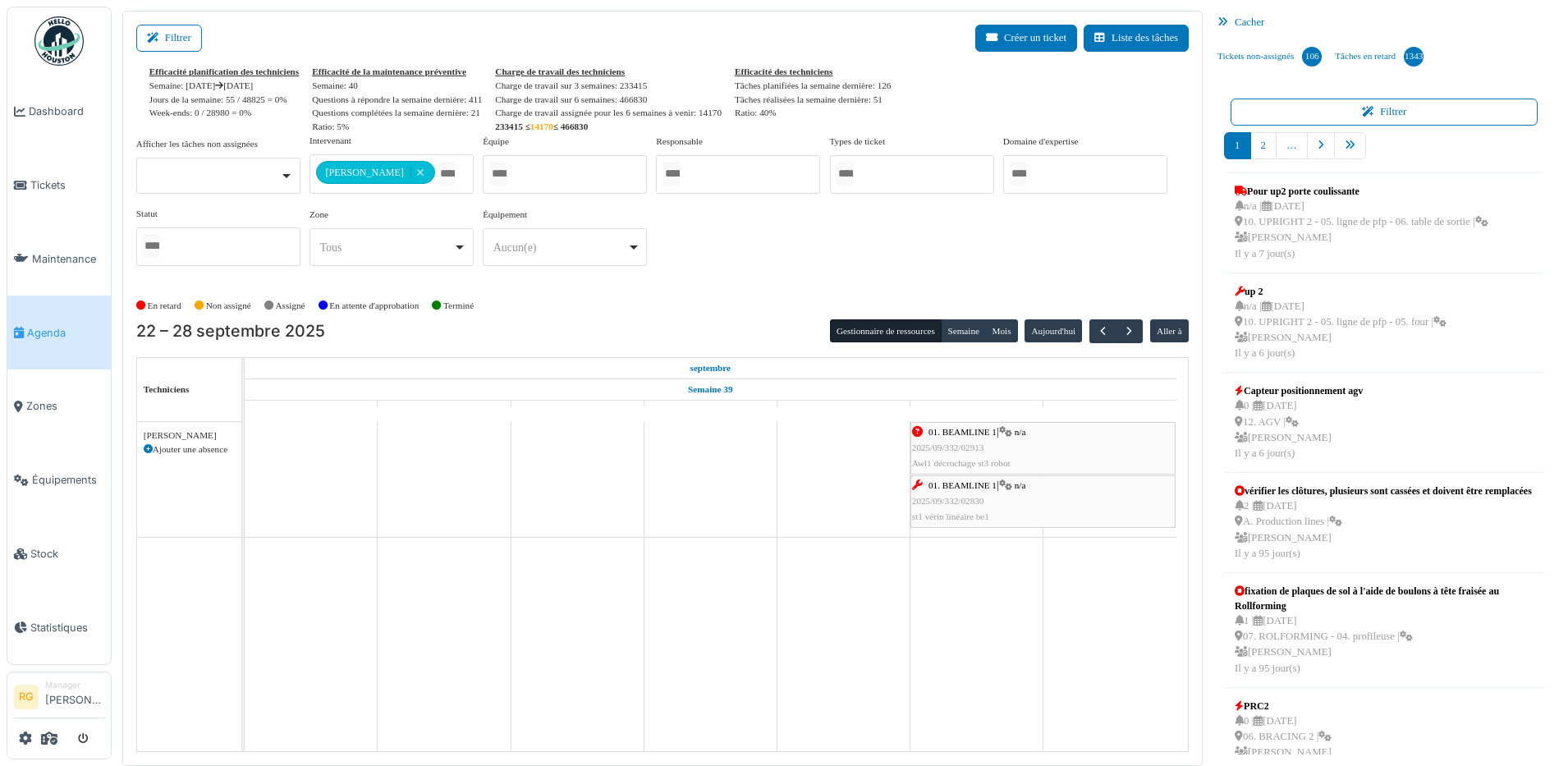
click at [1013, 444] on div "01. BEAMLINE 1 | n/a 2025/09/332/02913 Awl1 décrochage st3 robot" at bounding box center [1043, 448] width 261 height 48
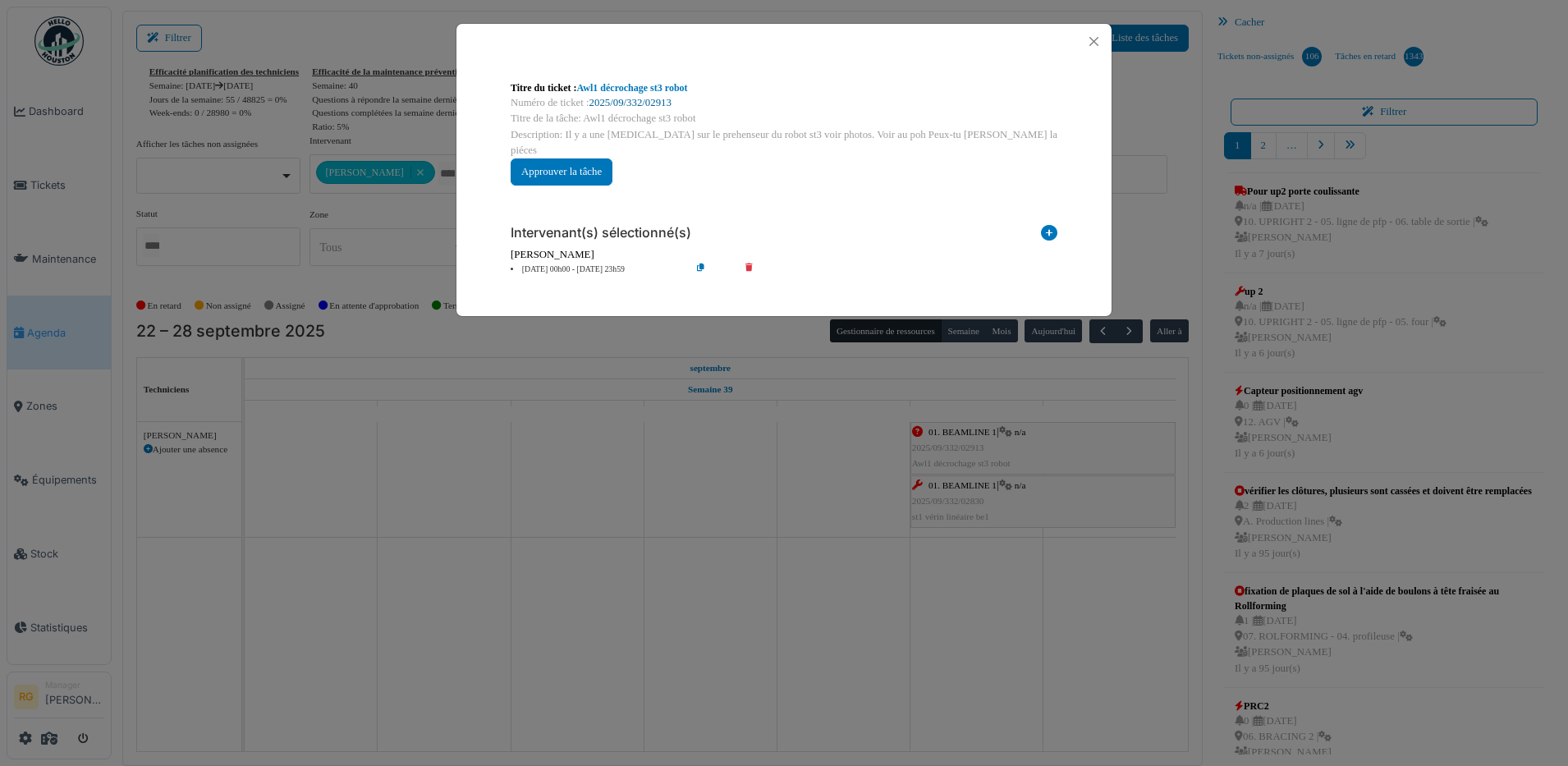
click at [637, 102] on link "2025/09/332/02913" at bounding box center [630, 103] width 82 height 11
click at [1091, 37] on button "Close" at bounding box center [1094, 41] width 23 height 23
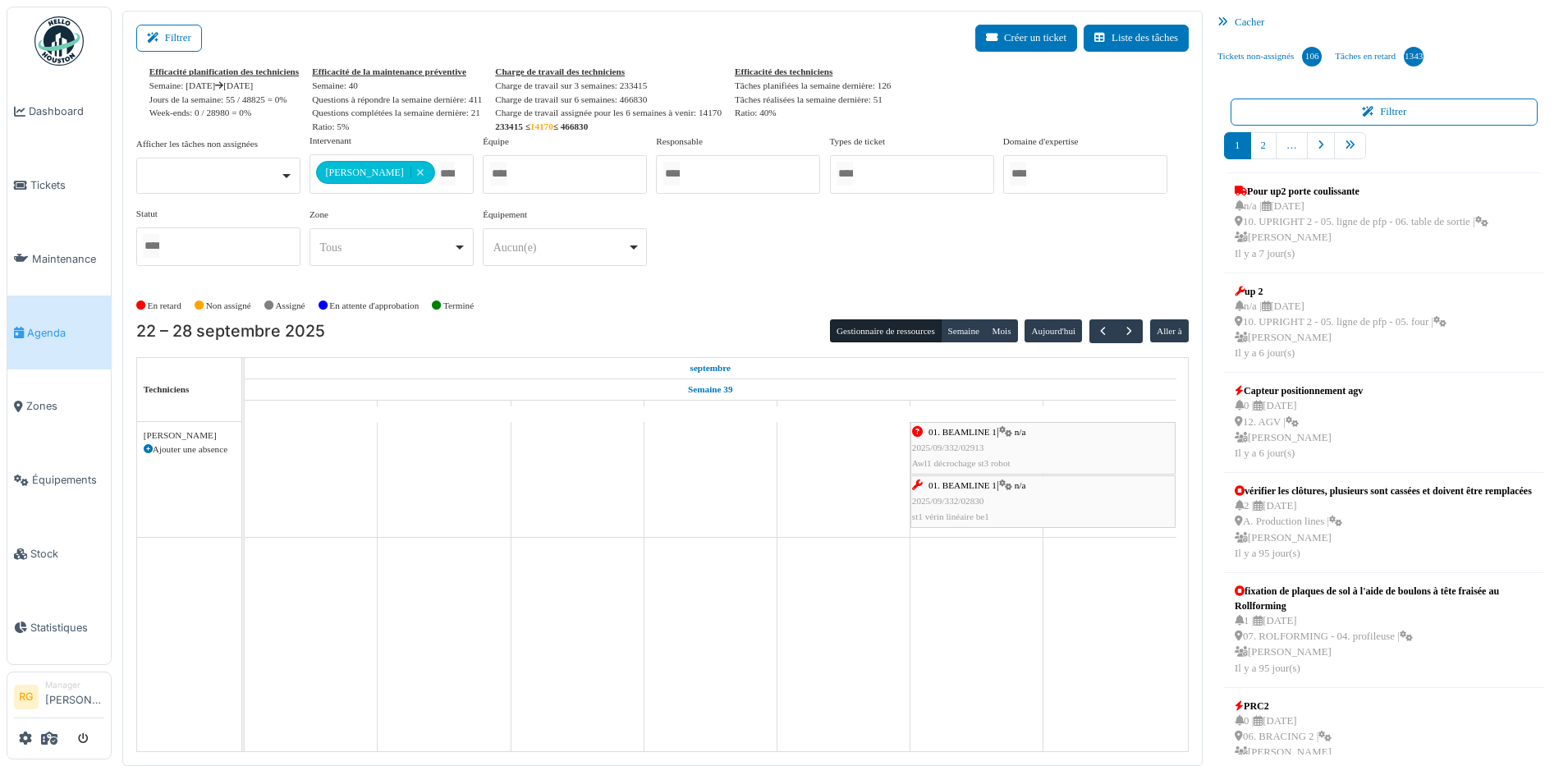
click at [1017, 503] on div "01. BEAMLINE 1 | n/a 2025/09/332/02830 st1 vérin linéaire be1" at bounding box center [1043, 502] width 261 height 48
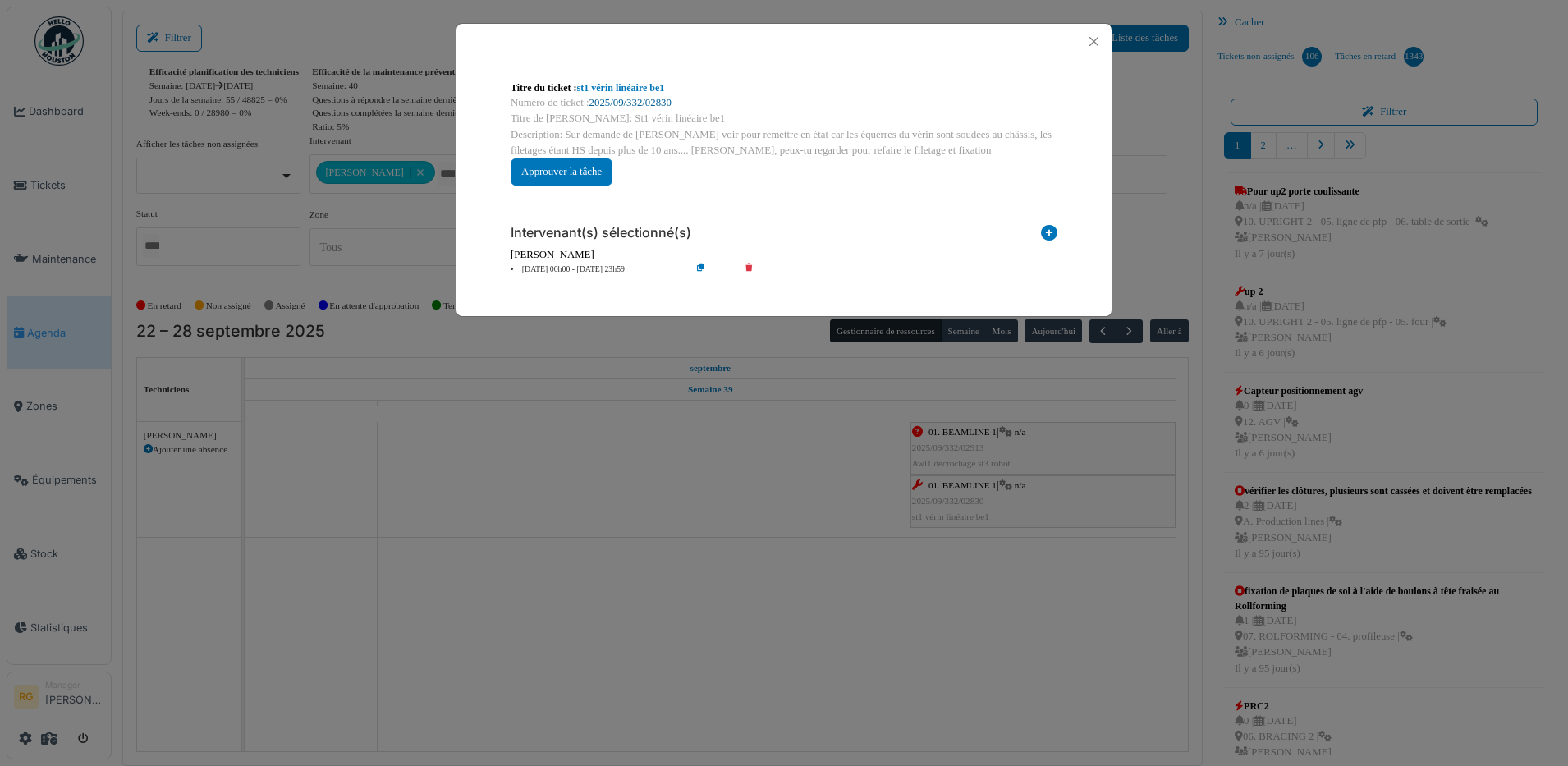
click at [635, 99] on link "2025/09/332/02830" at bounding box center [630, 103] width 82 height 11
click at [1095, 42] on button "Close" at bounding box center [1094, 41] width 23 height 23
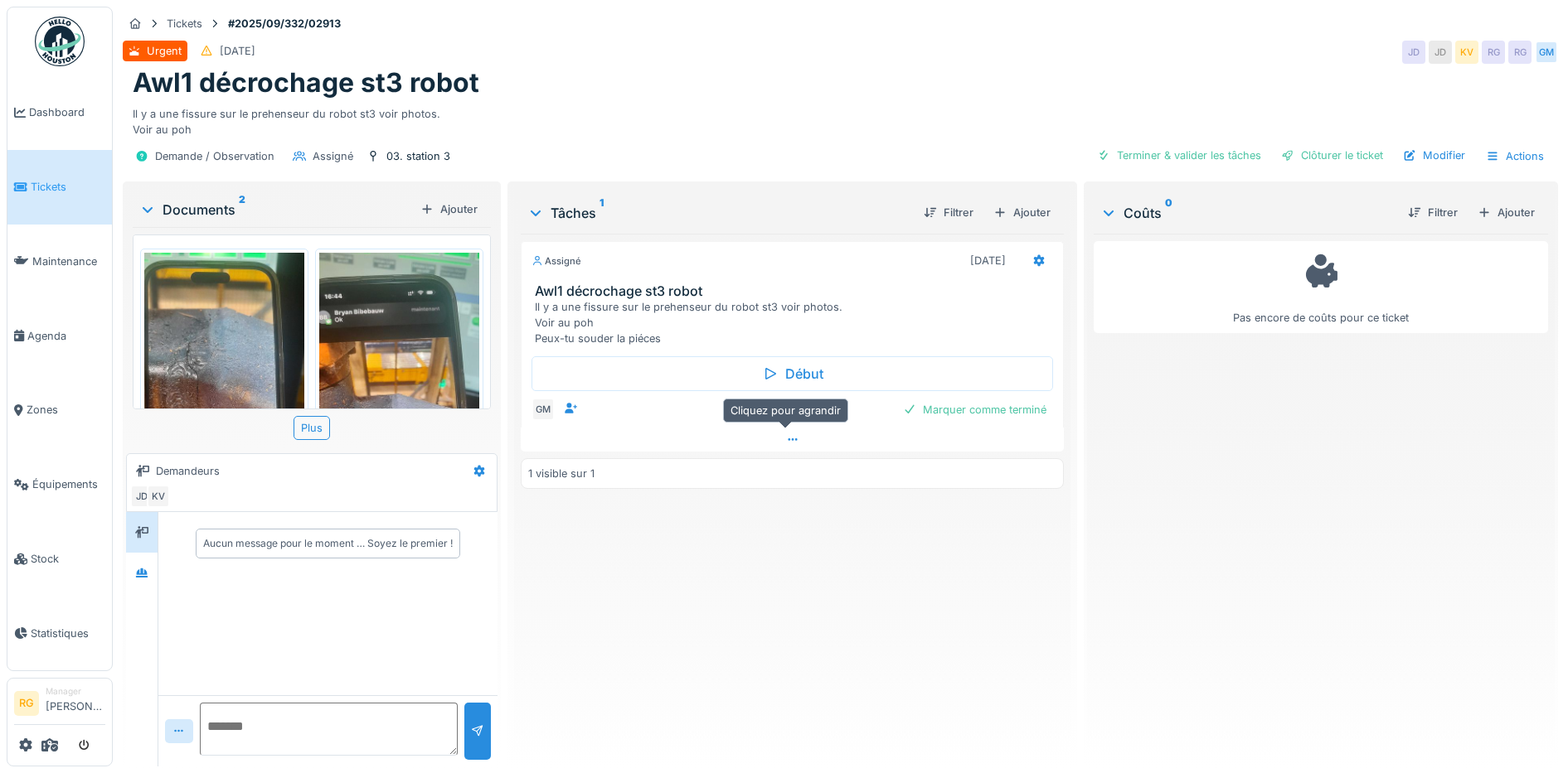
click at [786, 438] on icon at bounding box center [792, 439] width 13 height 10
click at [1033, 405] on div at bounding box center [1040, 413] width 13 height 16
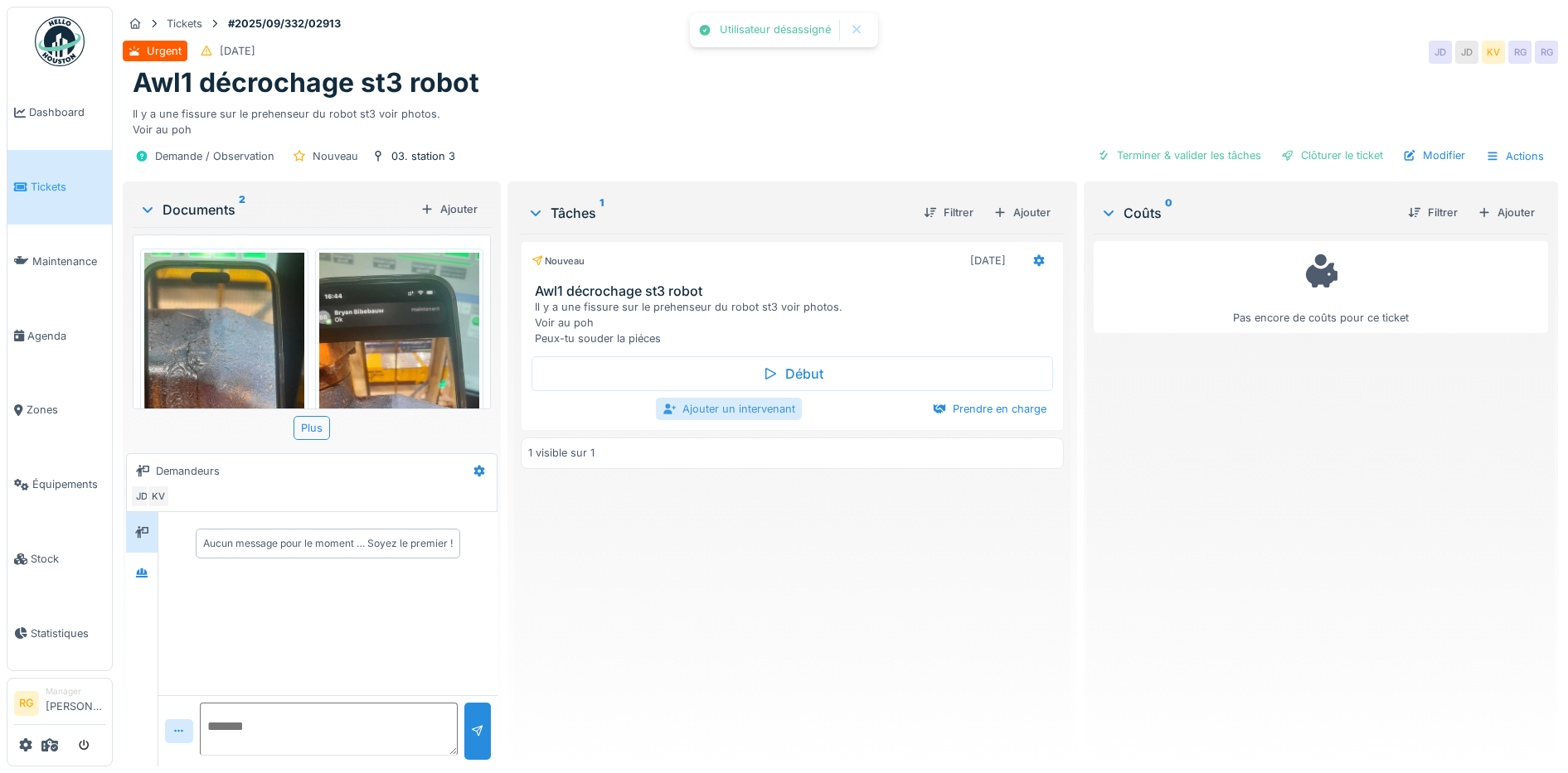
click at [746, 398] on div "Ajouter un intervenant" at bounding box center [728, 409] width 146 height 23
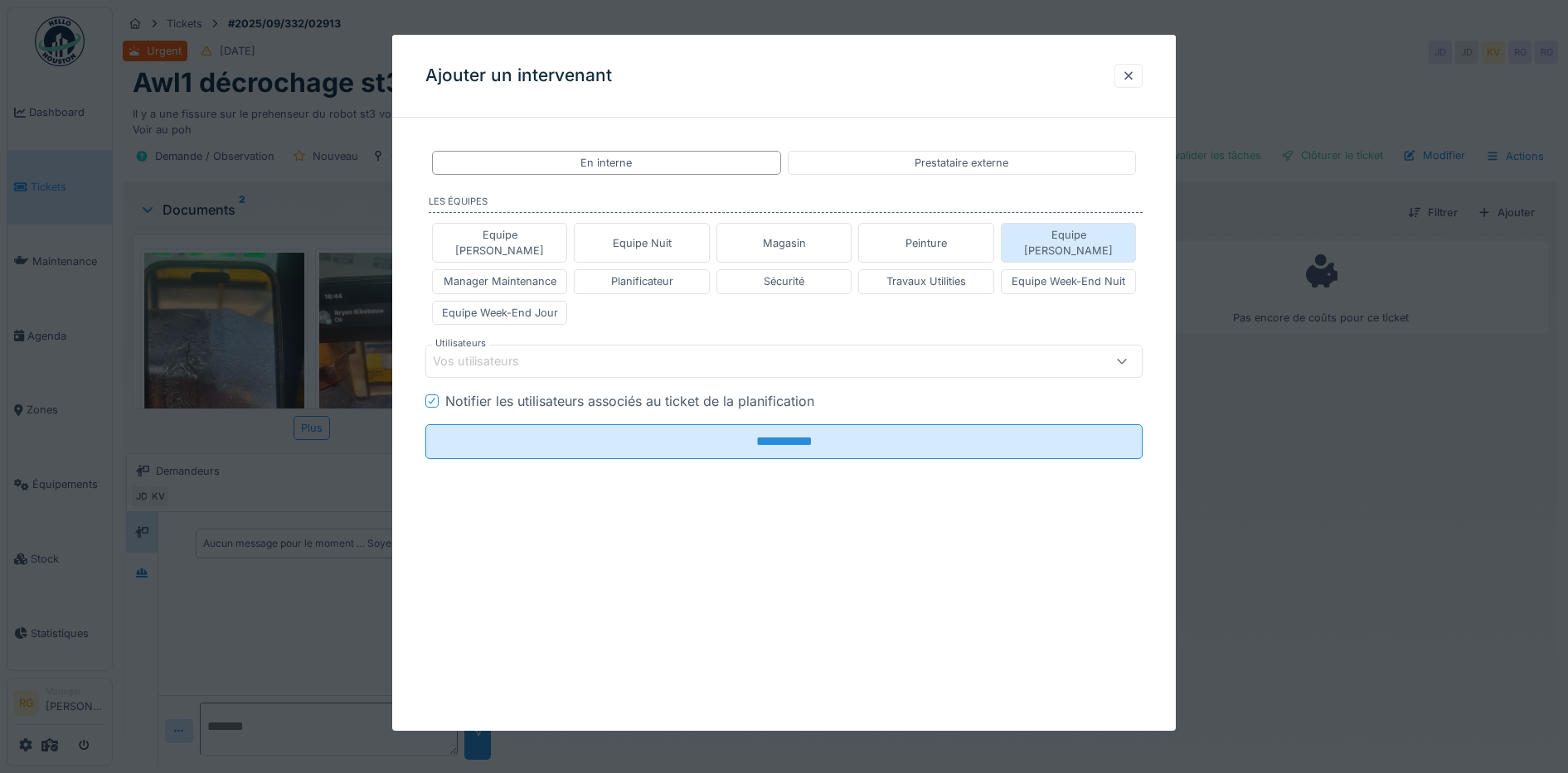
click at [1051, 236] on div "Equipe Jean-Claude" at bounding box center [1067, 242] width 121 height 31
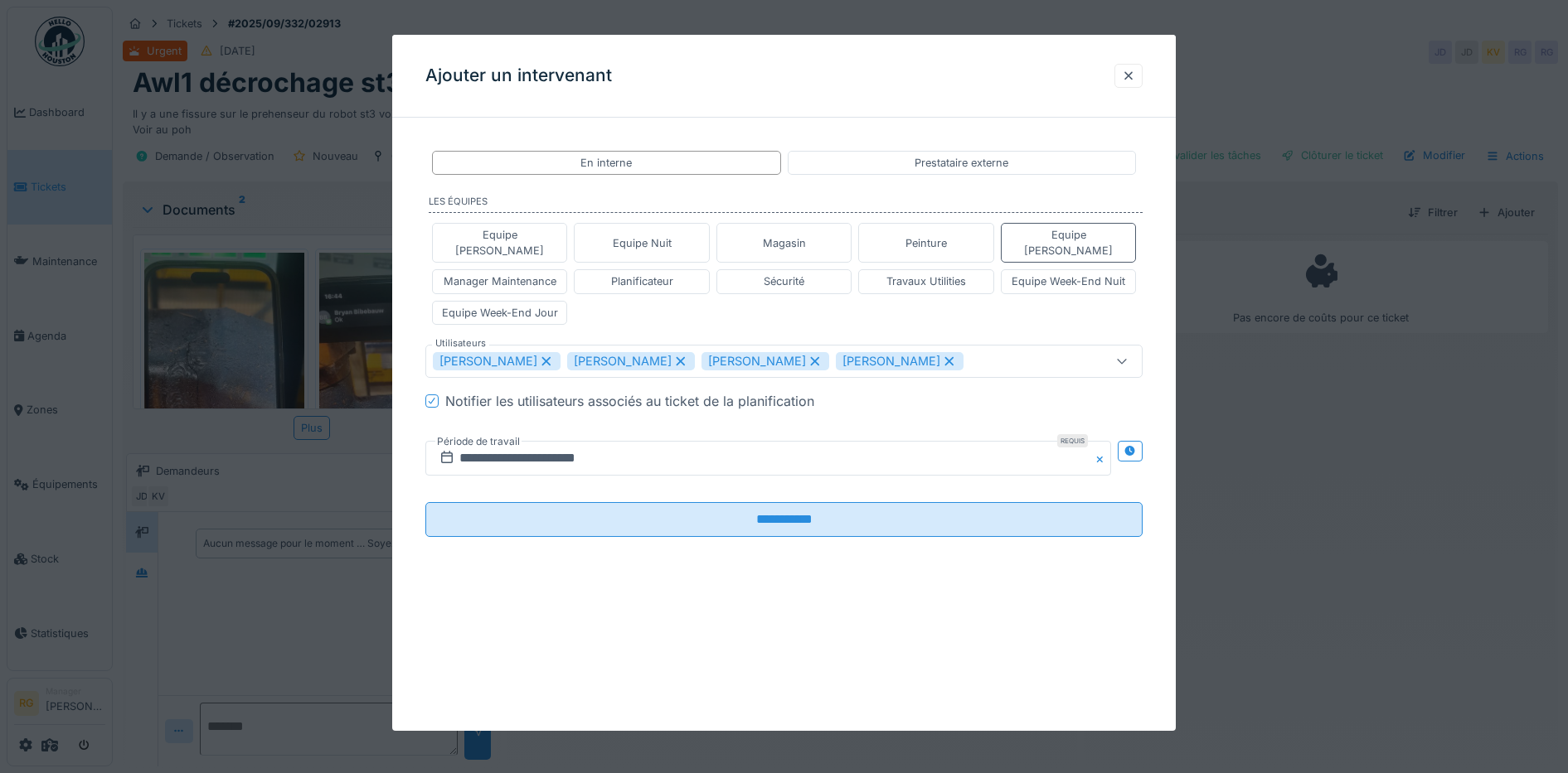
click at [554, 355] on icon at bounding box center [546, 361] width 15 height 11
click at [516, 352] on div "Jamal Fetassi" at bounding box center [497, 361] width 127 height 18
click at [553, 355] on icon at bounding box center [546, 361] width 15 height 11
type input "****"
click at [544, 441] on input "**********" at bounding box center [768, 458] width 687 height 35
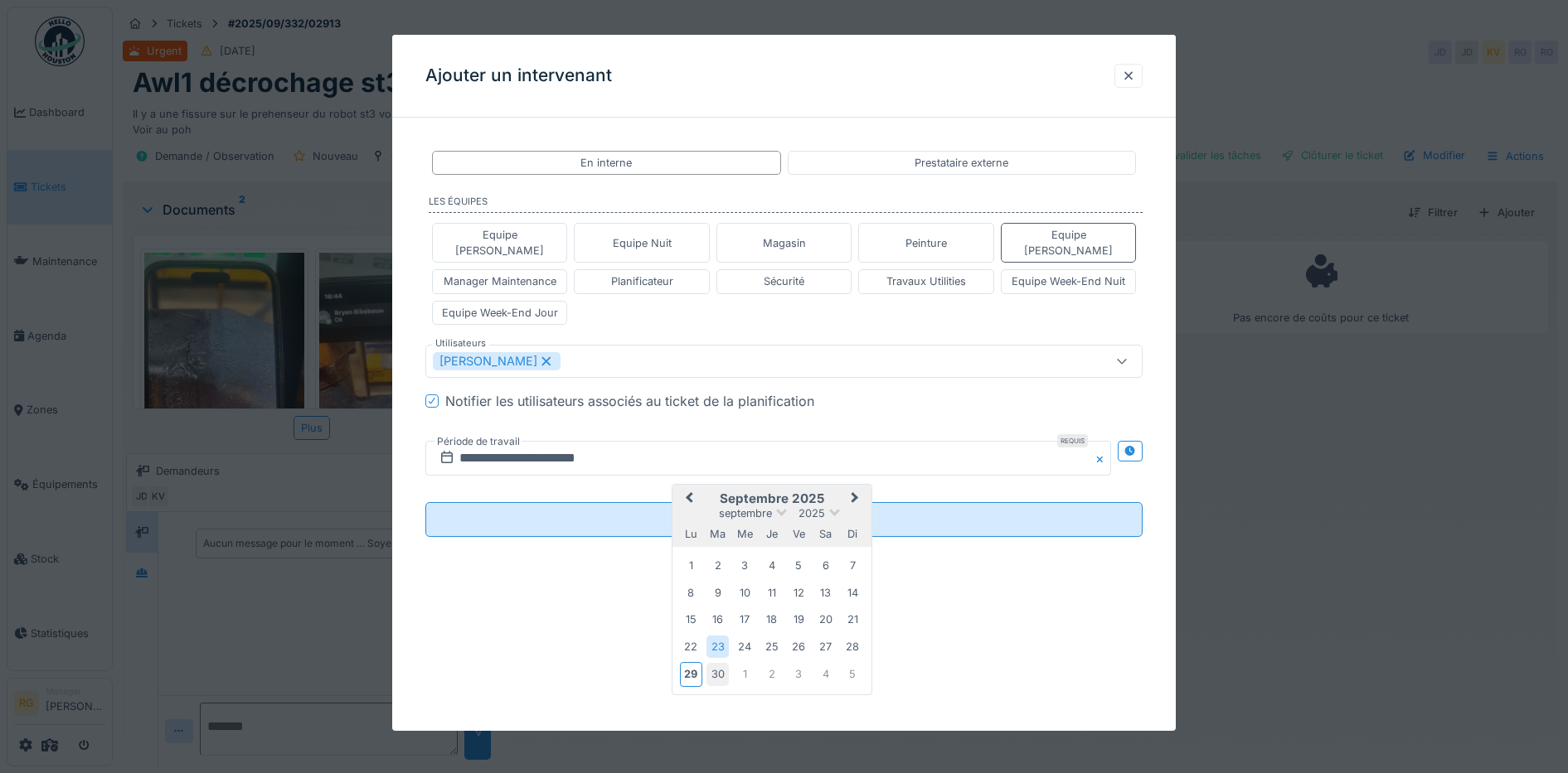
click at [721, 667] on div "30" at bounding box center [718, 674] width 23 height 23
click at [717, 663] on div "30" at bounding box center [718, 674] width 23 height 23
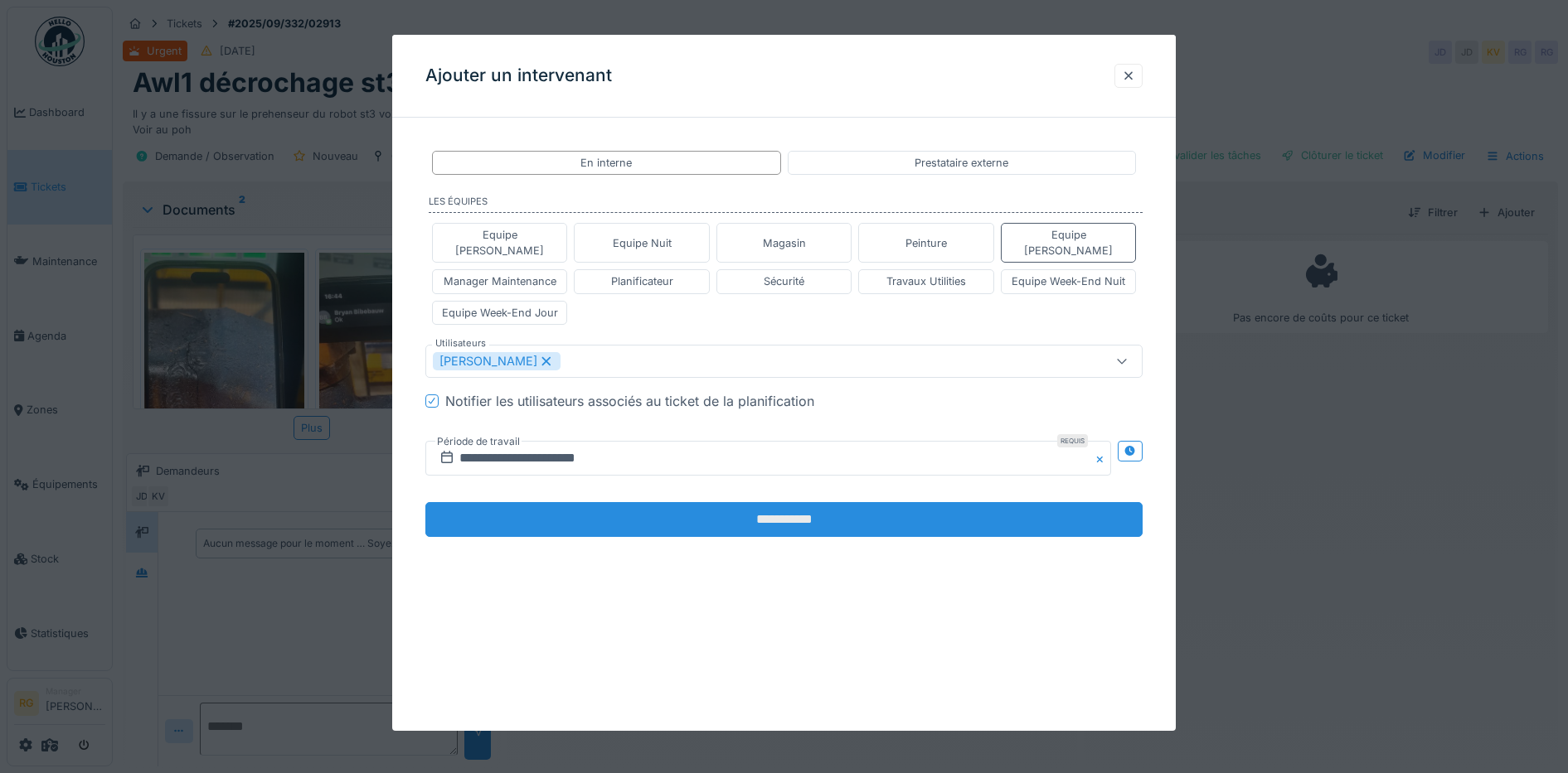
click at [738, 505] on input "**********" at bounding box center [784, 519] width 718 height 35
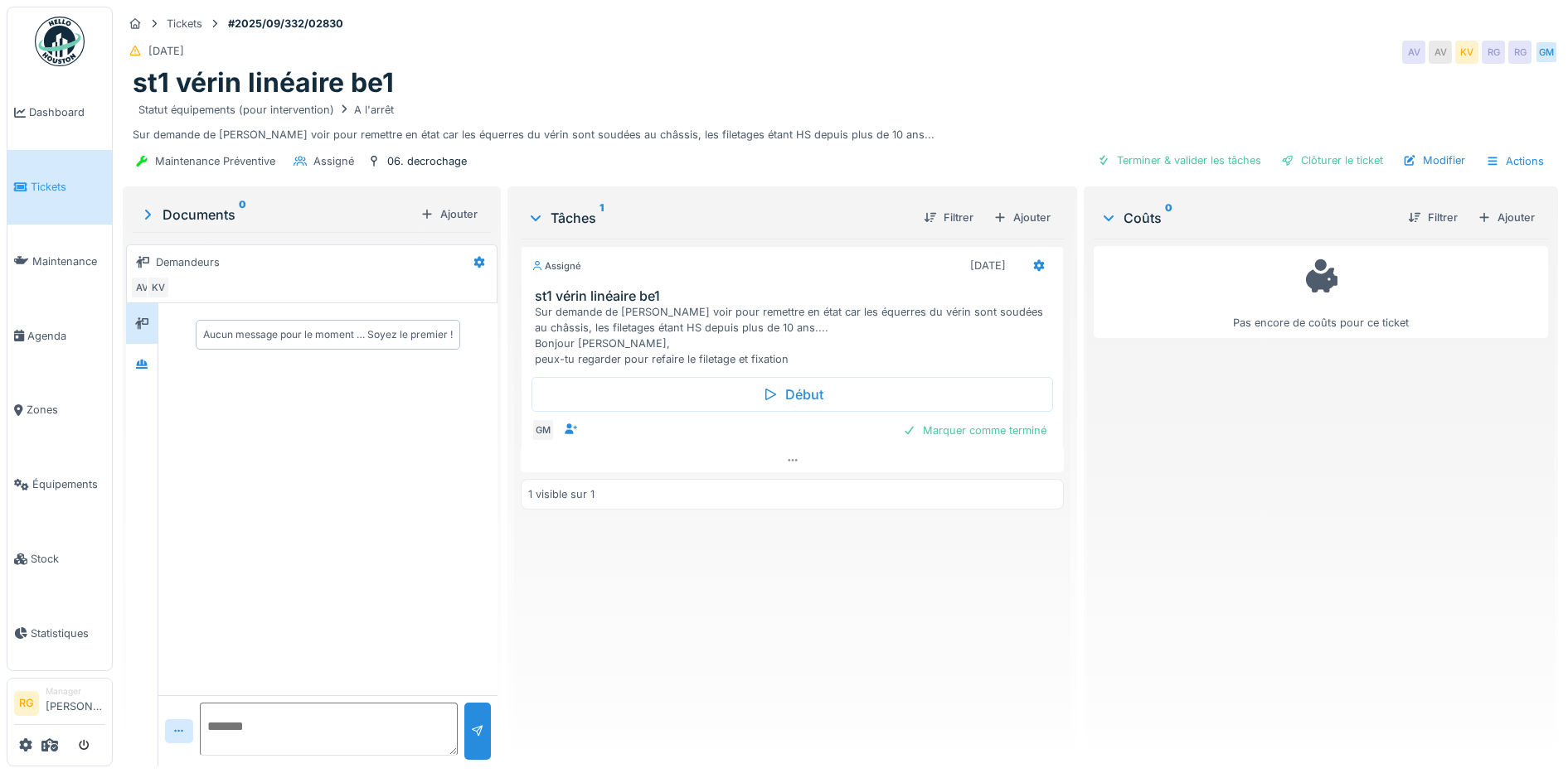
click at [207, 220] on div "Documents 0" at bounding box center [276, 215] width 274 height 20
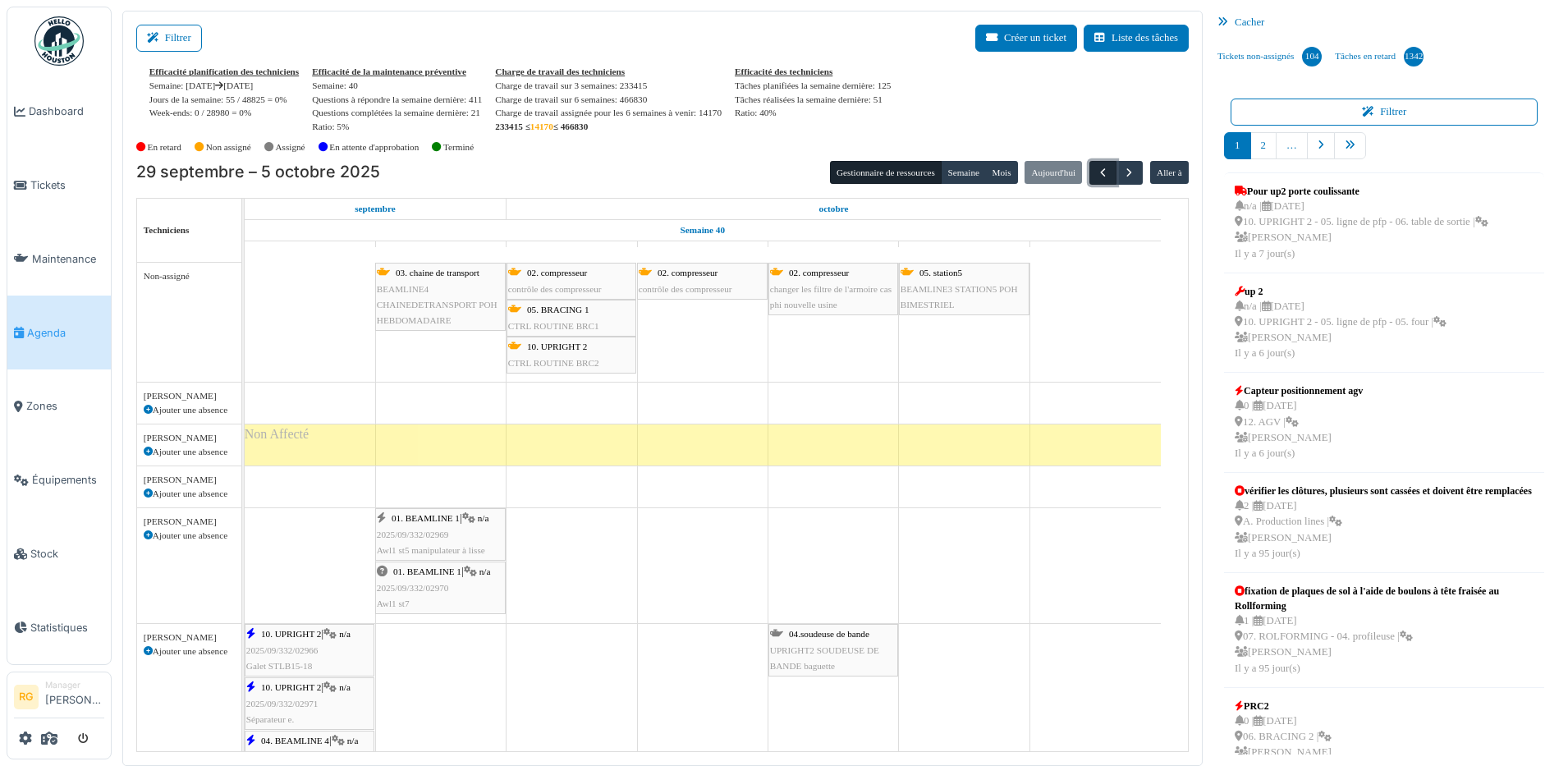
click at [1096, 172] on span "button" at bounding box center [1102, 172] width 14 height 14
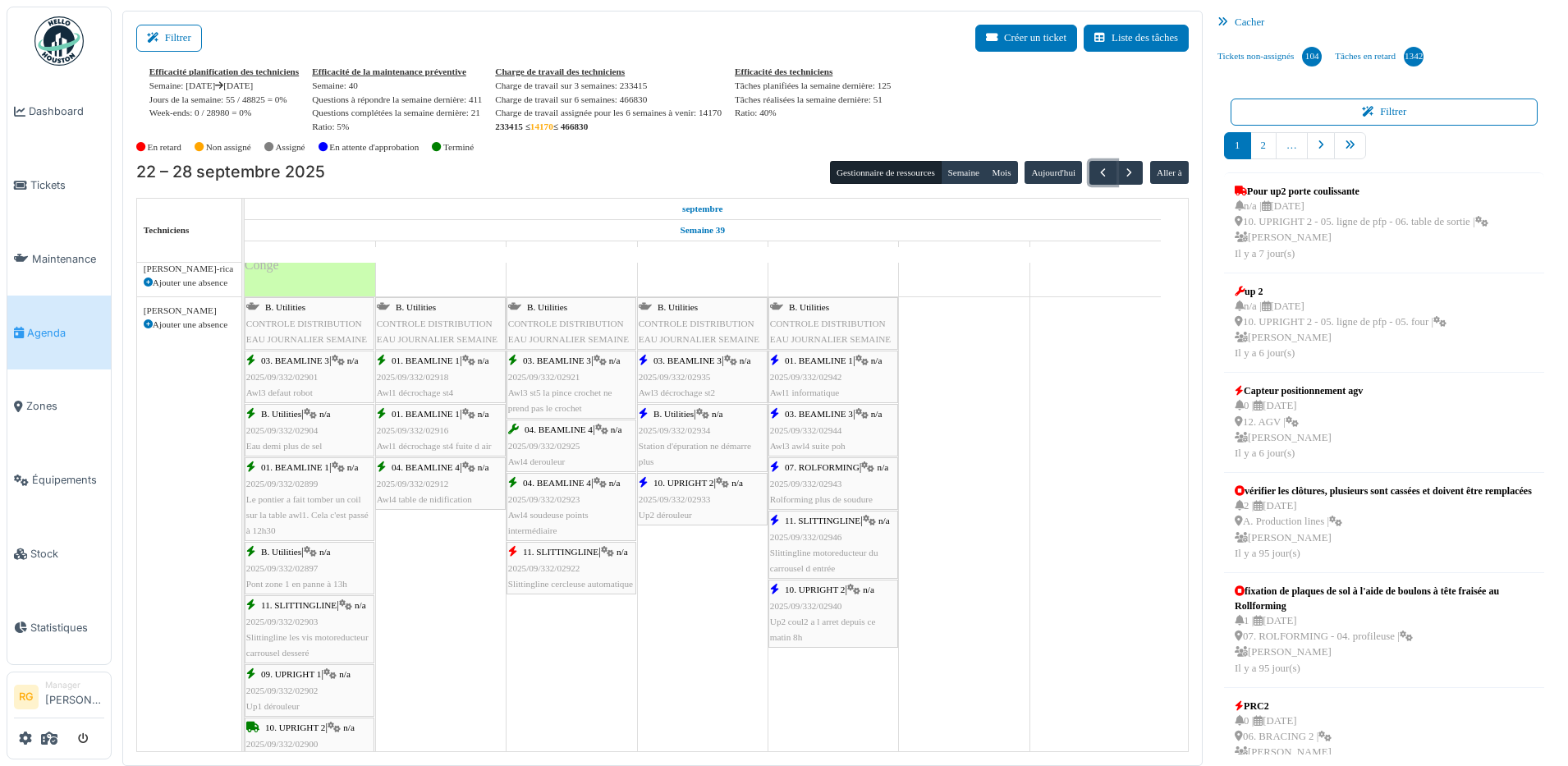
scroll to position [3824, 0]
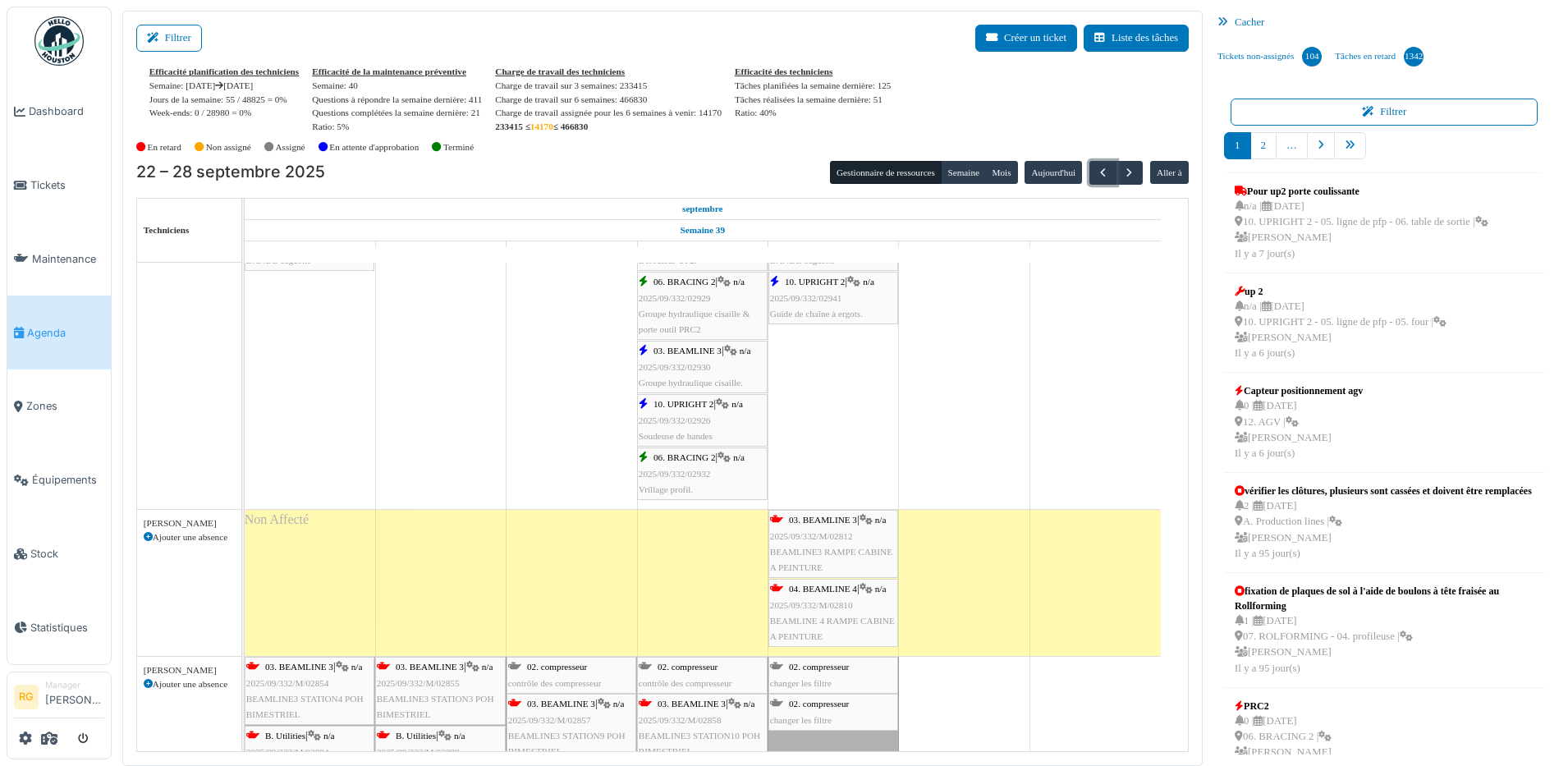
click at [823, 532] on span "2025/09/332/M/02812" at bounding box center [812, 536] width 83 height 9
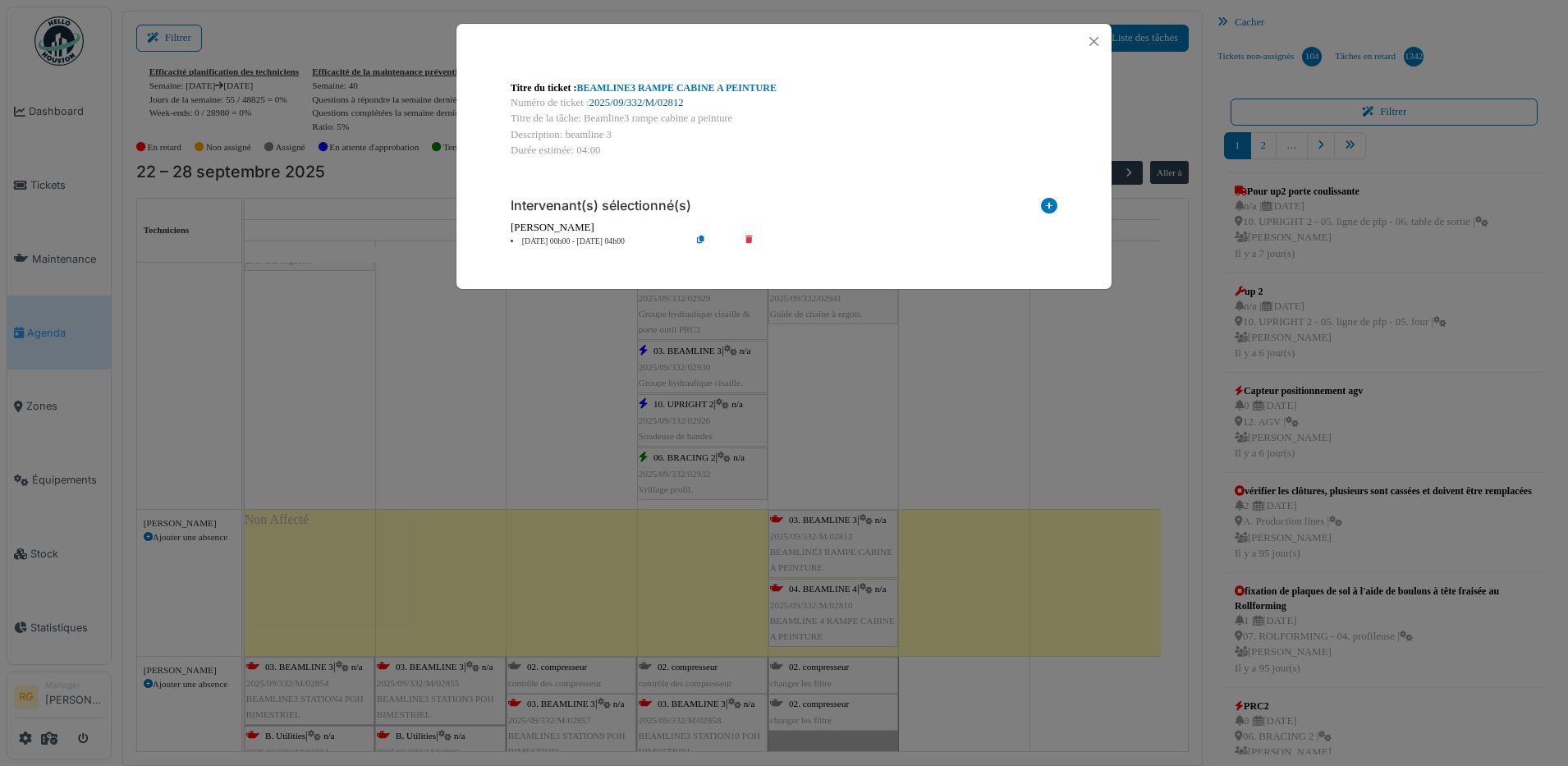
click at [657, 103] on link "2025/09/332/M/02812" at bounding box center [637, 103] width 94 height 11
click at [1092, 38] on button "Close" at bounding box center [1094, 41] width 23 height 23
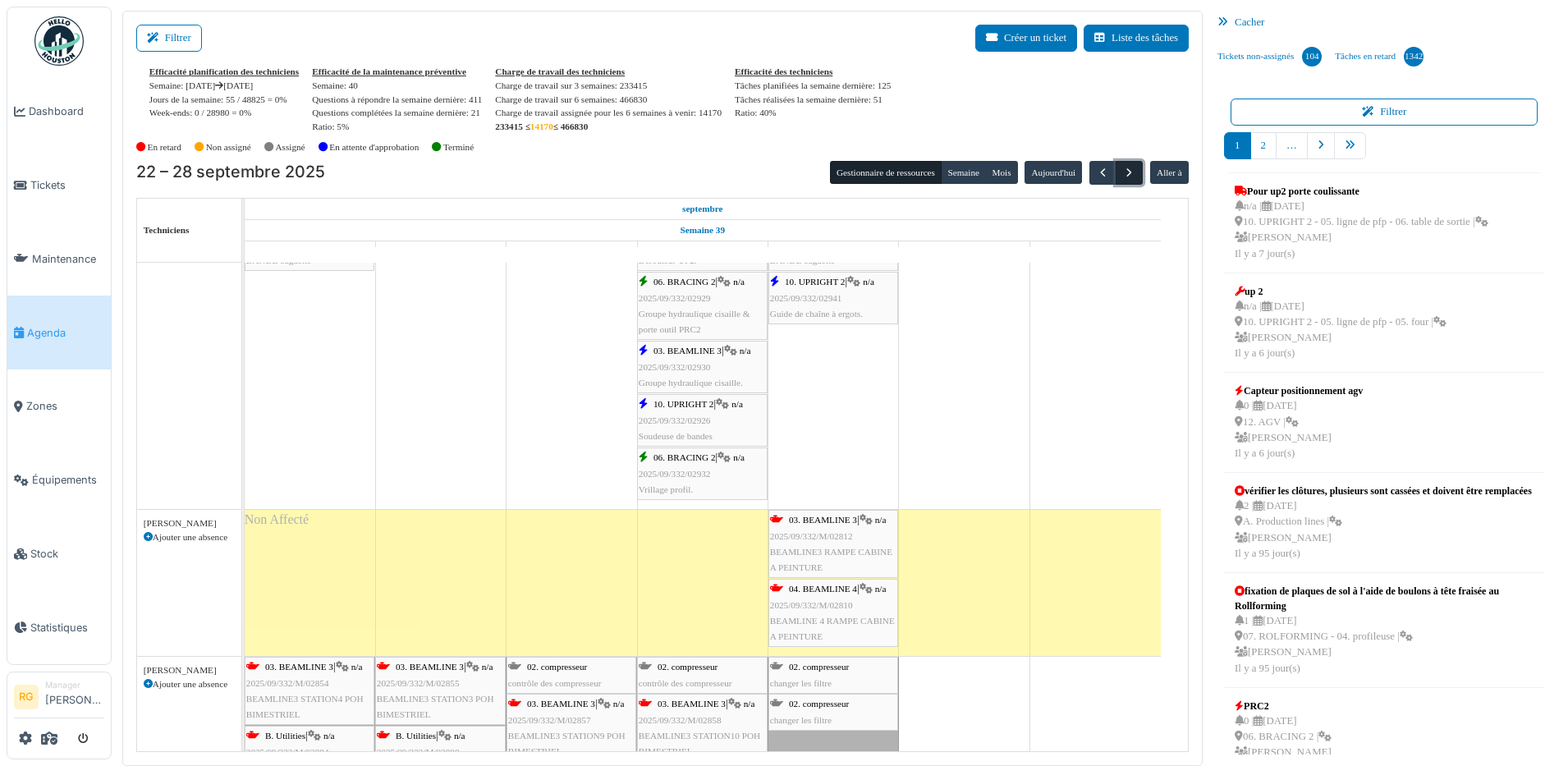
click at [1122, 173] on span "button" at bounding box center [1129, 172] width 14 height 14
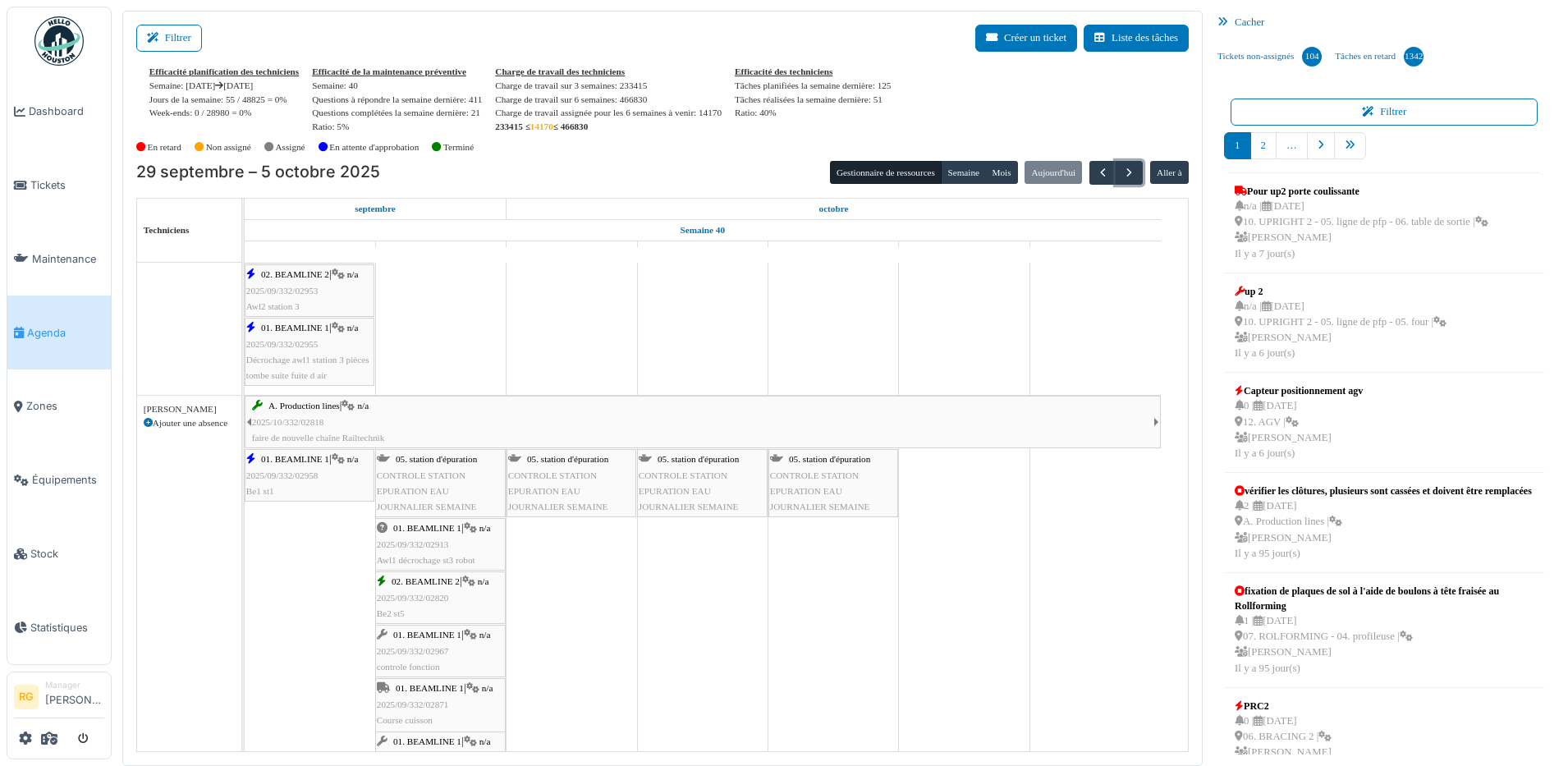
scroll to position [1336, 0]
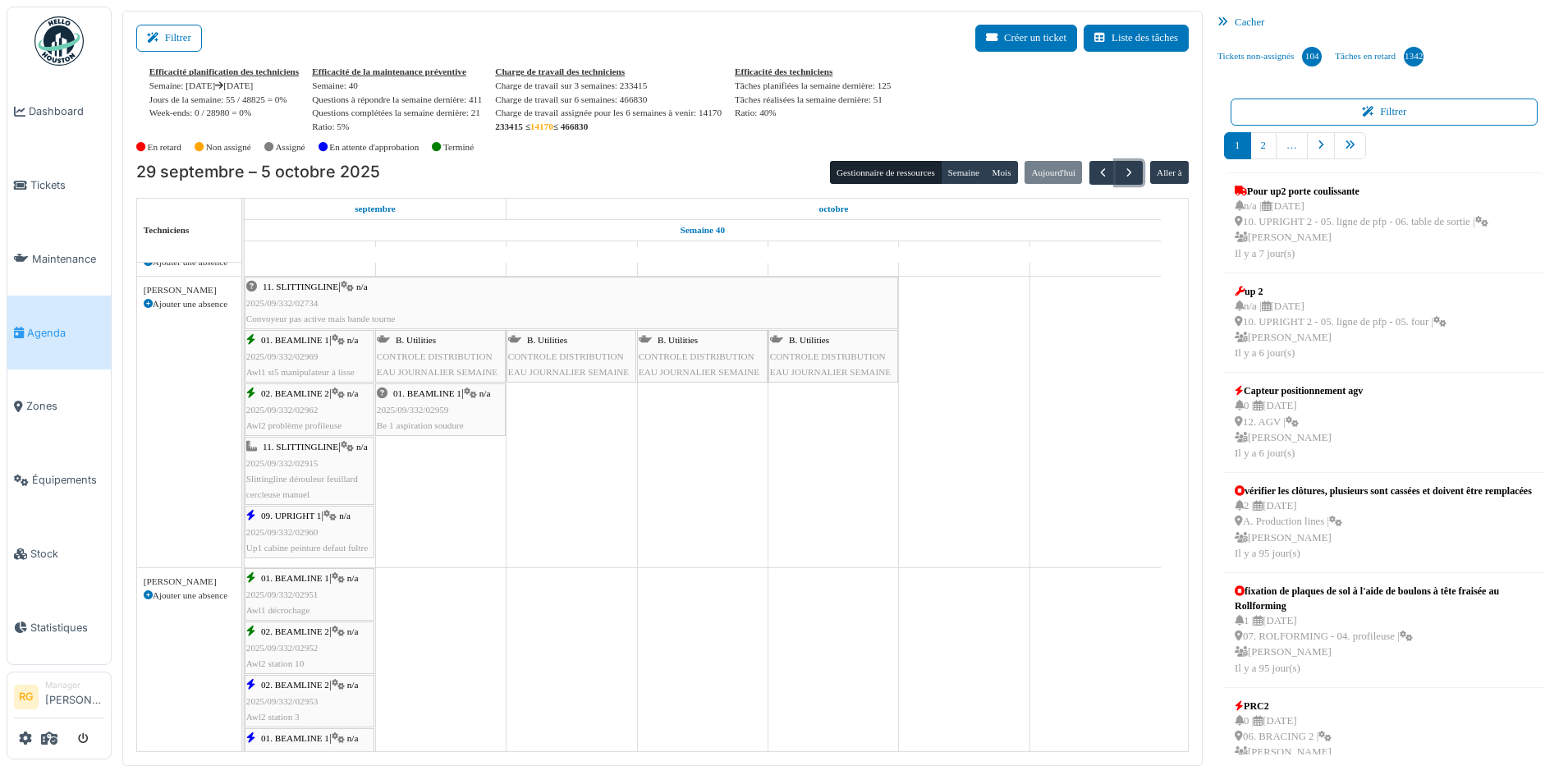
click at [304, 468] on span "2025/09/332/02915" at bounding box center [282, 463] width 72 height 9
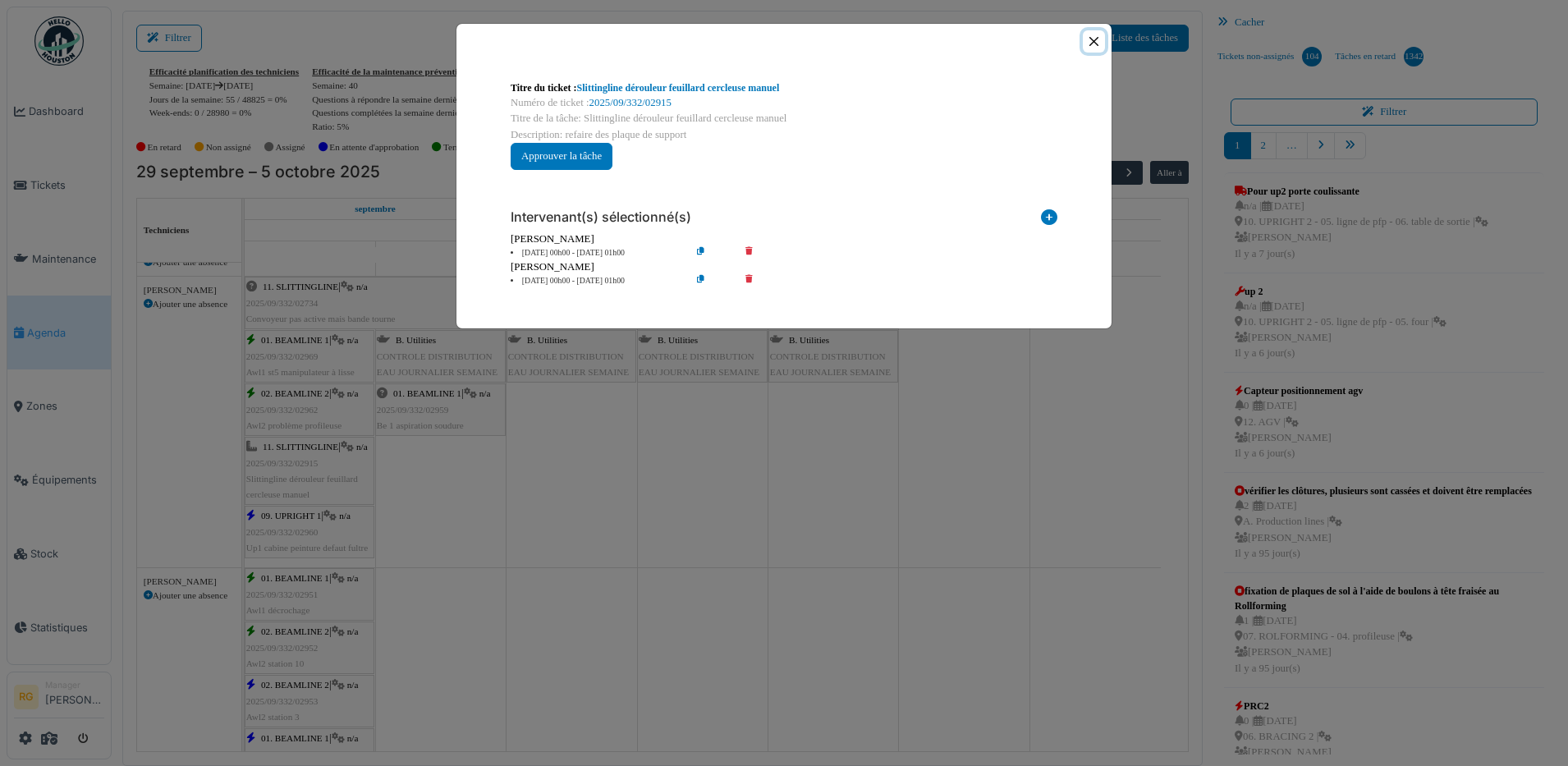
click at [1094, 42] on button "Close" at bounding box center [1094, 41] width 23 height 23
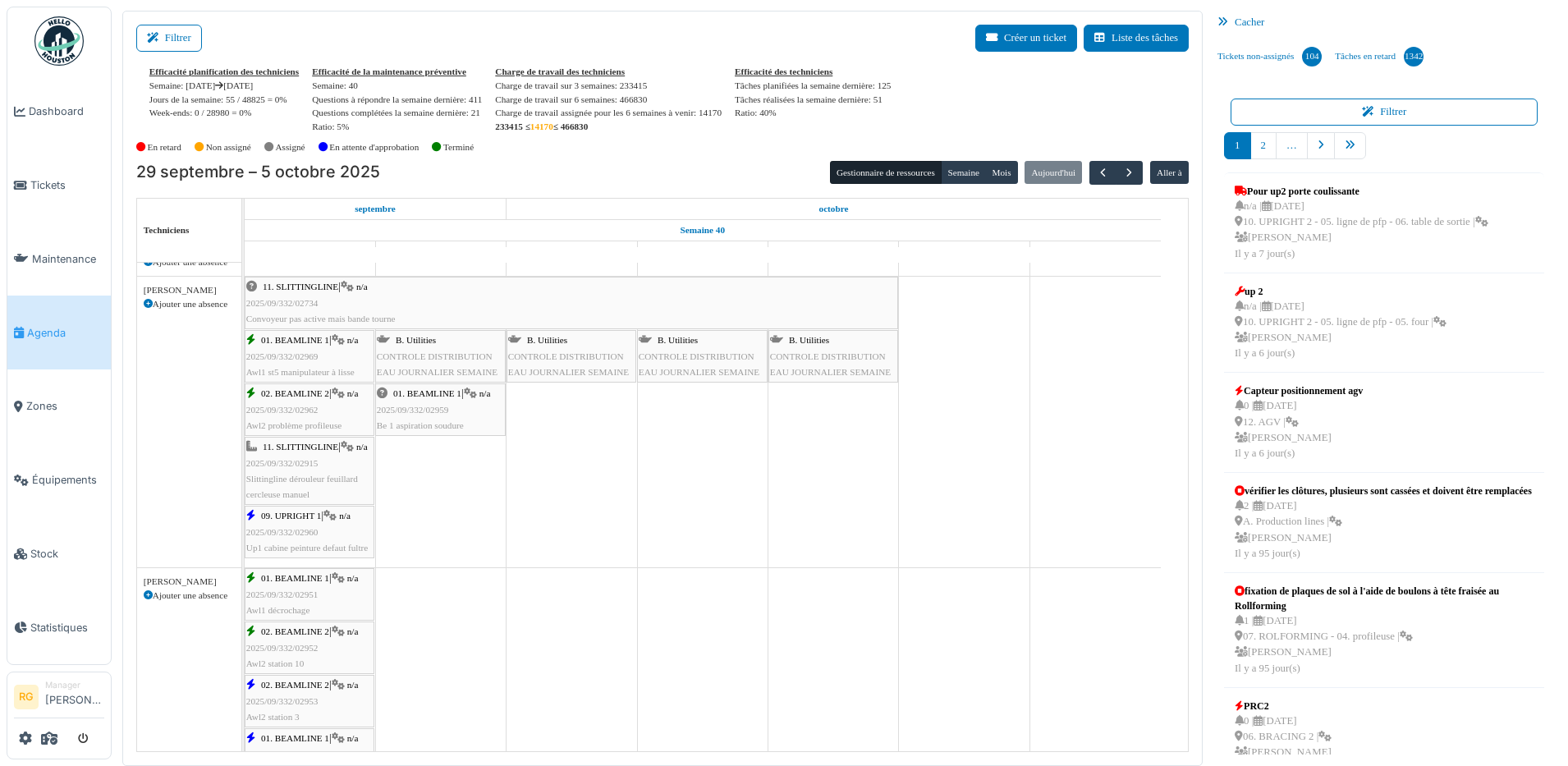
click at [320, 533] on div "09. UPRIGHT 1 | n/a 2025/09/332/02960 Up1 cabine peinture defaut fultre" at bounding box center [309, 532] width 126 height 48
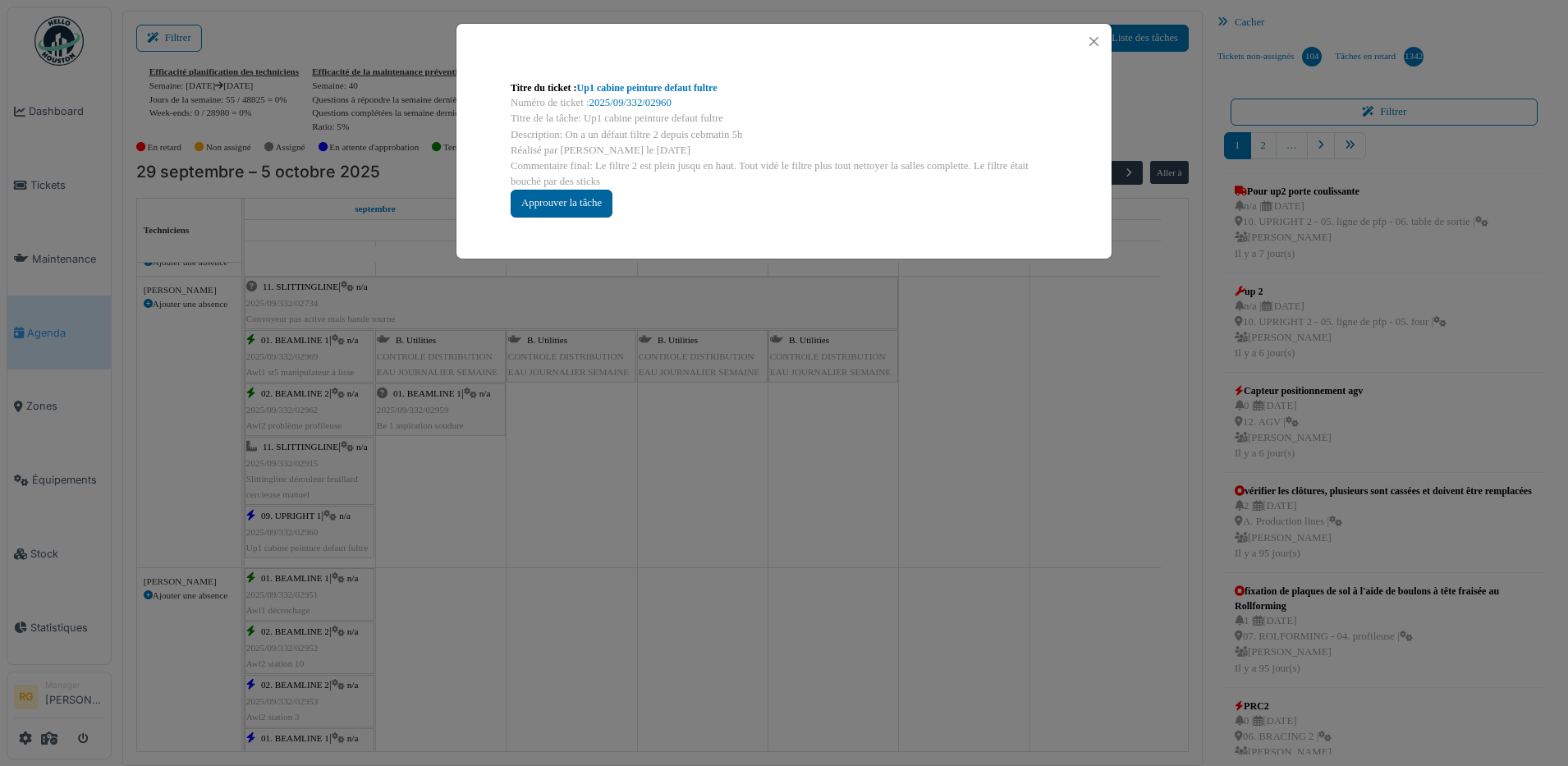
click at [575, 201] on div "Approuver la tâche" at bounding box center [562, 203] width 102 height 27
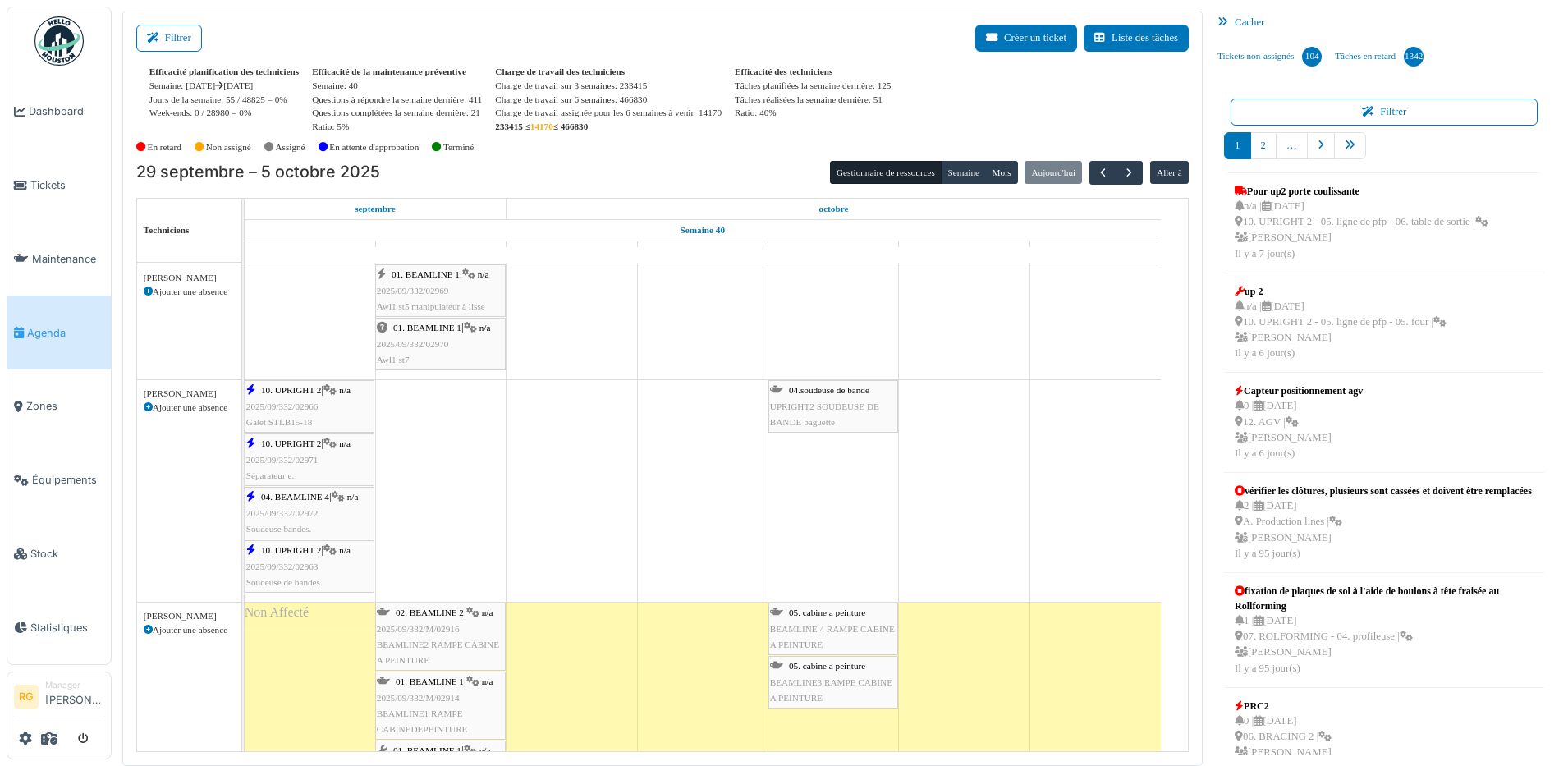
scroll to position [0, 0]
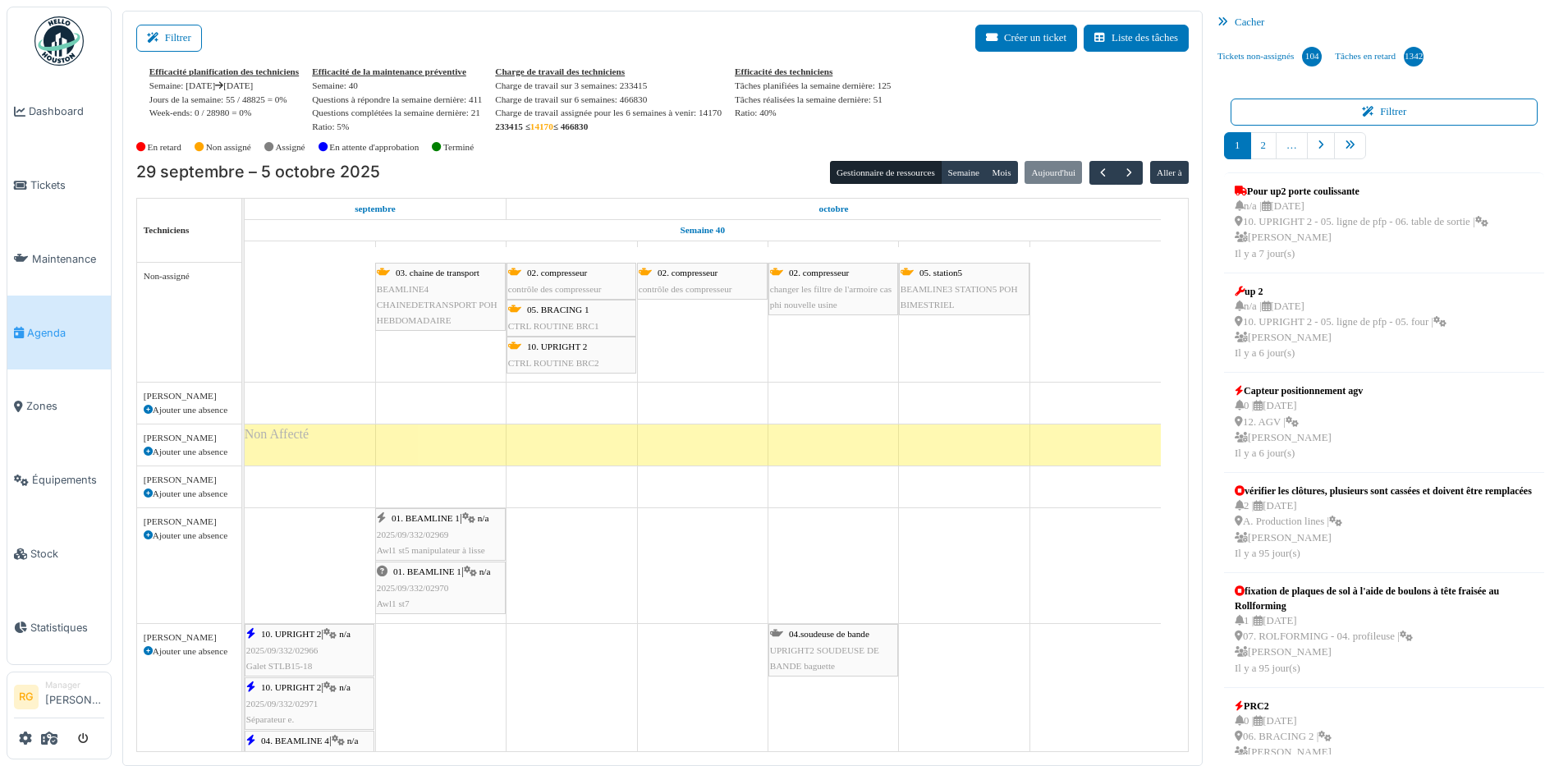
click at [431, 542] on div "01. BEAMLINE 1 | n/a 2025/09/332/02969 Awl1 st5 manipulateur à lisse" at bounding box center [440, 535] width 127 height 48
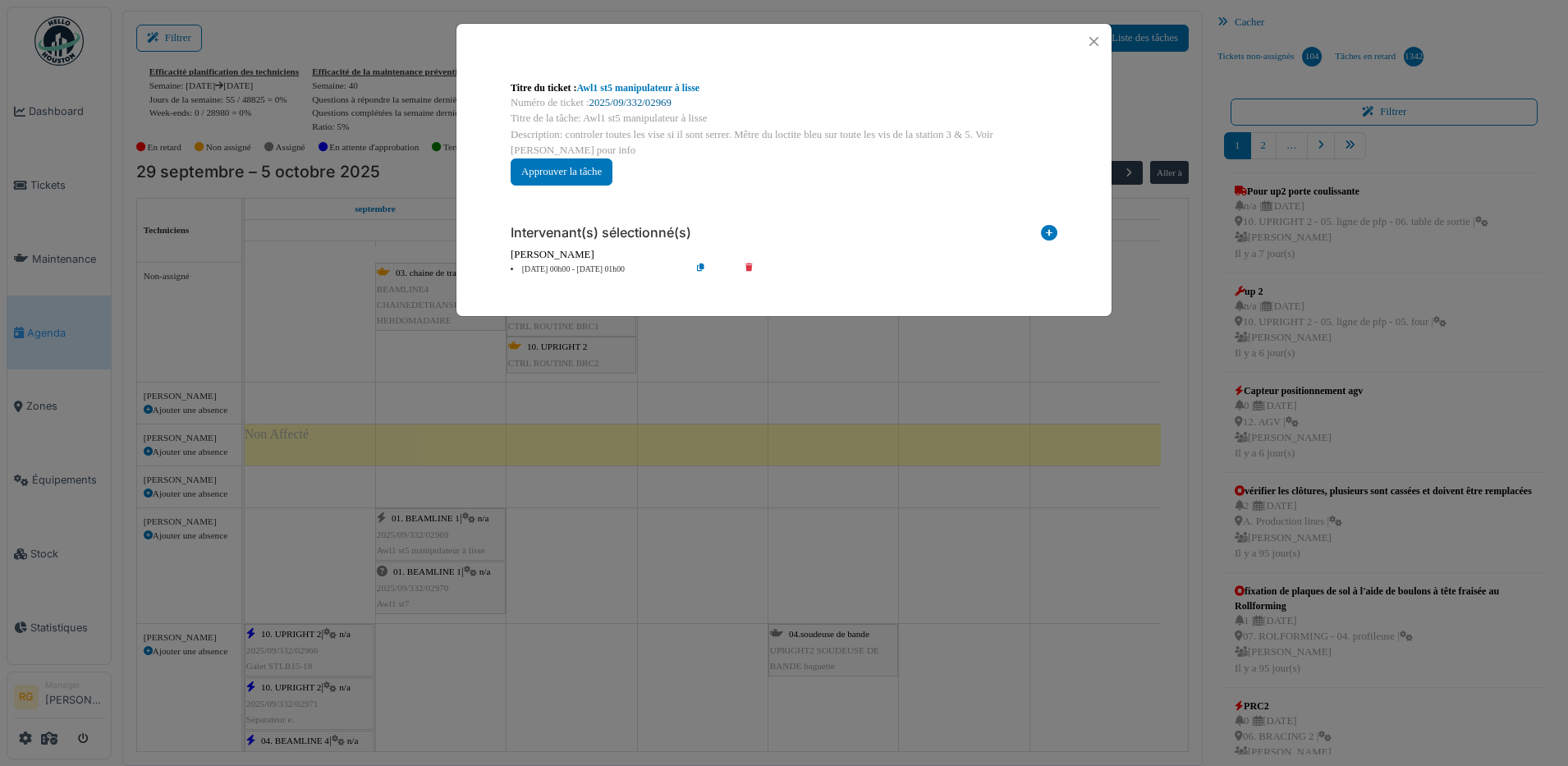
click at [628, 101] on link "2025/09/332/02969" at bounding box center [630, 103] width 82 height 11
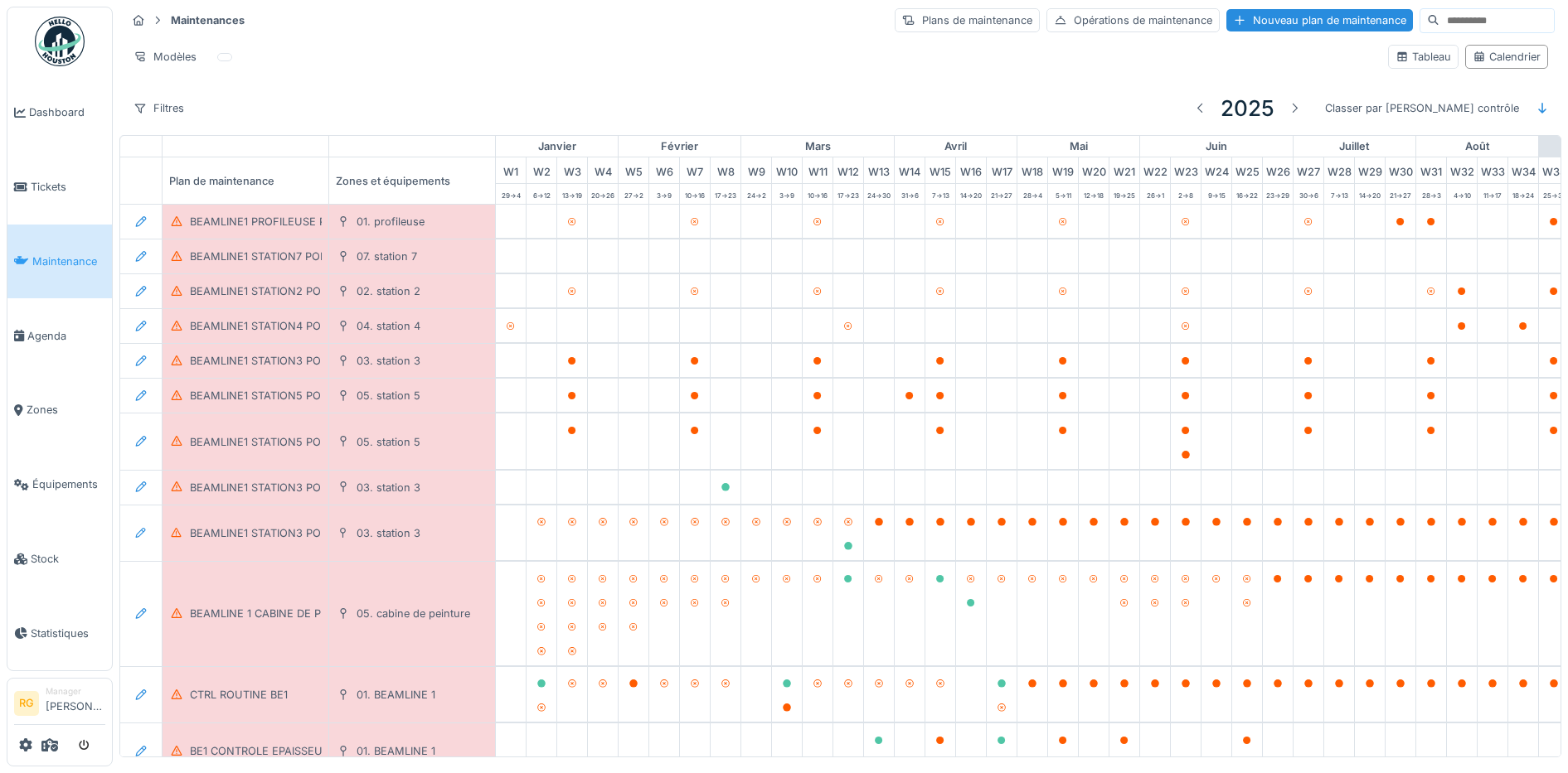
scroll to position [0, 561]
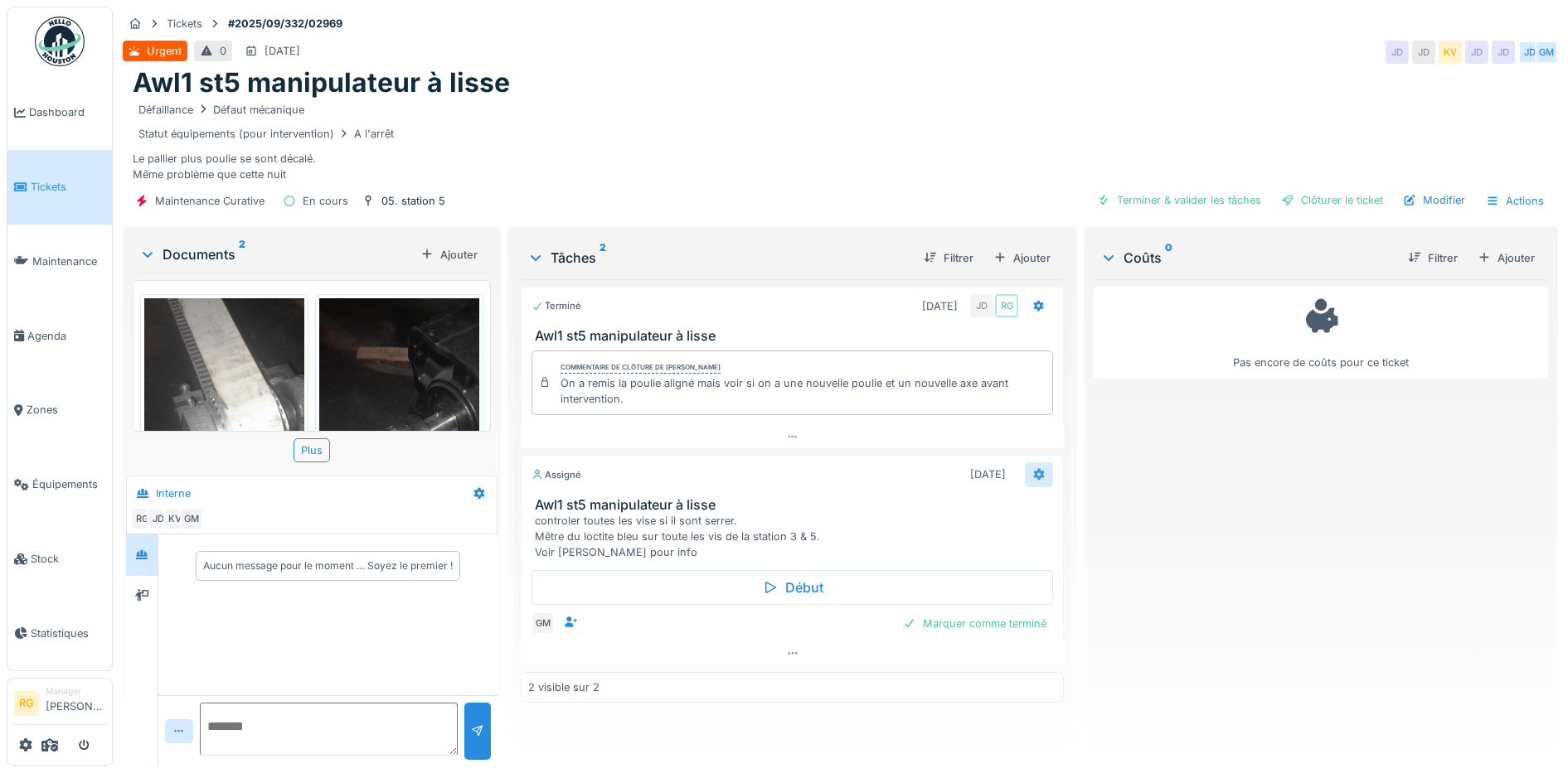
click at [1033, 473] on icon at bounding box center [1038, 475] width 10 height 11
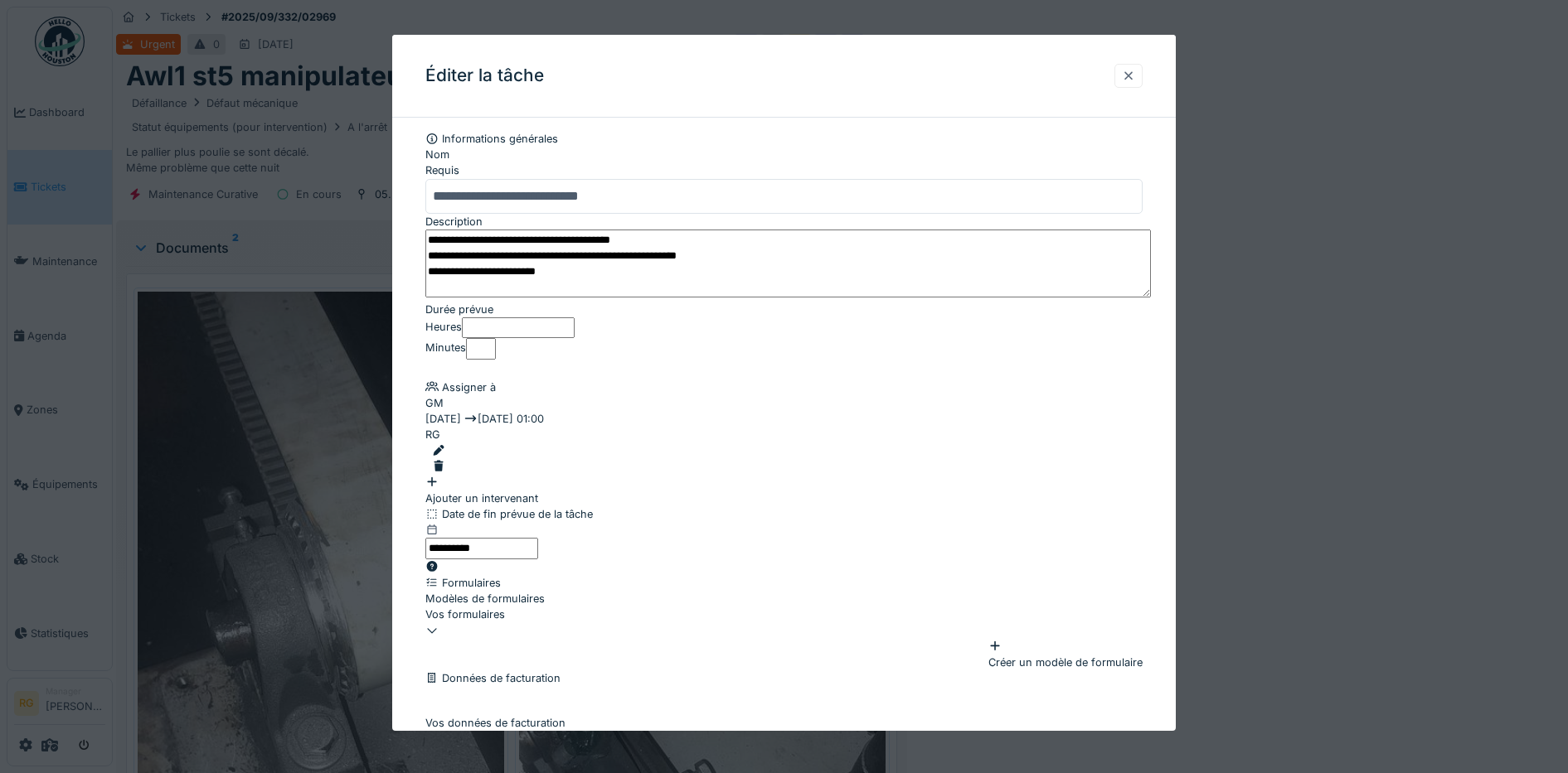
click at [1143, 77] on div at bounding box center [1128, 75] width 28 height 24
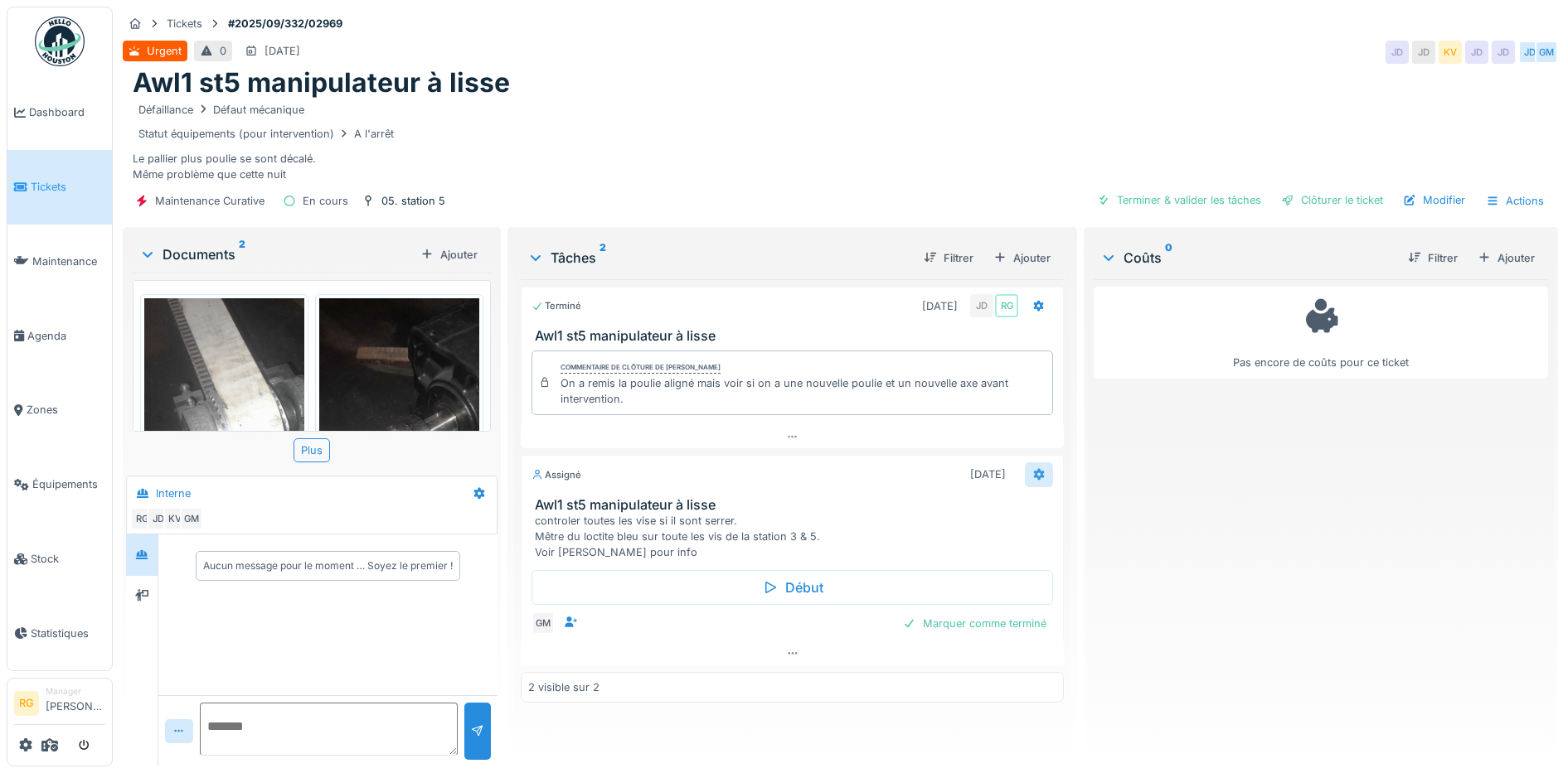
click at [1033, 479] on icon at bounding box center [1038, 475] width 10 height 11
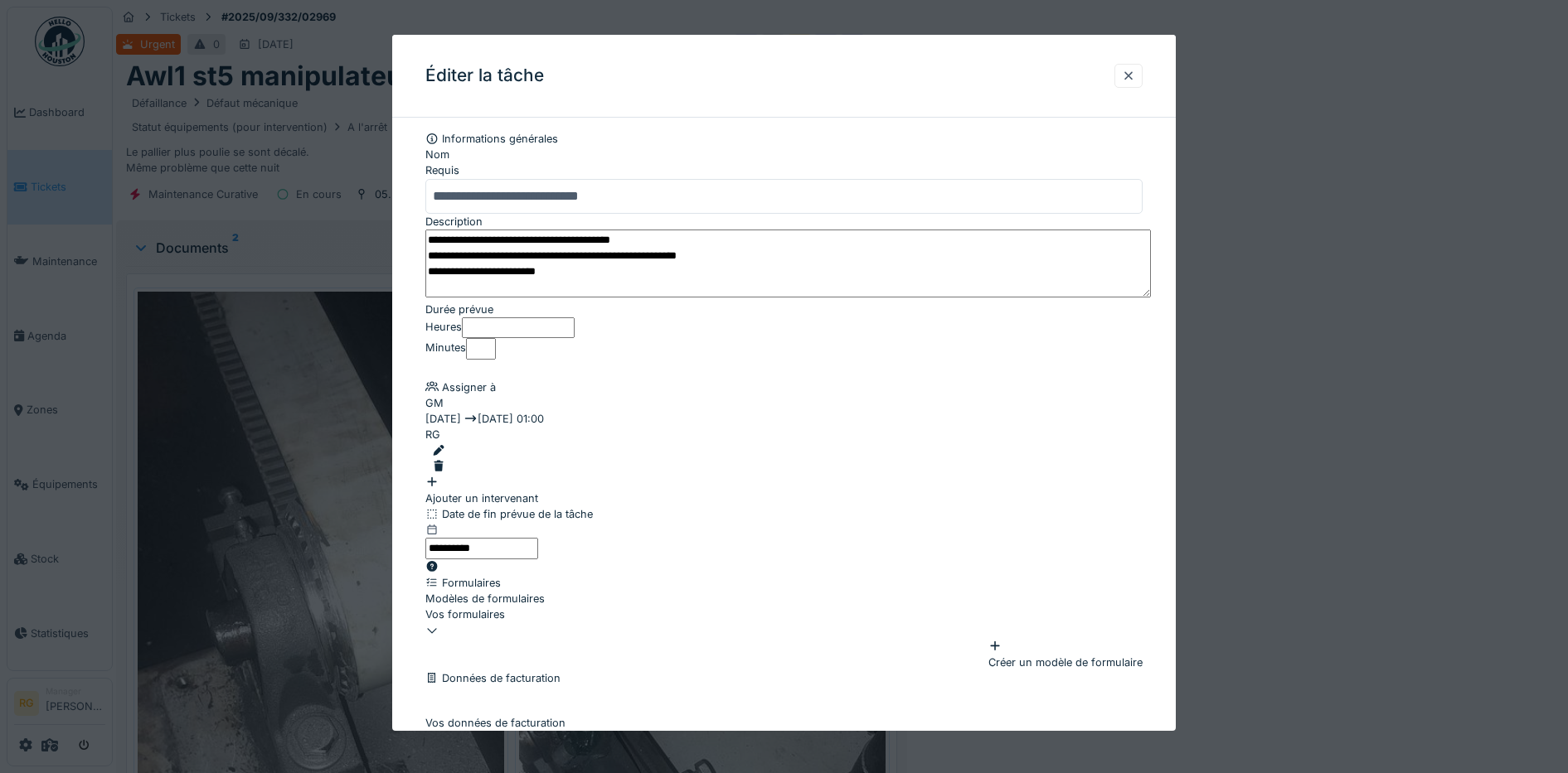
click at [798, 264] on textarea "**********" at bounding box center [788, 264] width 726 height 68
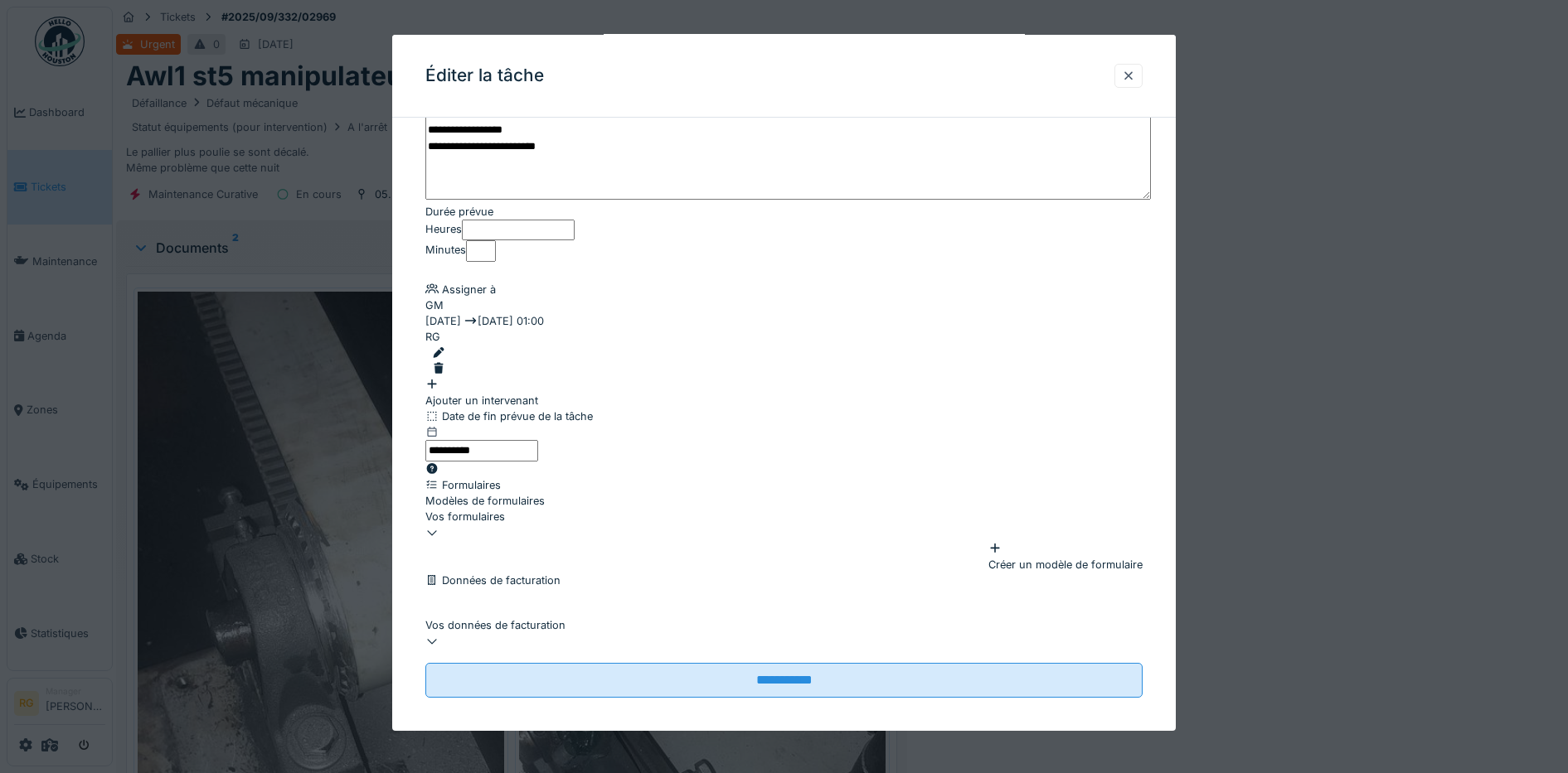
scroll to position [215, 0]
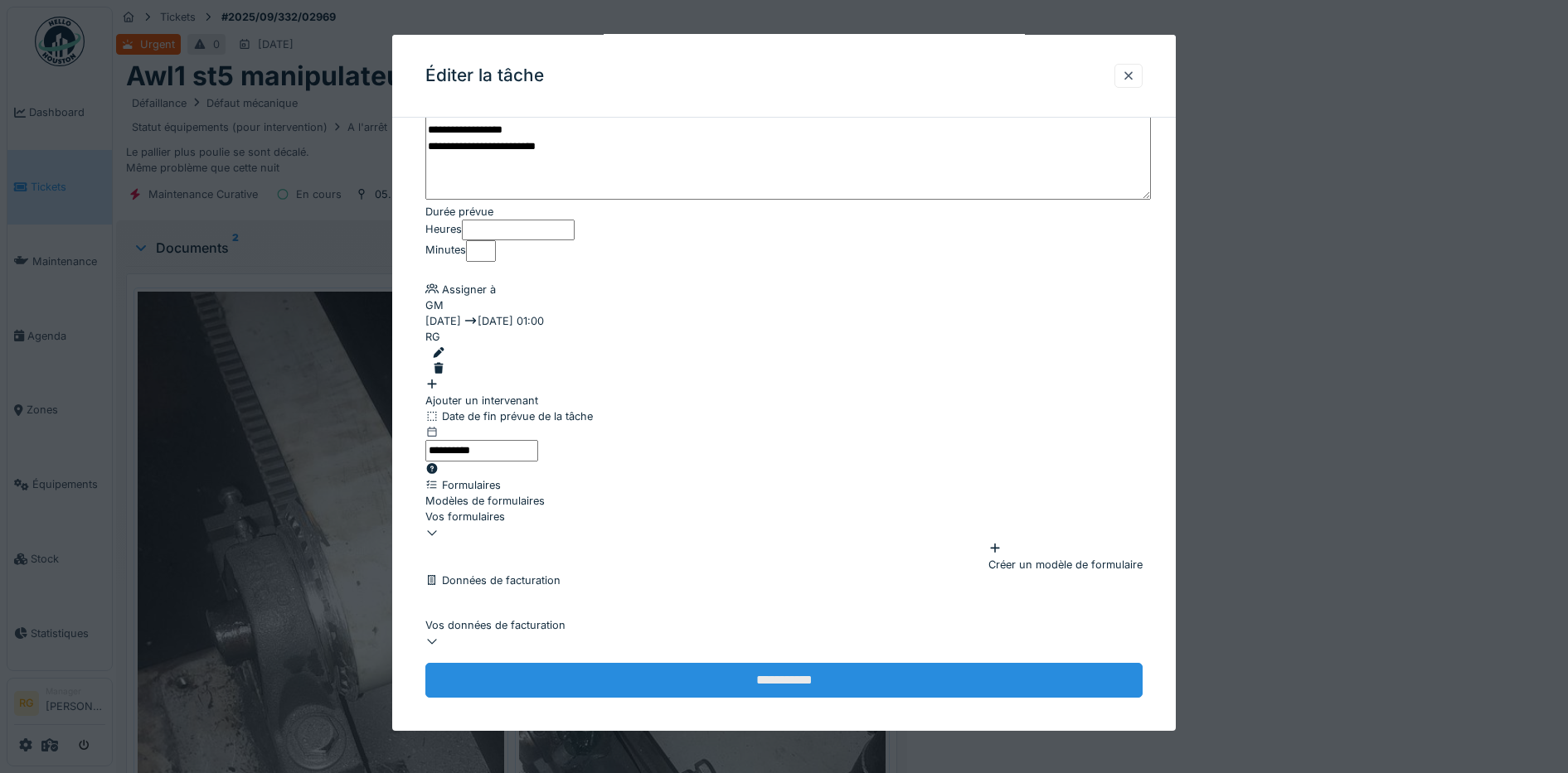
type textarea "**********"
click at [854, 668] on input "**********" at bounding box center [784, 680] width 718 height 35
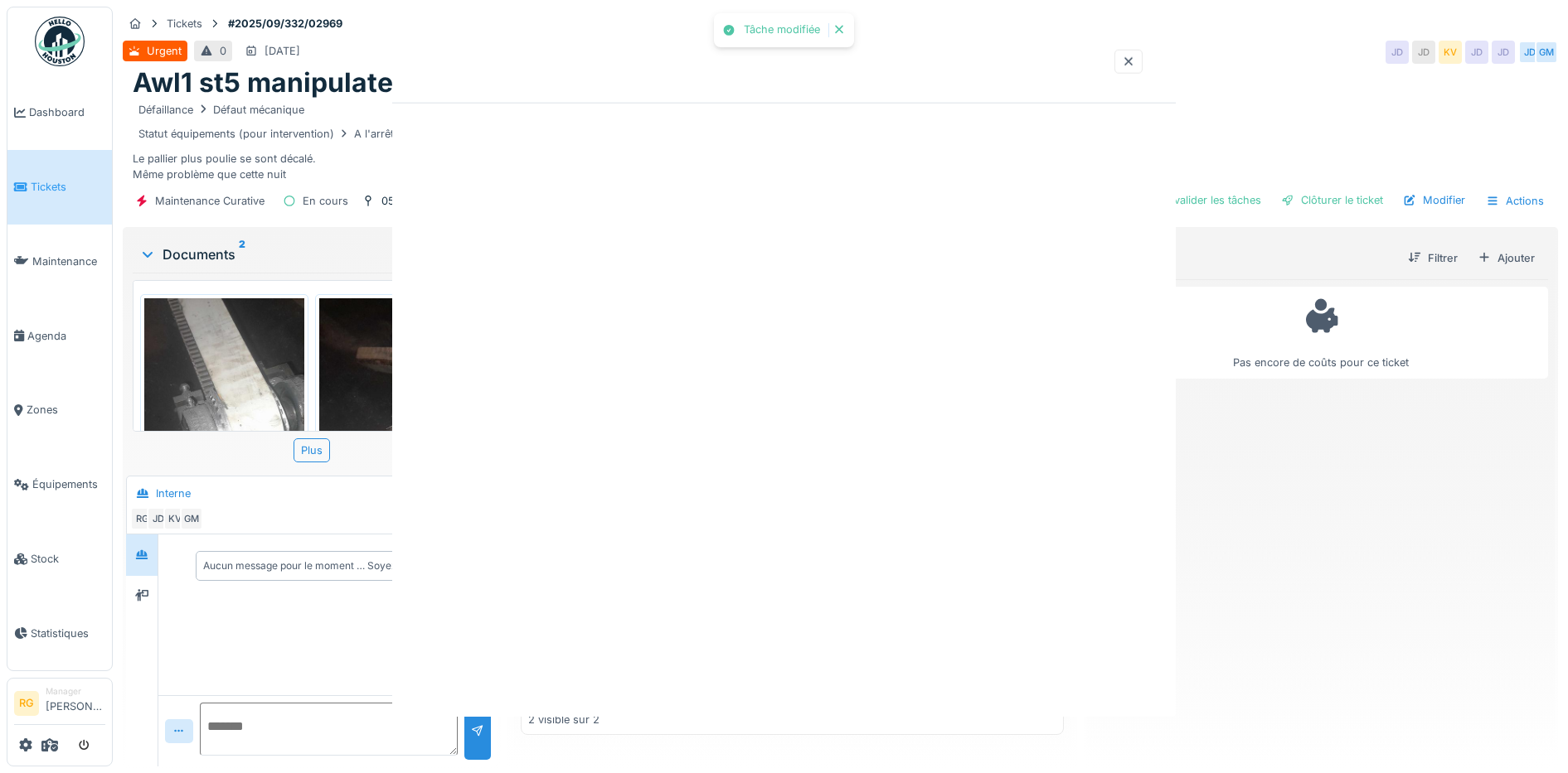
scroll to position [0, 0]
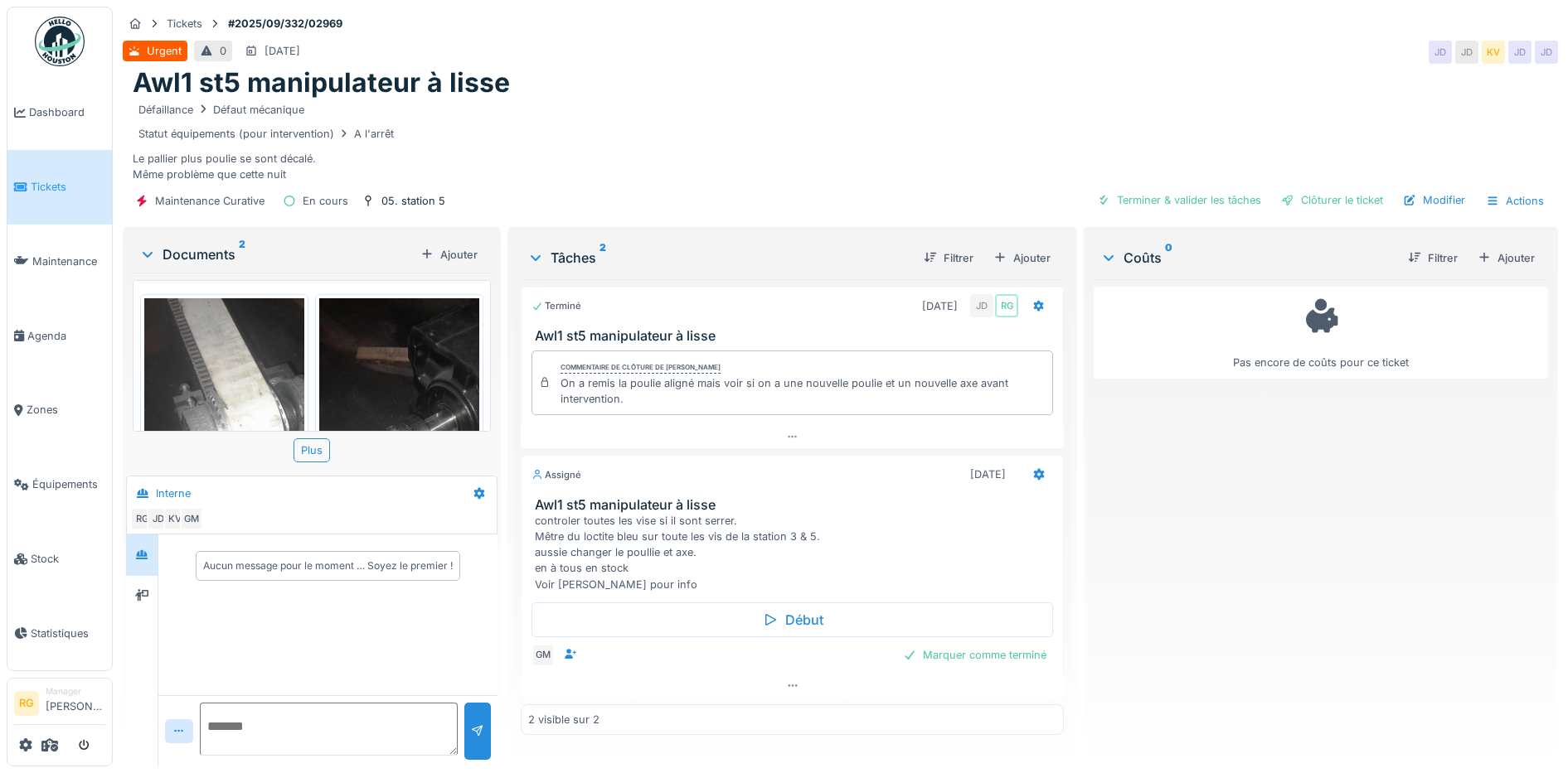
click at [231, 356] on img at bounding box center [224, 476] width 160 height 355
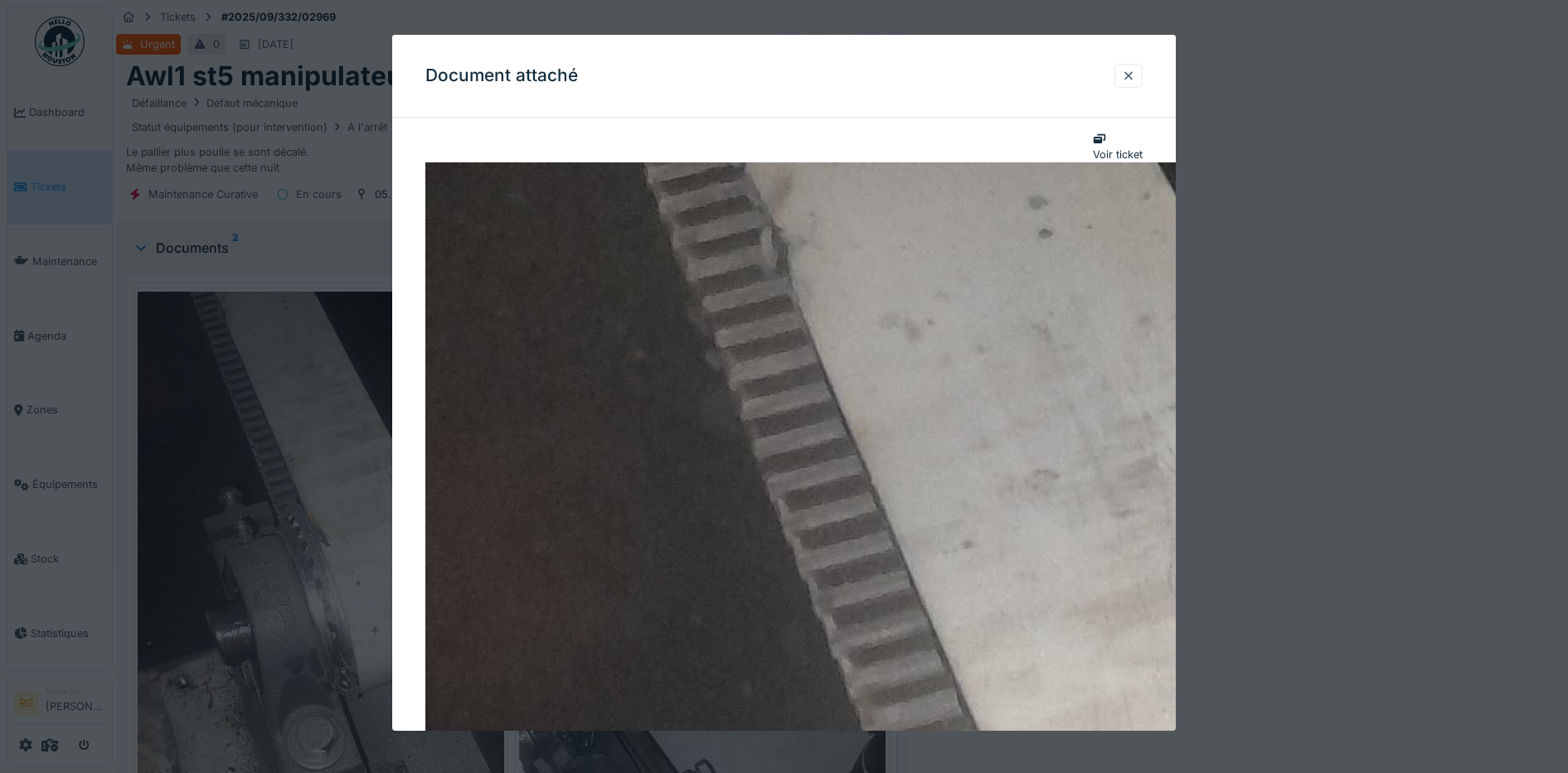
click at [1134, 75] on div at bounding box center [1128, 76] width 13 height 16
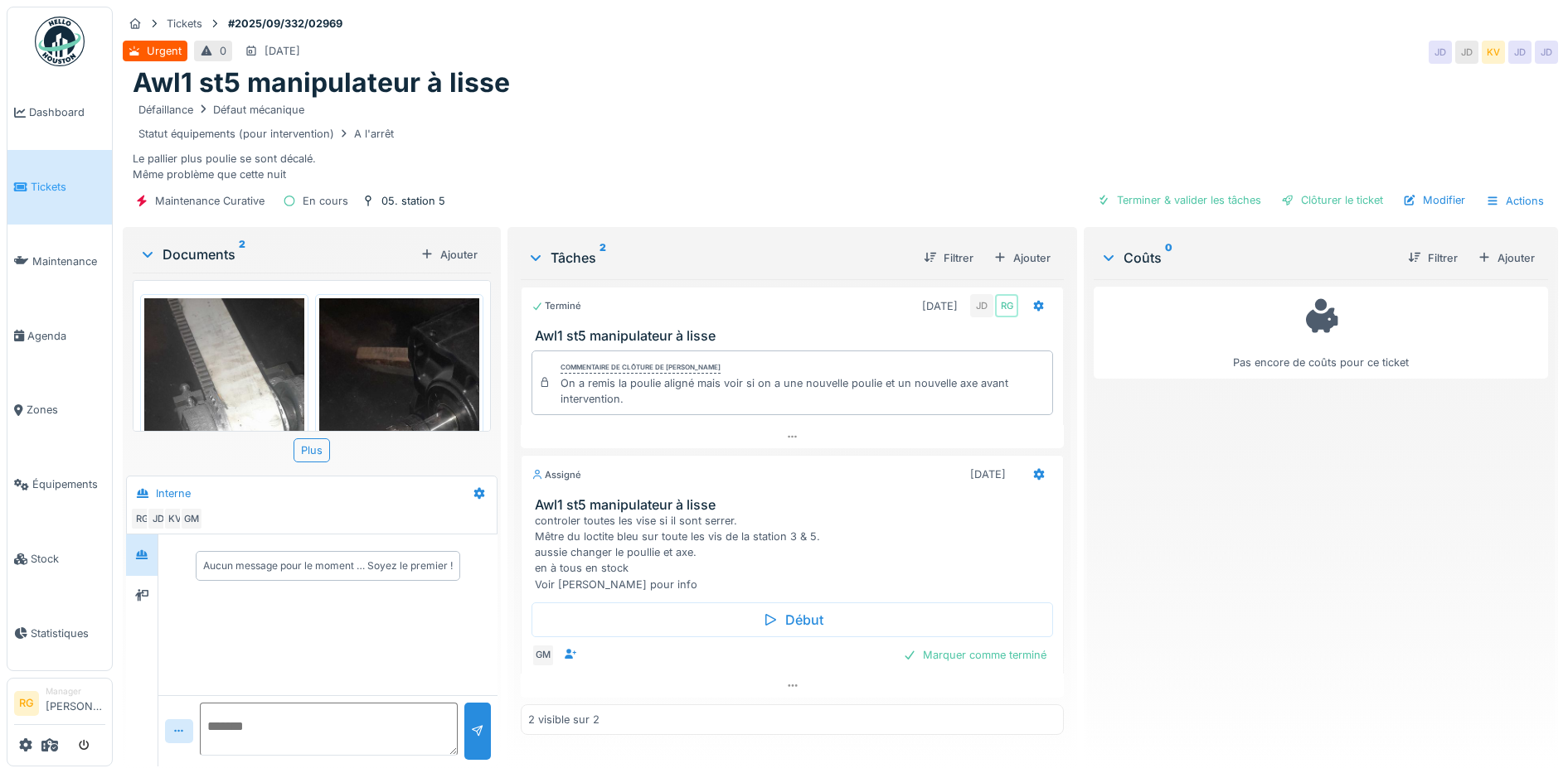
click at [404, 374] on img at bounding box center [399, 476] width 160 height 355
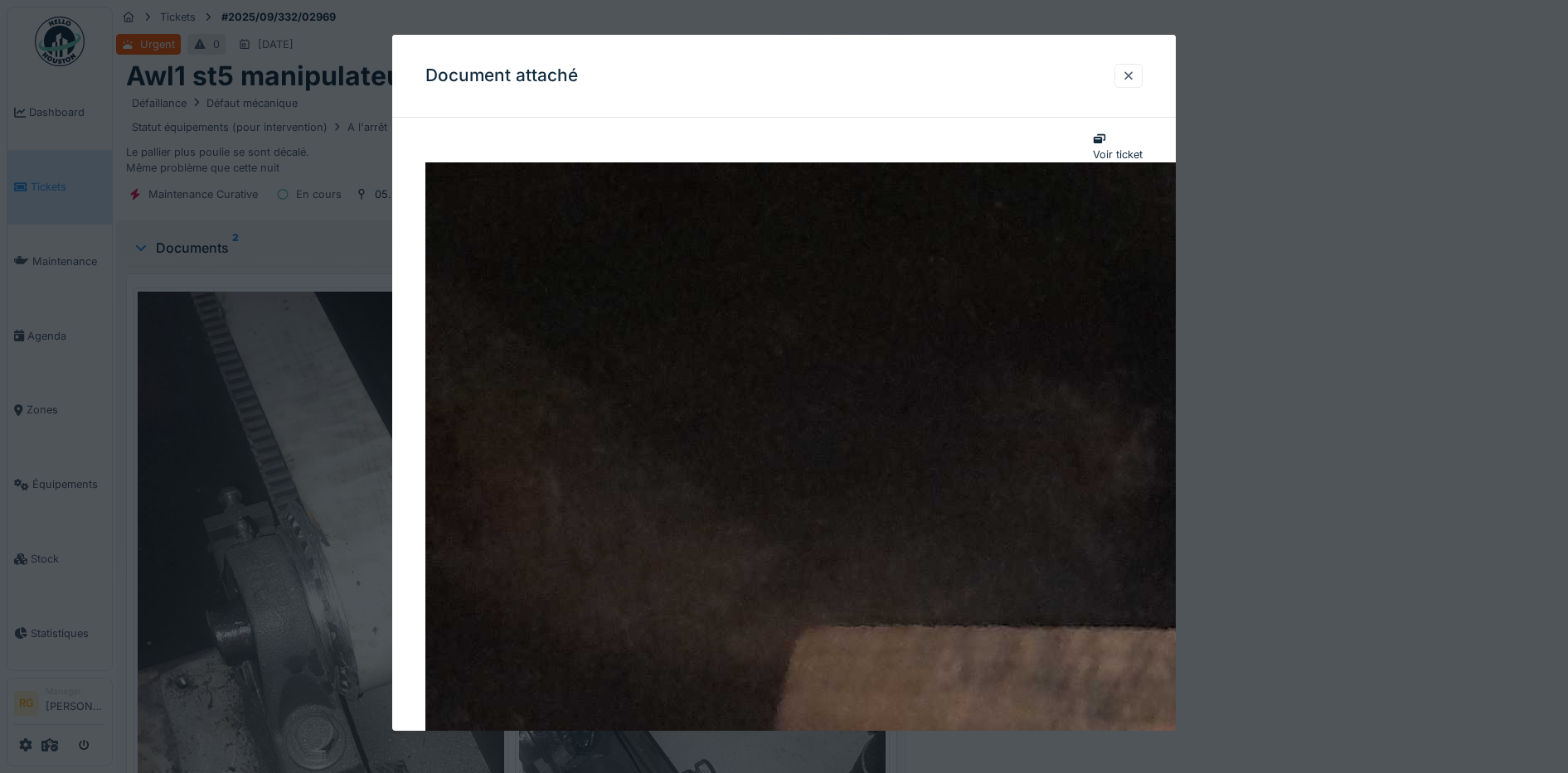
click at [1135, 71] on div at bounding box center [1128, 76] width 13 height 16
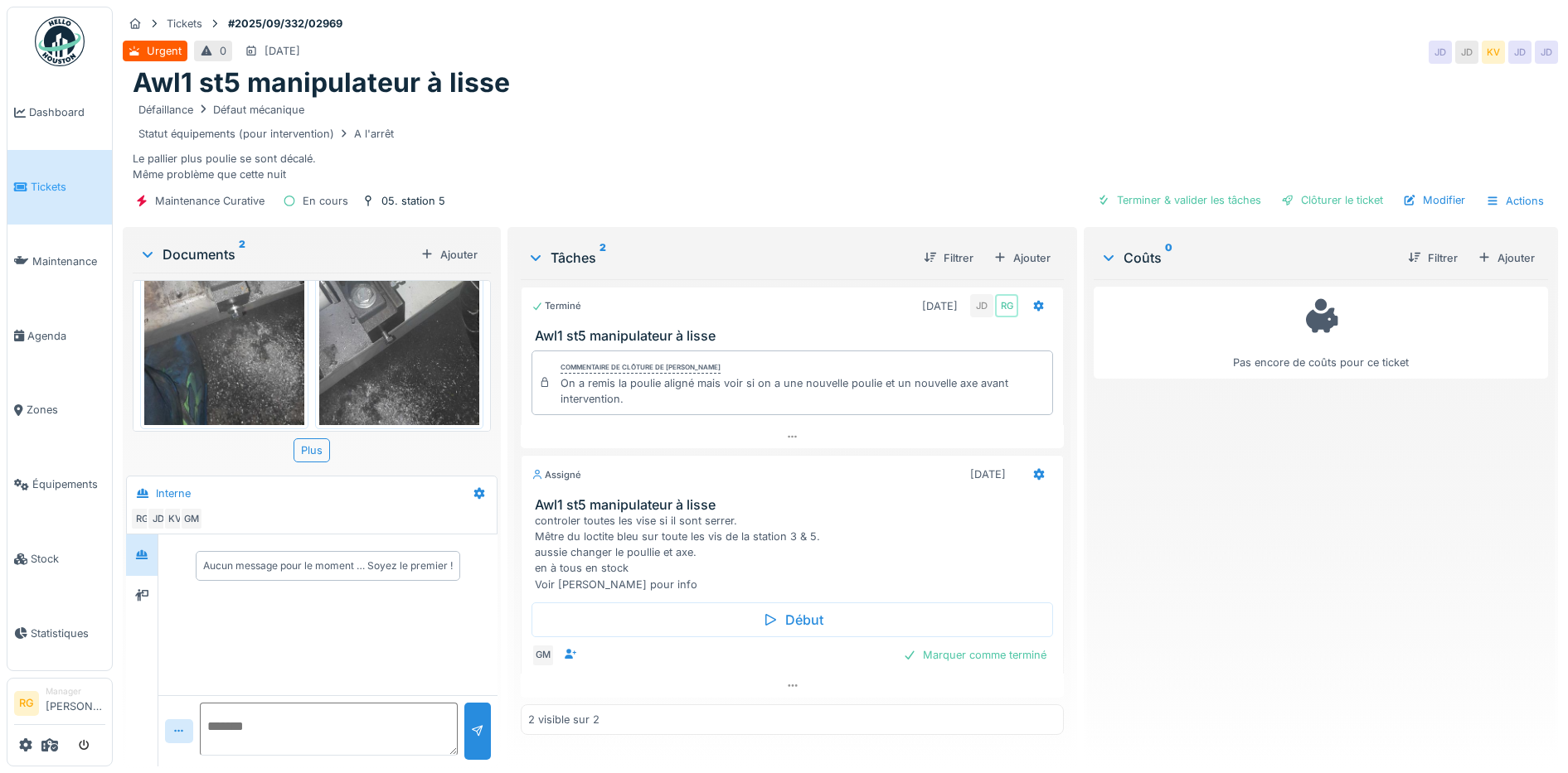
scroll to position [234, 0]
